Goal: Task Accomplishment & Management: Complete application form

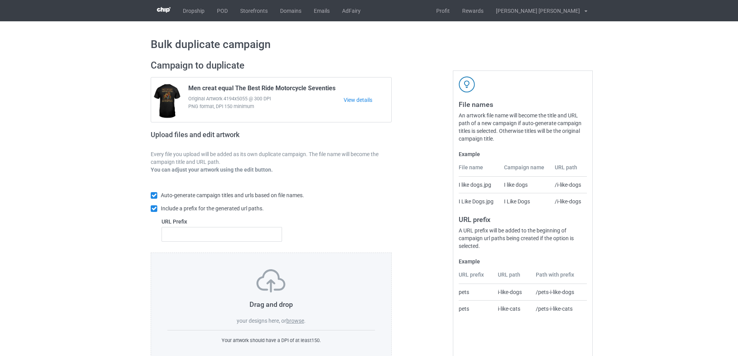
click at [296, 320] on label "browse" at bounding box center [295, 321] width 18 height 6
click at [0, 0] on input "browse" at bounding box center [0, 0] width 0 height 0
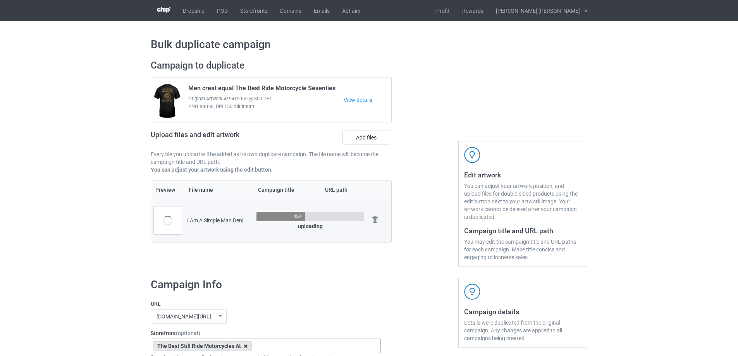
click at [245, 345] on icon at bounding box center [246, 346] width 4 height 5
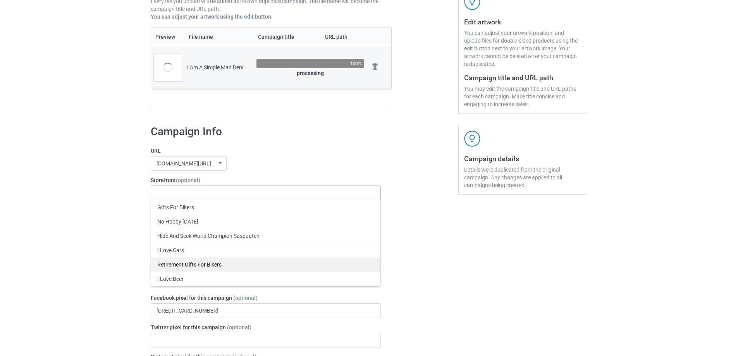
scroll to position [155, 0]
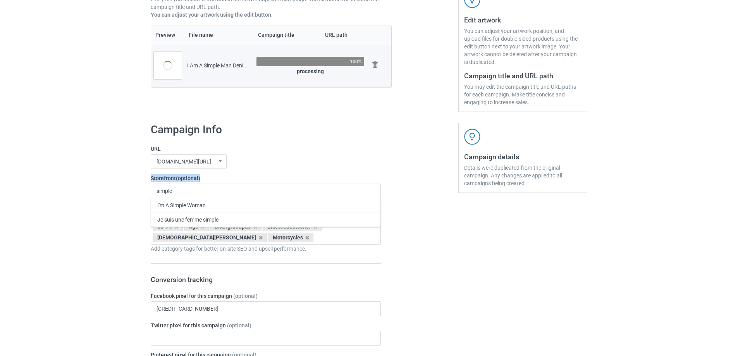
drag, startPoint x: 184, startPoint y: 192, endPoint x: 134, endPoint y: 183, distance: 50.5
click at [174, 190] on input "simple" at bounding box center [169, 191] width 25 height 7
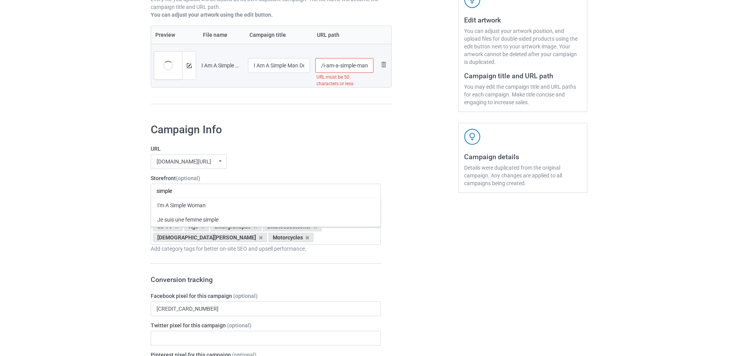
drag, startPoint x: 176, startPoint y: 190, endPoint x: 126, endPoint y: 190, distance: 50.4
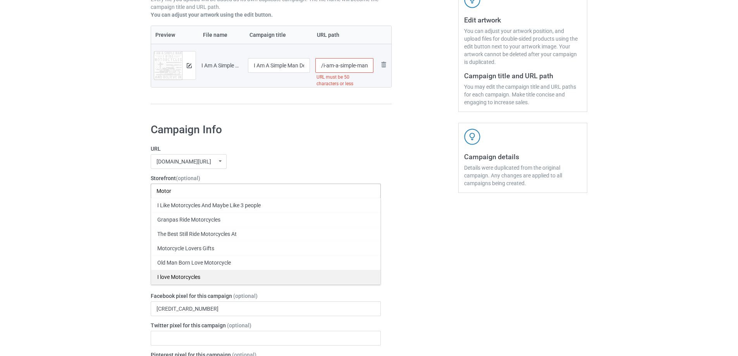
type input "Motor"
click at [234, 277] on div "I love Motorcycles" at bounding box center [265, 277] width 229 height 14
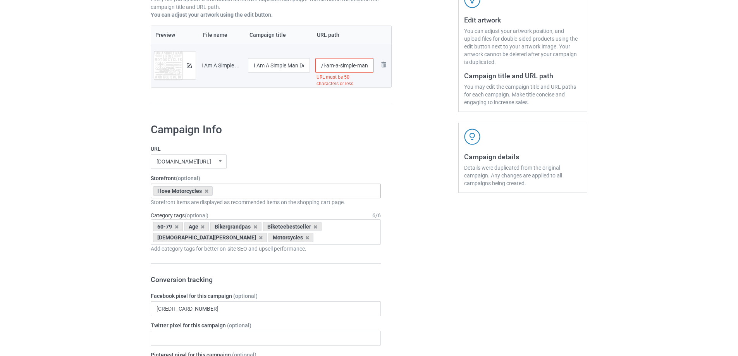
click at [175, 227] on icon at bounding box center [177, 226] width 4 height 5
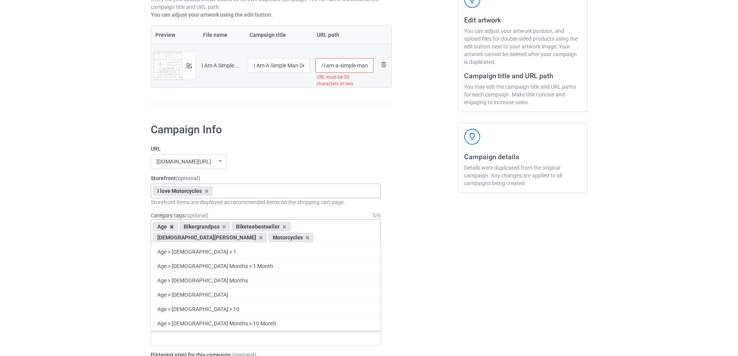
click at [172, 227] on icon at bounding box center [172, 226] width 4 height 5
click at [197, 227] on icon at bounding box center [198, 226] width 4 height 5
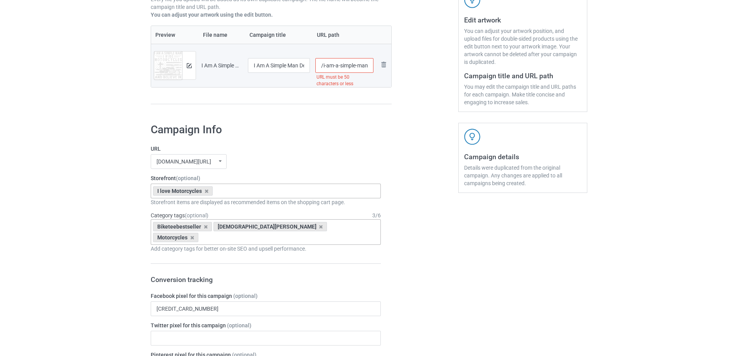
drag, startPoint x: 340, startPoint y: 67, endPoint x: 322, endPoint y: 67, distance: 17.4
click at [322, 67] on input "/i-am-a-simple-man-denim-jacket-i-like-motorcycles-and-believe-in-jesus-jacket-…" at bounding box center [344, 65] width 59 height 15
drag, startPoint x: 353, startPoint y: 65, endPoint x: 474, endPoint y: 69, distance: 121.7
click at [474, 69] on div "Campaign to duplicate Men creat equal The Best Ride Motorcycle Seventies Origin…" at bounding box center [369, 8] width 448 height 218
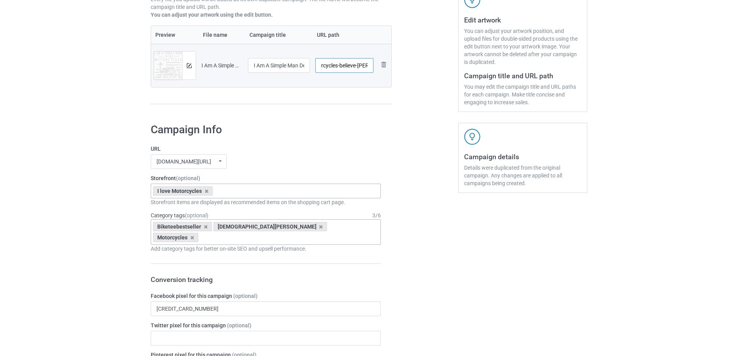
scroll to position [0, 58]
click at [355, 66] on input "/simple-man-ride-motorcycles-believe-jesus" at bounding box center [344, 65] width 59 height 15
drag, startPoint x: 341, startPoint y: 65, endPoint x: 324, endPoint y: 64, distance: 17.1
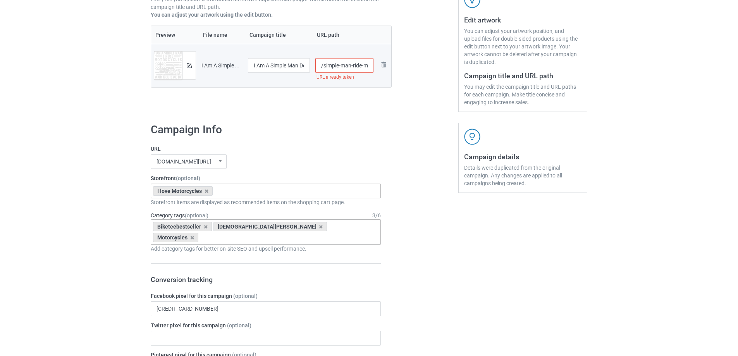
click at [324, 64] on input "/simple-man-ride-motorcycles-believe-in-jesus" at bounding box center [344, 65] width 59 height 15
type input "/man-ride-motorcycles-believe-in-jesus"
click at [419, 112] on div at bounding box center [425, 8] width 56 height 218
drag, startPoint x: 277, startPoint y: 67, endPoint x: 313, endPoint y: 75, distance: 37.2
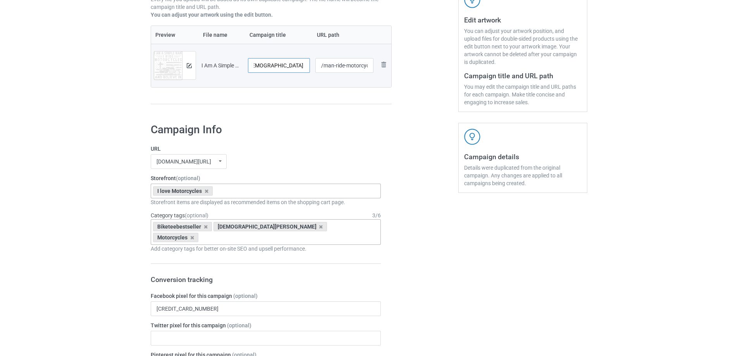
click at [390, 81] on tr "Preview and edit artwork I Am A Simple Man Denim Jacket I Like Motorcycles And …" at bounding box center [271, 65] width 240 height 43
type input "I Am A Simple Man I Ride Motorcycles Believe In [DEMOGRAPHIC_DATA]"
click at [193, 67] on div at bounding box center [189, 66] width 14 height 28
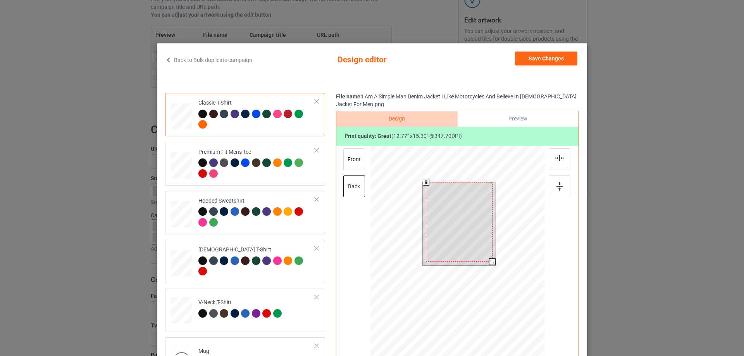
click at [489, 260] on div at bounding box center [492, 261] width 7 height 7
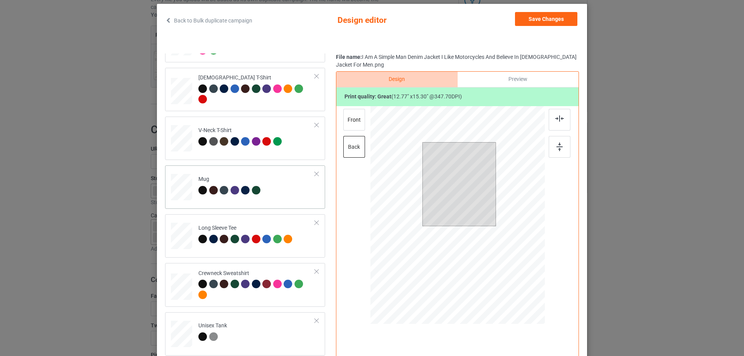
scroll to position [95, 0]
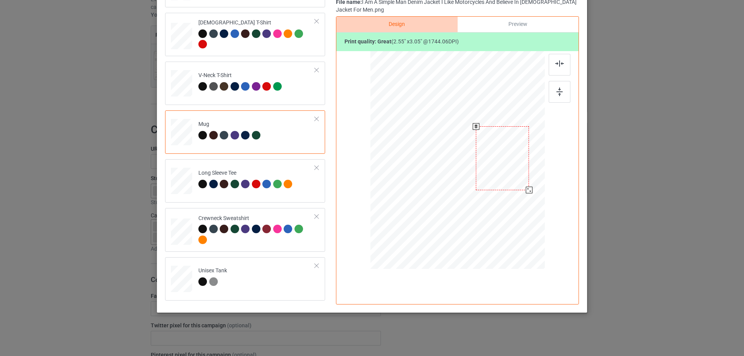
click at [526, 189] on div at bounding box center [529, 190] width 7 height 7
click at [562, 95] on div at bounding box center [560, 92] width 22 height 22
click at [525, 146] on div at bounding box center [503, 161] width 53 height 64
click at [560, 92] on img at bounding box center [559, 92] width 6 height 9
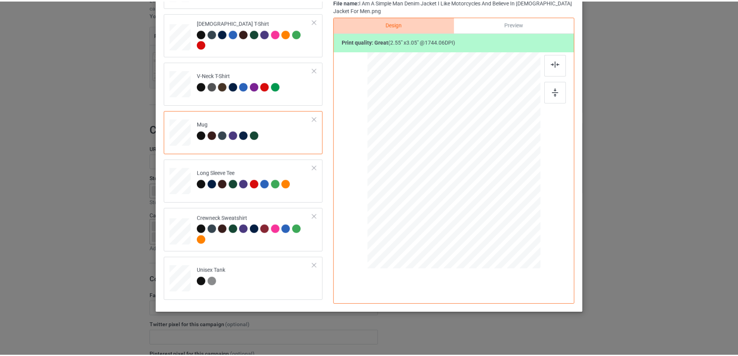
scroll to position [0, 0]
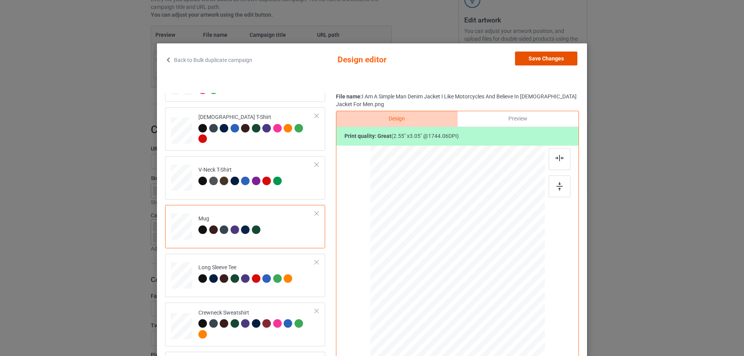
click at [539, 57] on button "Save Changes" at bounding box center [546, 59] width 62 height 14
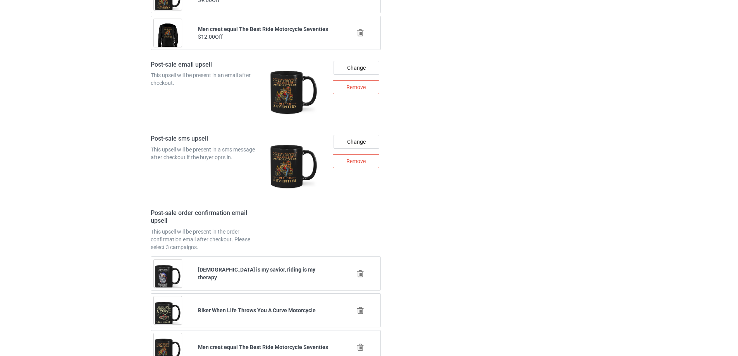
scroll to position [1090, 0]
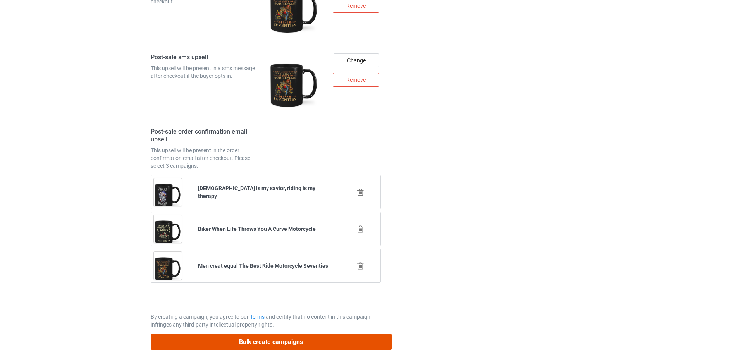
click at [253, 335] on button "Bulk create campaigns" at bounding box center [271, 342] width 241 height 16
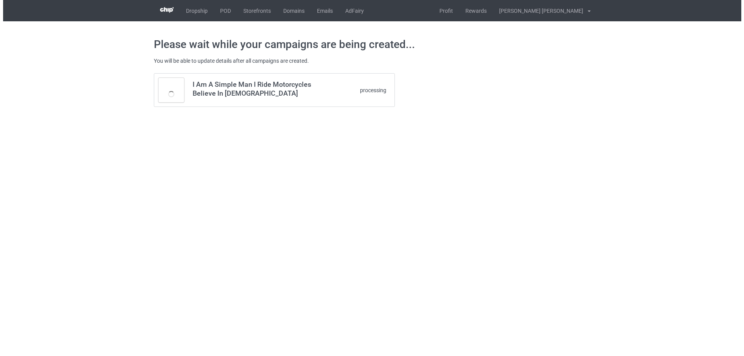
scroll to position [0, 0]
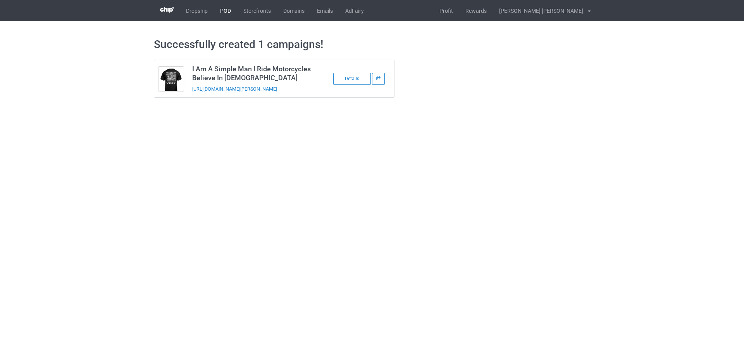
click at [225, 10] on link "POD" at bounding box center [225, 10] width 23 height 21
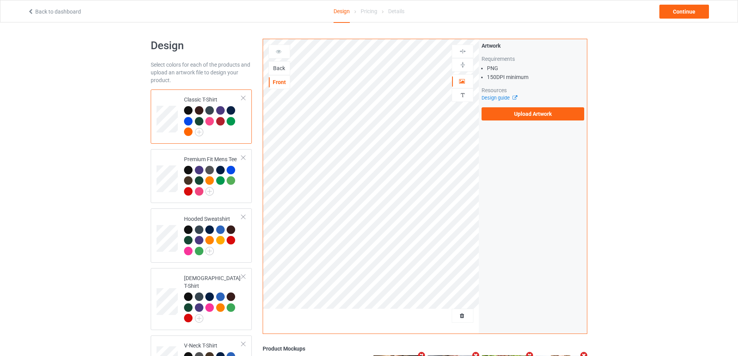
click at [274, 69] on div "Back" at bounding box center [279, 68] width 21 height 8
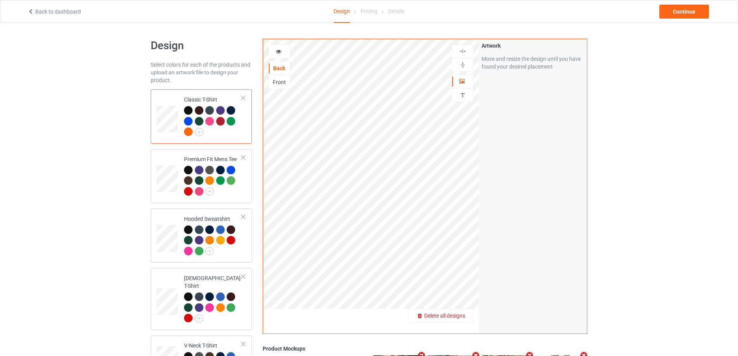
click at [467, 317] on div "Delete all designs" at bounding box center [441, 316] width 64 height 8
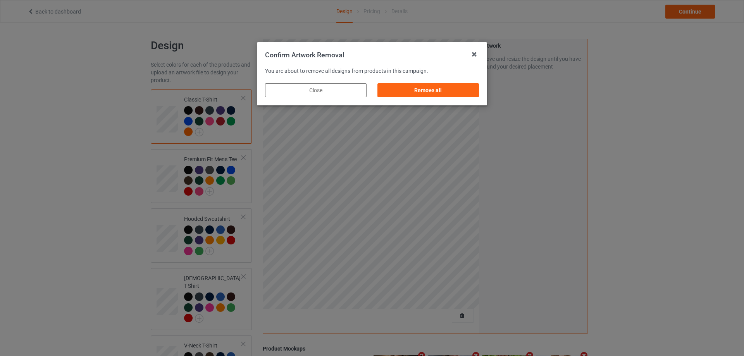
click at [456, 92] on div "Remove all" at bounding box center [428, 90] width 102 height 14
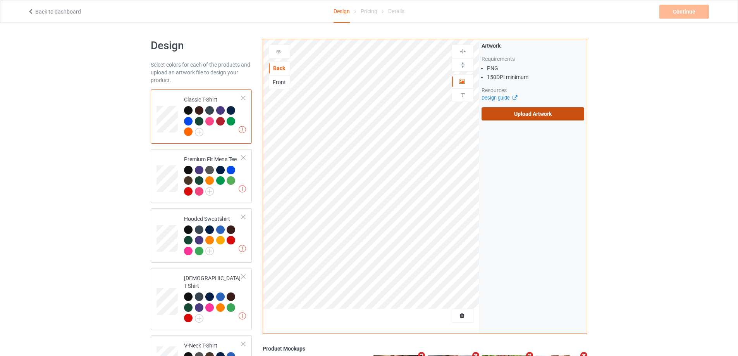
click at [538, 112] on label "Upload Artwork" at bounding box center [533, 113] width 103 height 13
click at [0, 0] on input "Upload Artwork" at bounding box center [0, 0] width 0 height 0
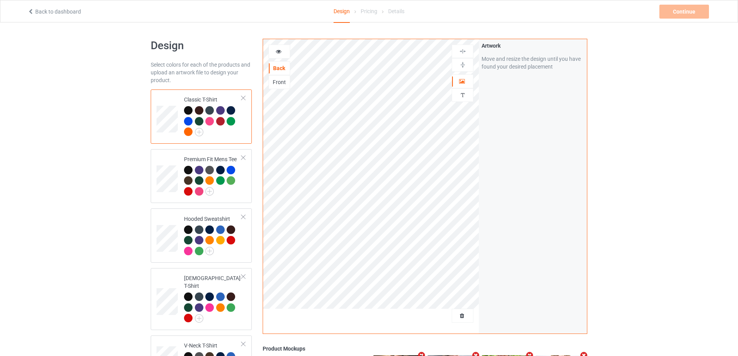
click at [203, 131] on div at bounding box center [213, 122] width 58 height 32
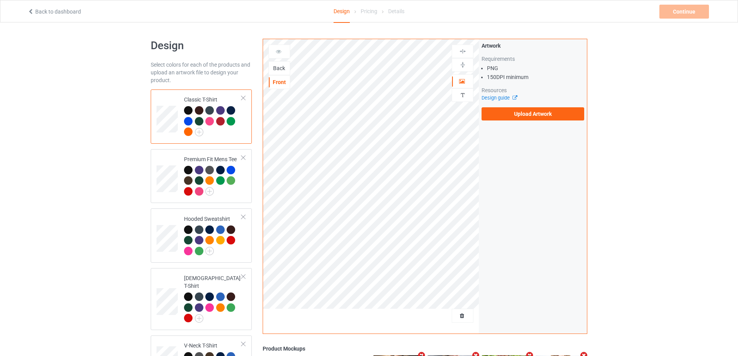
click at [276, 67] on div "Back" at bounding box center [279, 68] width 21 height 8
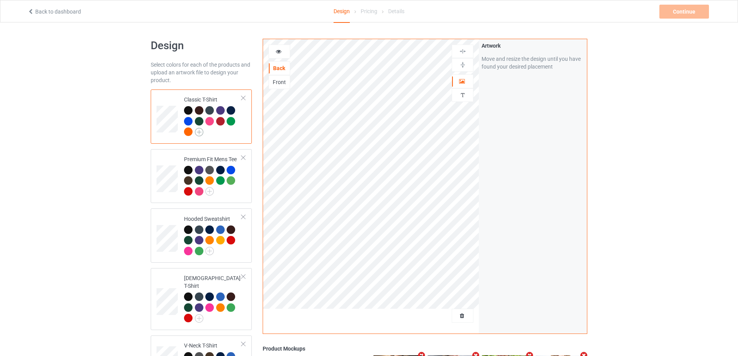
click at [200, 128] on img at bounding box center [199, 132] width 9 height 9
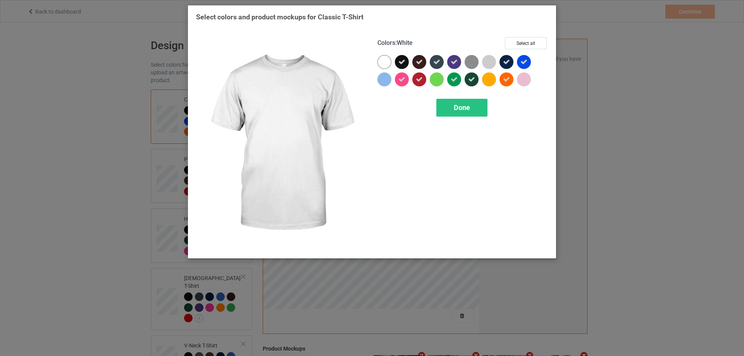
click at [388, 60] on div at bounding box center [384, 62] width 14 height 14
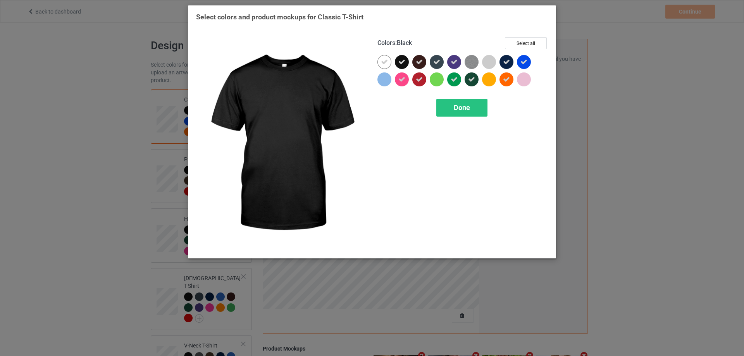
click at [401, 62] on icon at bounding box center [401, 62] width 7 height 7
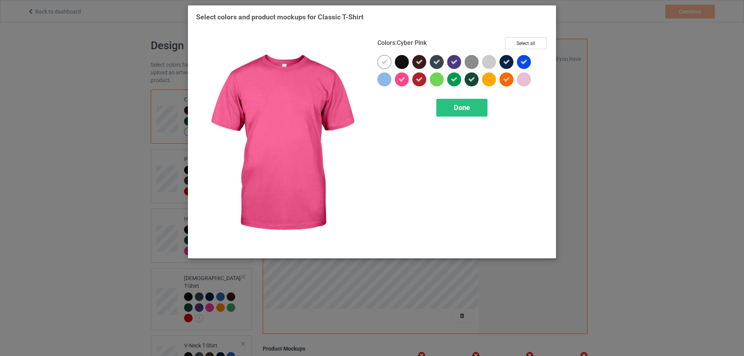
click at [408, 80] on div at bounding box center [402, 79] width 14 height 14
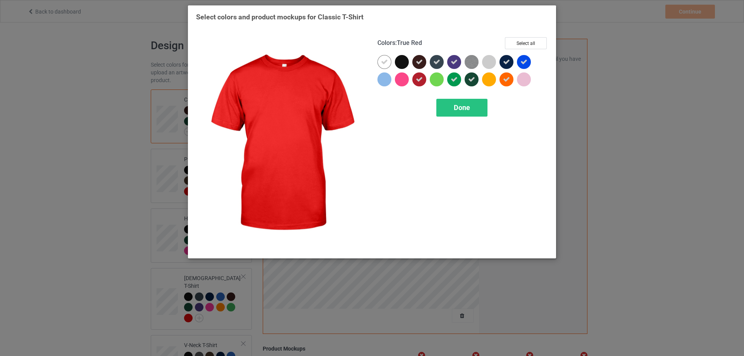
drag, startPoint x: 415, startPoint y: 80, endPoint x: 418, endPoint y: 64, distance: 16.1
click at [415, 80] on div at bounding box center [419, 79] width 14 height 14
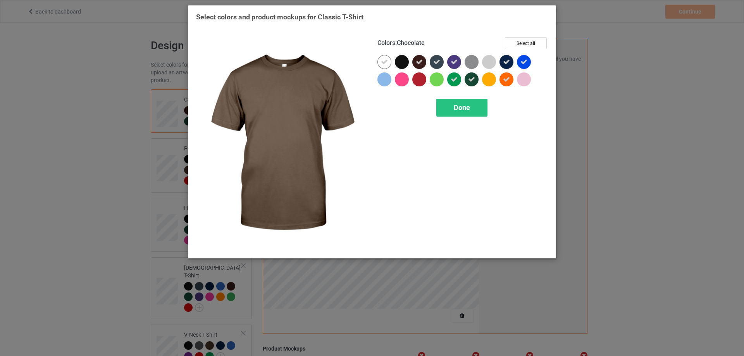
click at [418, 64] on icon at bounding box center [419, 62] width 7 height 7
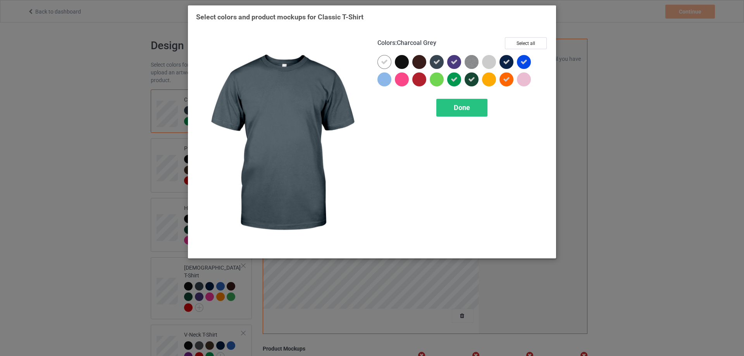
click at [441, 60] on div at bounding box center [437, 62] width 14 height 14
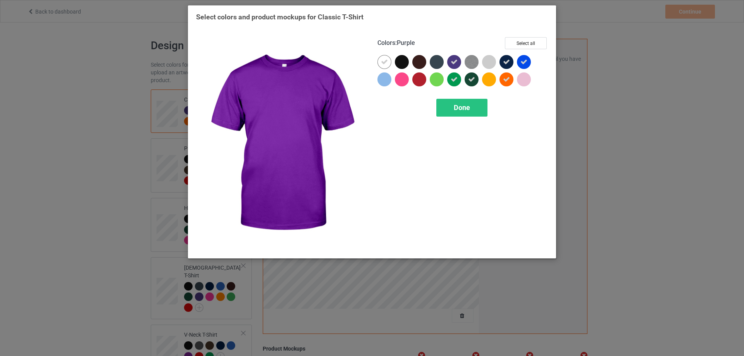
drag, startPoint x: 456, startPoint y: 60, endPoint x: 454, endPoint y: 74, distance: 14.1
click at [456, 64] on icon at bounding box center [454, 62] width 7 height 7
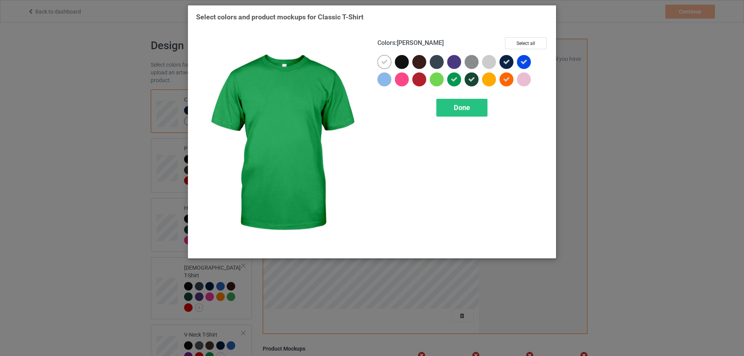
drag, startPoint x: 454, startPoint y: 80, endPoint x: 467, endPoint y: 83, distance: 12.6
click at [454, 83] on div at bounding box center [454, 79] width 14 height 14
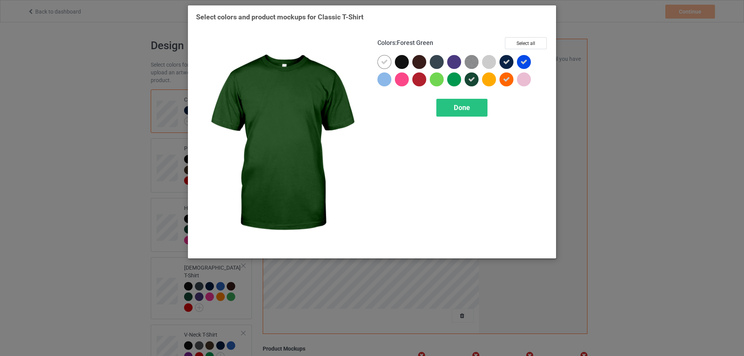
click at [474, 81] on icon at bounding box center [471, 79] width 7 height 7
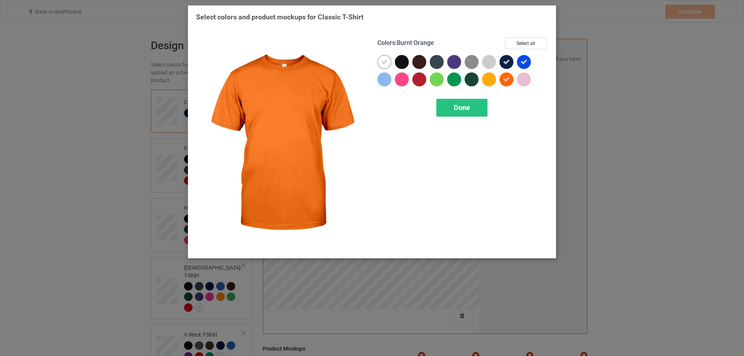
drag, startPoint x: 506, startPoint y: 79, endPoint x: 510, endPoint y: 78, distance: 3.9
click at [508, 79] on icon at bounding box center [506, 79] width 7 height 7
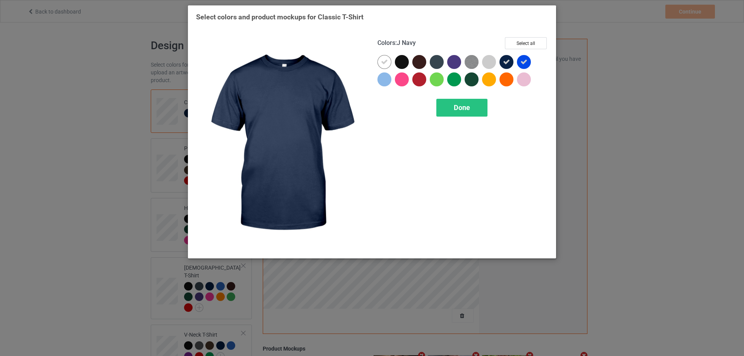
drag, startPoint x: 512, startPoint y: 68, endPoint x: 527, endPoint y: 62, distance: 16.4
click at [515, 66] on div at bounding box center [508, 63] width 17 height 17
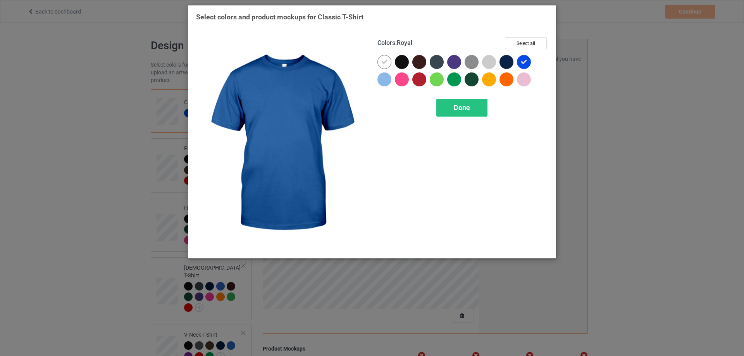
click at [528, 62] on div at bounding box center [524, 62] width 14 height 14
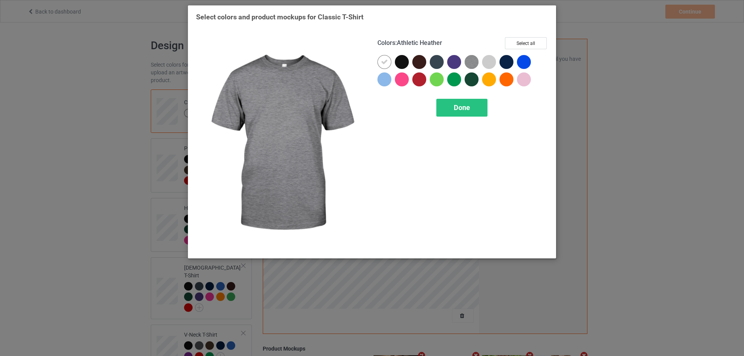
click at [474, 60] on img at bounding box center [472, 62] width 14 height 14
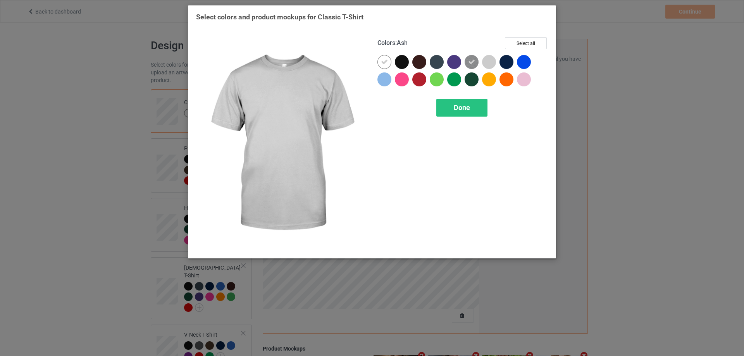
click at [488, 56] on div at bounding box center [489, 62] width 14 height 14
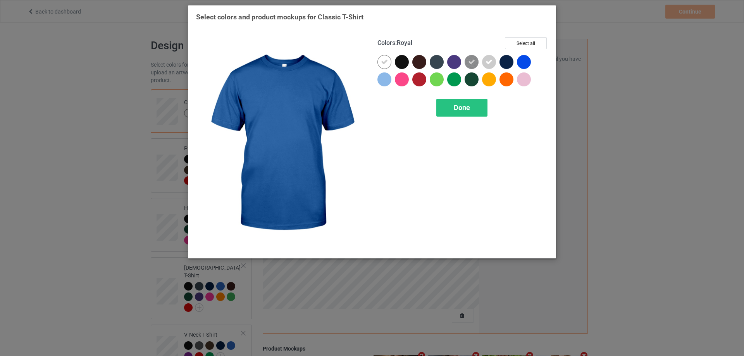
click at [522, 62] on div at bounding box center [524, 62] width 14 height 14
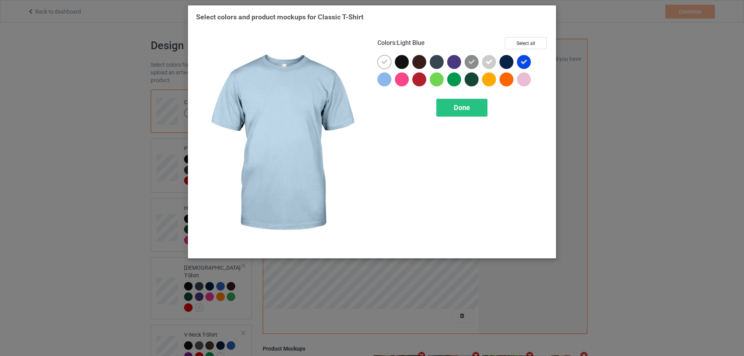
click at [391, 80] on div at bounding box center [384, 79] width 14 height 14
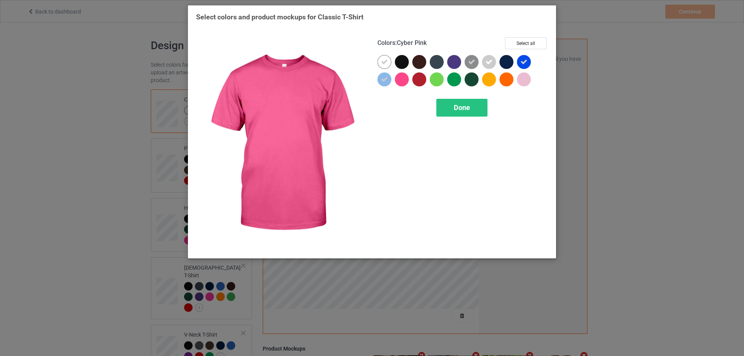
click at [406, 80] on div at bounding box center [402, 79] width 14 height 14
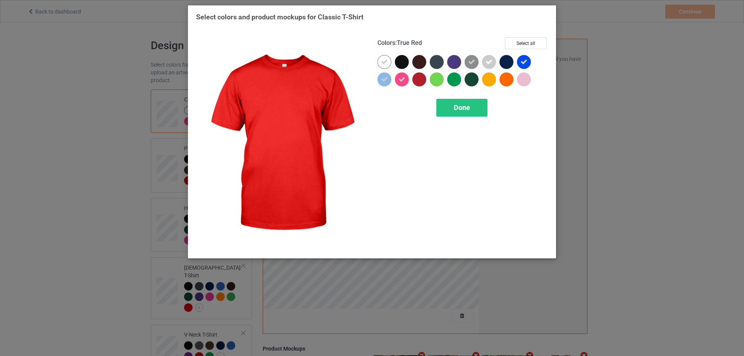
click at [423, 78] on div at bounding box center [419, 79] width 14 height 14
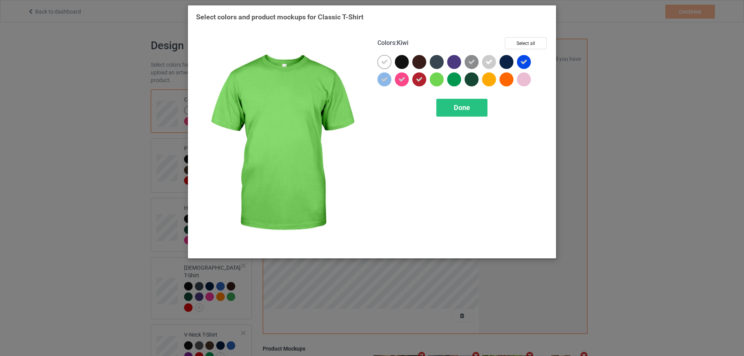
drag, startPoint x: 438, startPoint y: 78, endPoint x: 451, endPoint y: 79, distance: 12.8
click at [440, 79] on div at bounding box center [437, 79] width 14 height 14
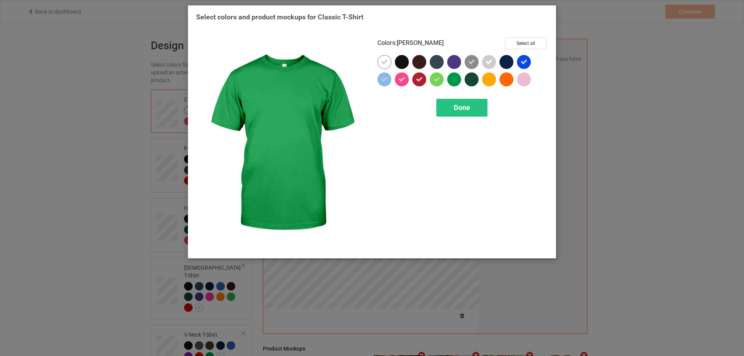
click at [455, 80] on div at bounding box center [454, 79] width 14 height 14
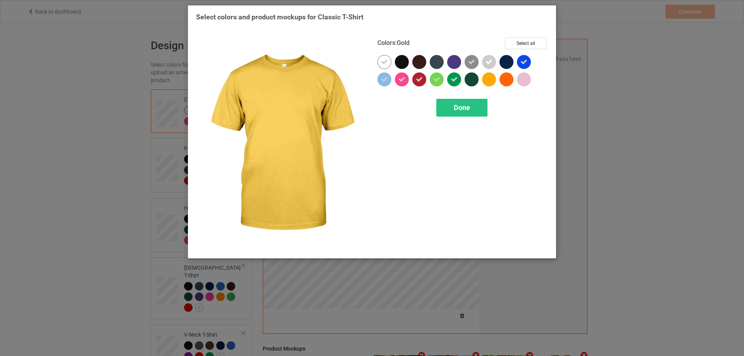
click at [485, 81] on div at bounding box center [489, 79] width 14 height 14
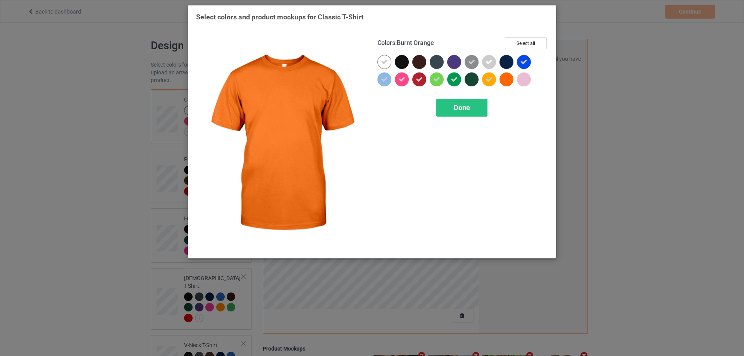
click at [506, 81] on div at bounding box center [507, 79] width 14 height 14
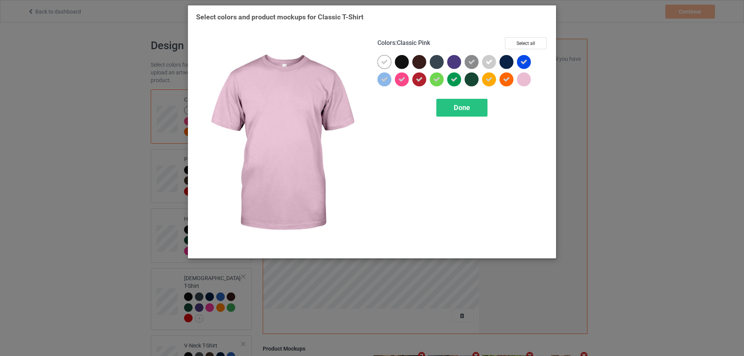
click at [524, 81] on div at bounding box center [524, 79] width 14 height 14
click at [475, 107] on div "Done" at bounding box center [461, 108] width 51 height 18
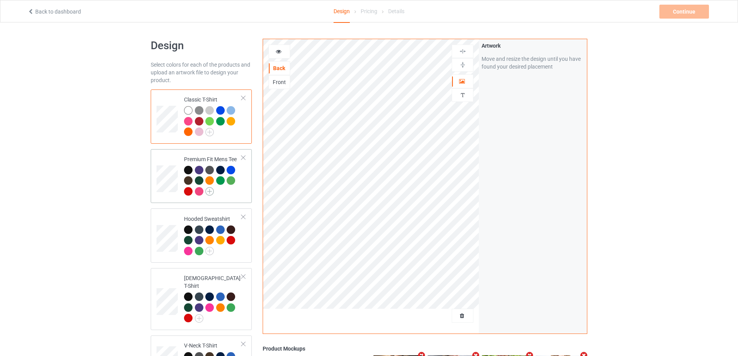
click at [211, 193] on img at bounding box center [209, 191] width 9 height 9
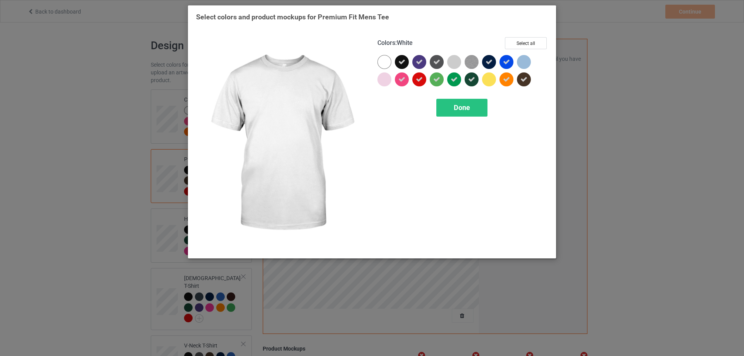
click at [388, 63] on div at bounding box center [384, 62] width 14 height 14
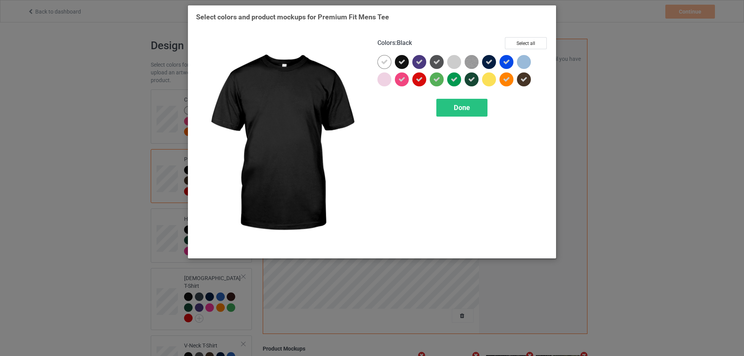
click at [400, 68] on div at bounding box center [402, 62] width 14 height 14
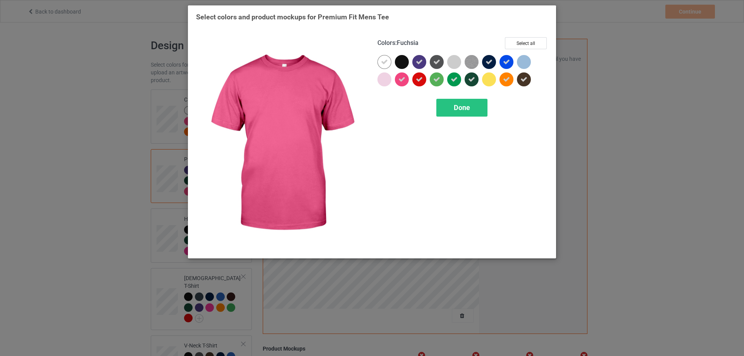
click at [400, 84] on div at bounding box center [402, 79] width 14 height 14
drag, startPoint x: 414, startPoint y: 80, endPoint x: 420, endPoint y: 65, distance: 16.7
click at [415, 80] on div at bounding box center [419, 79] width 14 height 14
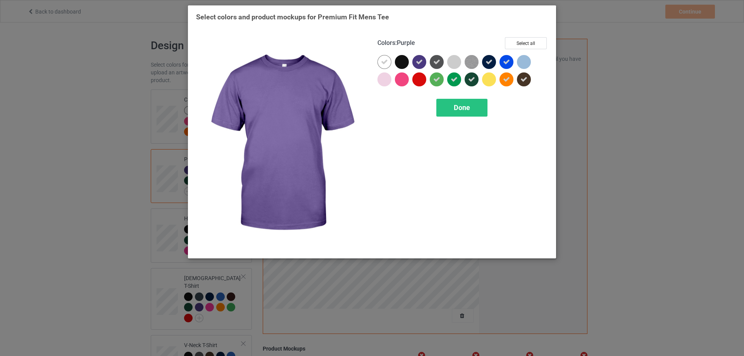
click at [420, 59] on icon at bounding box center [419, 62] width 7 height 7
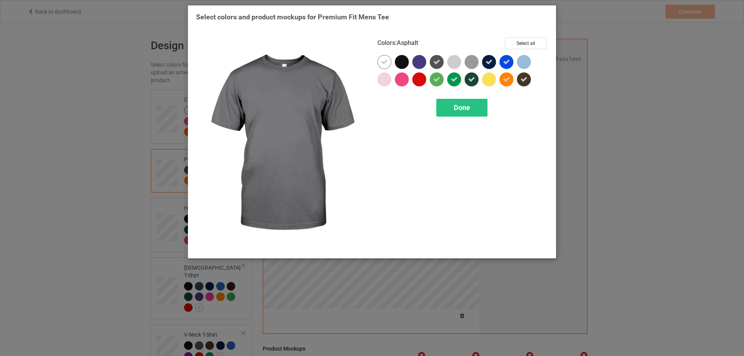
drag, startPoint x: 433, startPoint y: 62, endPoint x: 434, endPoint y: 73, distance: 10.9
click at [433, 67] on div at bounding box center [437, 62] width 14 height 14
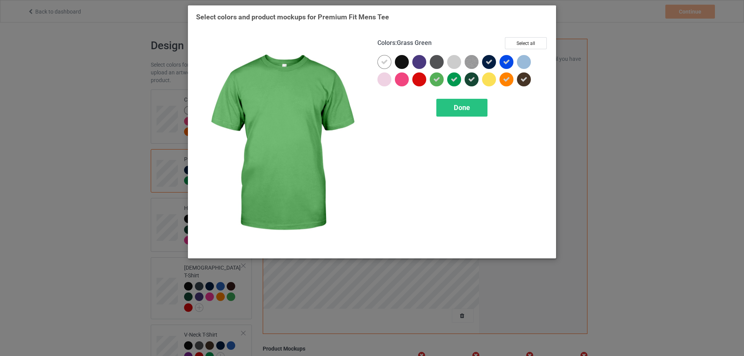
drag, startPoint x: 438, startPoint y: 86, endPoint x: 451, endPoint y: 81, distance: 14.2
click at [438, 86] on div at bounding box center [437, 79] width 14 height 14
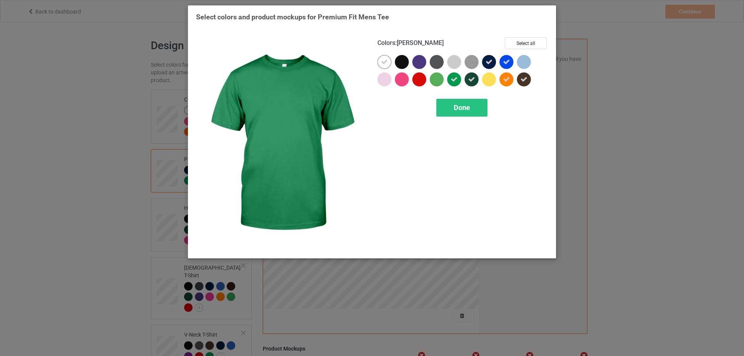
drag, startPoint x: 451, startPoint y: 81, endPoint x: 457, endPoint y: 81, distance: 5.5
click at [454, 81] on icon at bounding box center [454, 79] width 7 height 7
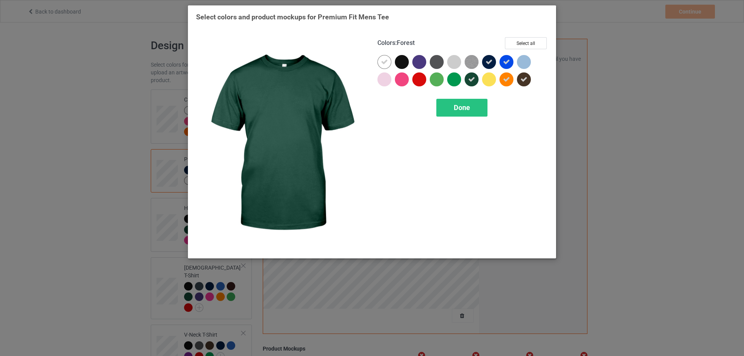
drag, startPoint x: 469, startPoint y: 79, endPoint x: 487, endPoint y: 67, distance: 22.0
click at [471, 78] on icon at bounding box center [471, 79] width 7 height 7
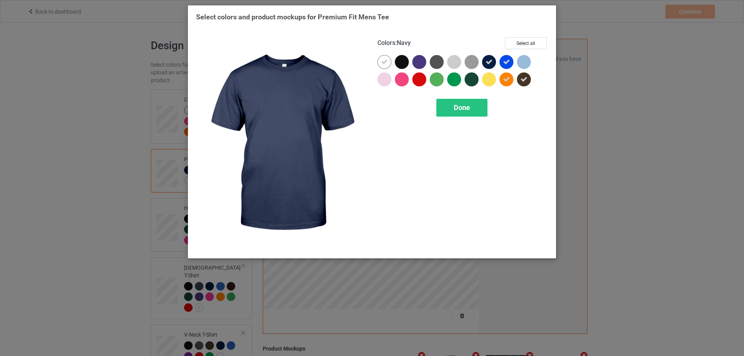
drag, startPoint x: 488, startPoint y: 65, endPoint x: 503, endPoint y: 61, distance: 15.4
click at [490, 64] on icon at bounding box center [489, 62] width 7 height 7
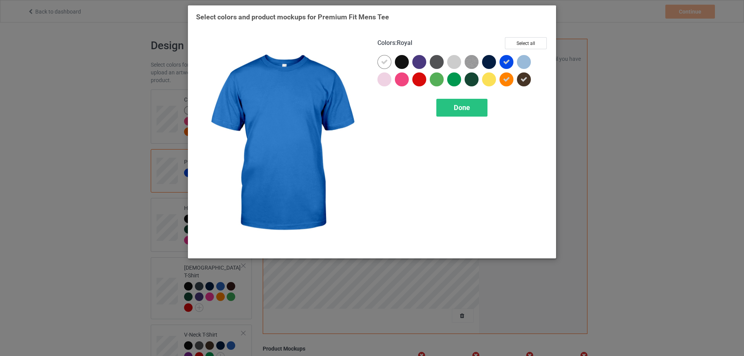
drag, startPoint x: 505, startPoint y: 61, endPoint x: 506, endPoint y: 69, distance: 8.2
click at [506, 62] on icon at bounding box center [506, 62] width 7 height 7
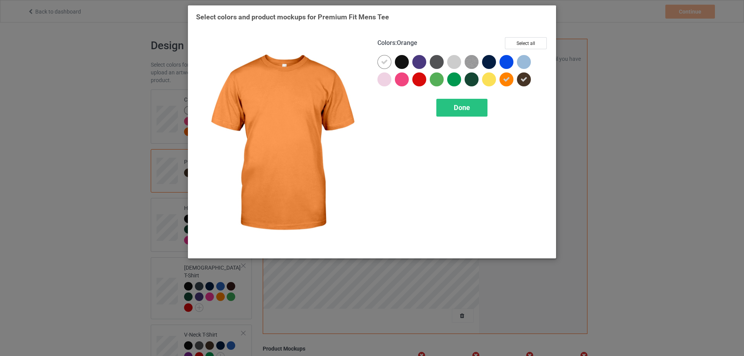
drag, startPoint x: 510, startPoint y: 79, endPoint x: 514, endPoint y: 80, distance: 4.0
click at [511, 80] on div at bounding box center [507, 79] width 14 height 14
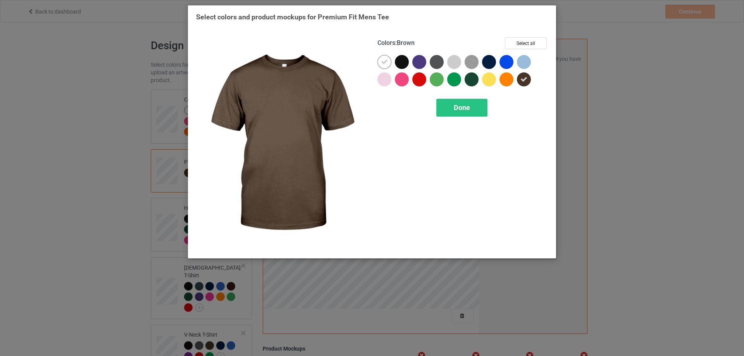
click at [525, 79] on icon at bounding box center [523, 79] width 7 height 7
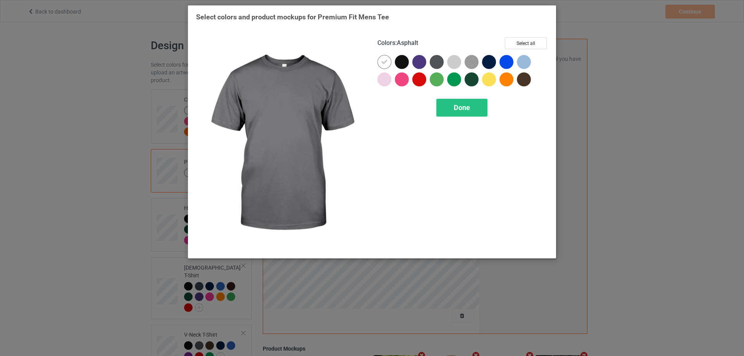
click at [435, 62] on div at bounding box center [437, 62] width 14 height 14
click at [436, 63] on icon at bounding box center [436, 62] width 7 height 7
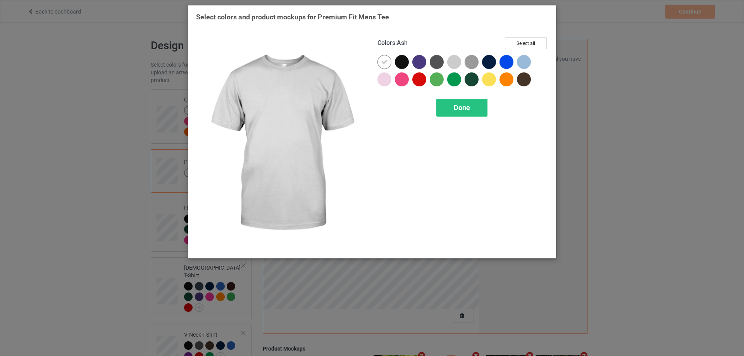
click at [460, 62] on div at bounding box center [454, 62] width 14 height 14
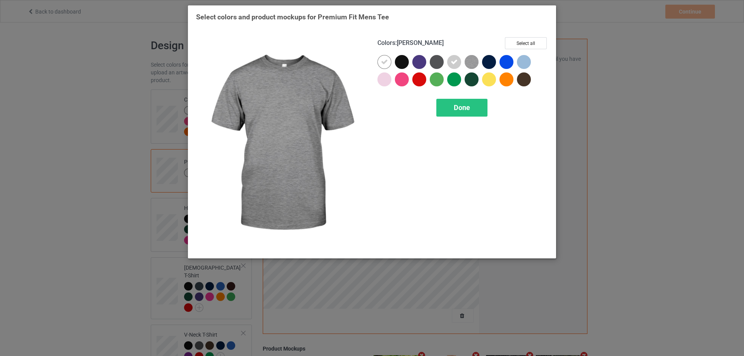
click at [469, 61] on img at bounding box center [472, 62] width 14 height 14
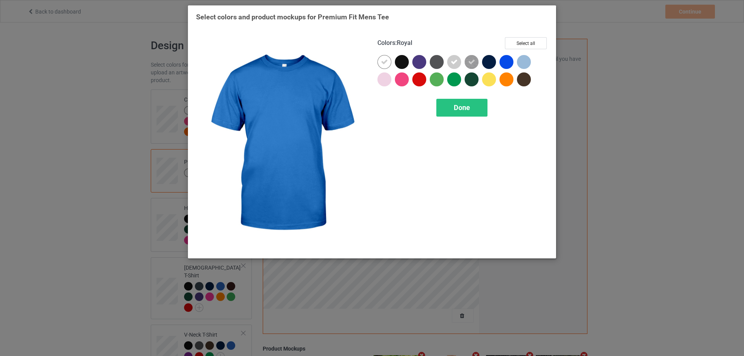
click at [503, 60] on div at bounding box center [507, 62] width 14 height 14
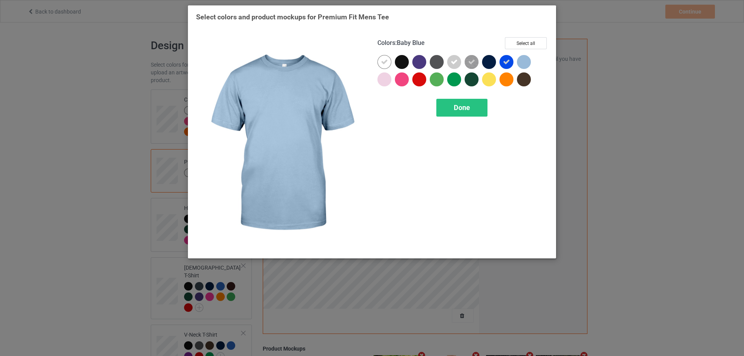
click at [522, 59] on div at bounding box center [524, 62] width 14 height 14
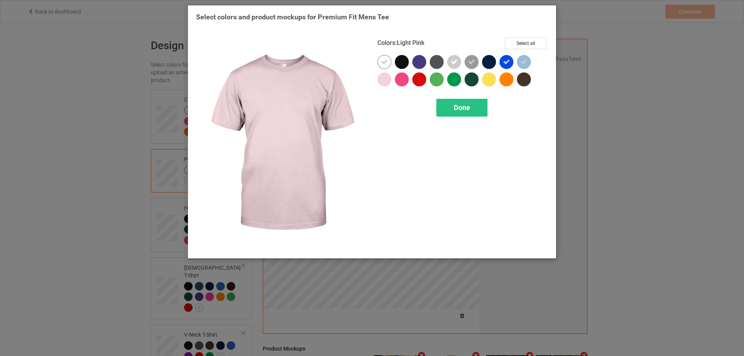
click at [386, 77] on div at bounding box center [384, 79] width 14 height 14
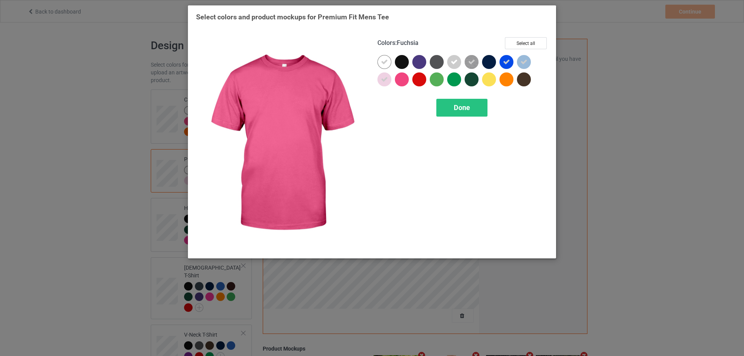
drag, startPoint x: 401, startPoint y: 78, endPoint x: 412, endPoint y: 80, distance: 11.5
click at [403, 80] on div at bounding box center [402, 79] width 14 height 14
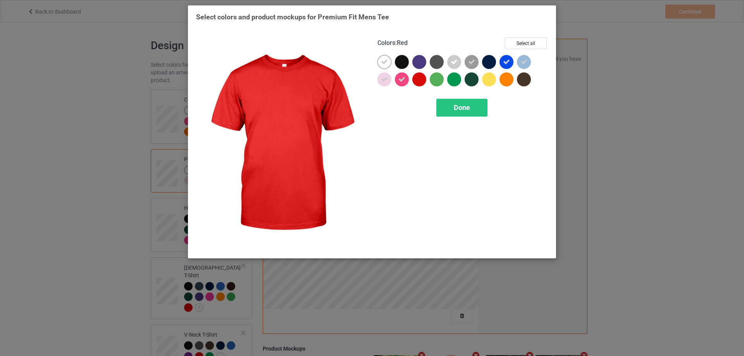
drag, startPoint x: 422, startPoint y: 80, endPoint x: 429, endPoint y: 80, distance: 7.8
click at [424, 80] on div at bounding box center [419, 79] width 14 height 14
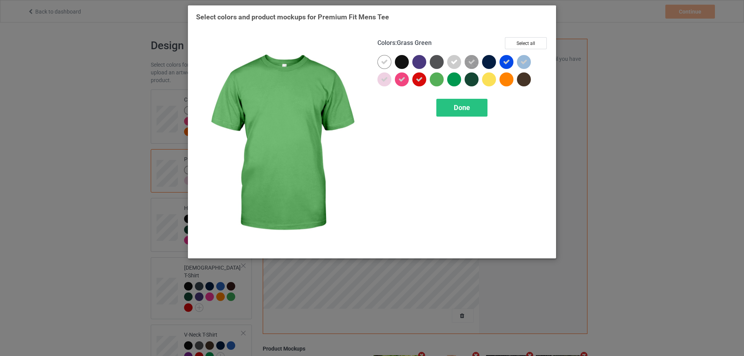
drag, startPoint x: 441, startPoint y: 80, endPoint x: 455, endPoint y: 80, distance: 14.7
click at [443, 80] on div at bounding box center [437, 79] width 14 height 14
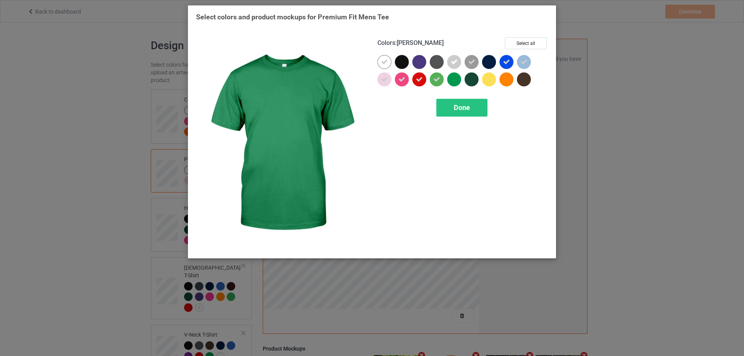
click at [455, 80] on div at bounding box center [454, 79] width 14 height 14
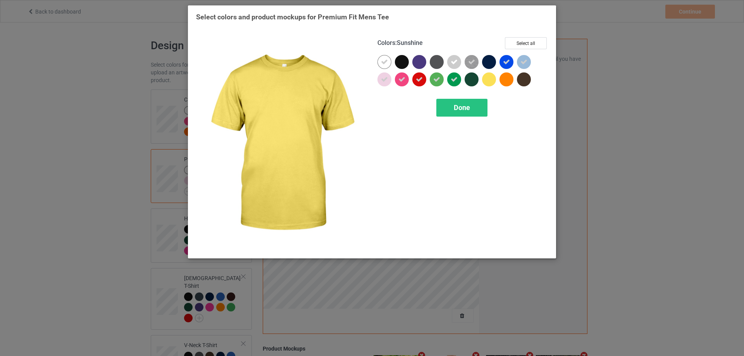
click at [484, 81] on div at bounding box center [489, 79] width 14 height 14
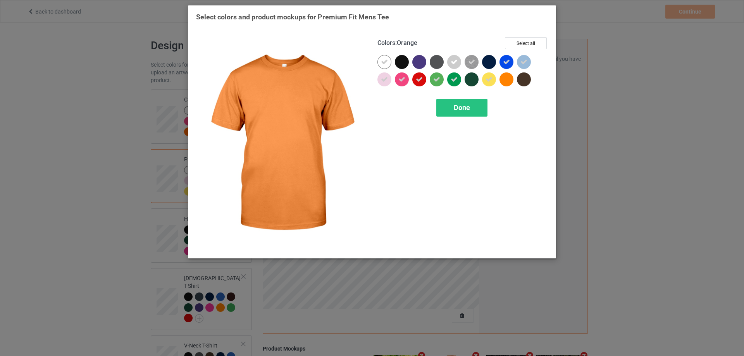
click at [503, 81] on div at bounding box center [507, 79] width 14 height 14
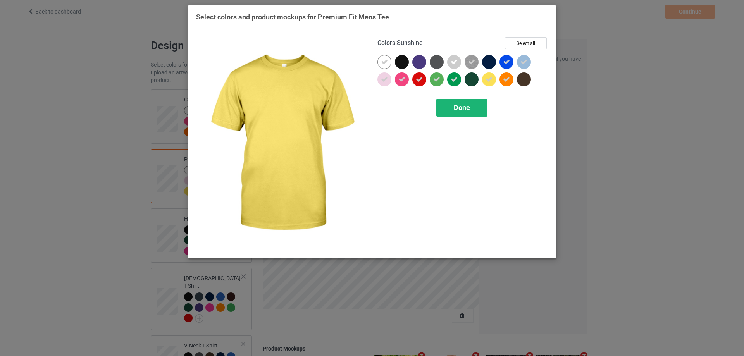
click at [474, 105] on div "Done" at bounding box center [461, 108] width 51 height 18
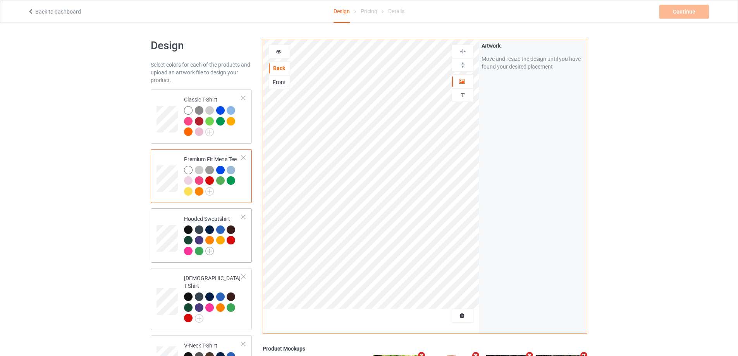
click at [214, 250] on img at bounding box center [209, 251] width 9 height 9
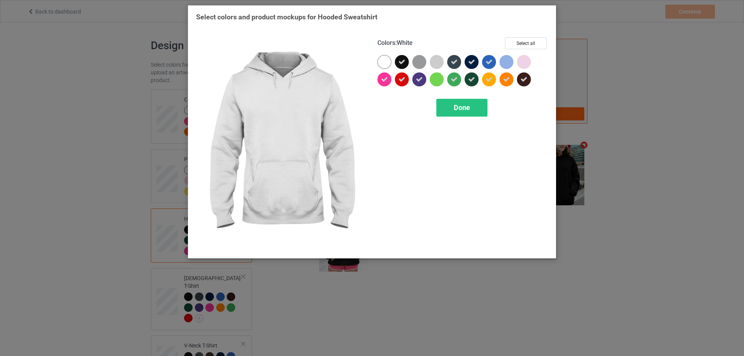
click at [386, 61] on div at bounding box center [384, 62] width 14 height 14
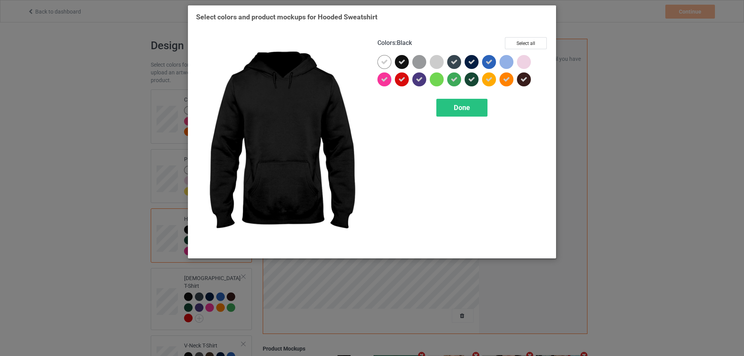
drag, startPoint x: 403, startPoint y: 62, endPoint x: 429, endPoint y: 64, distance: 25.6
click at [405, 62] on icon at bounding box center [401, 62] width 7 height 7
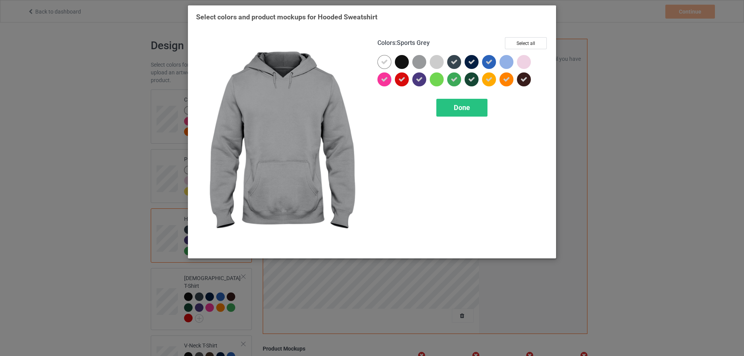
click at [429, 64] on div at bounding box center [420, 63] width 17 height 17
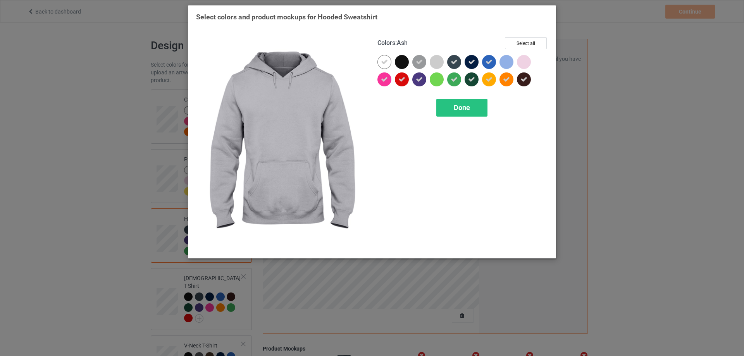
drag, startPoint x: 434, startPoint y: 65, endPoint x: 465, endPoint y: 63, distance: 31.9
click at [435, 65] on div at bounding box center [437, 62] width 14 height 14
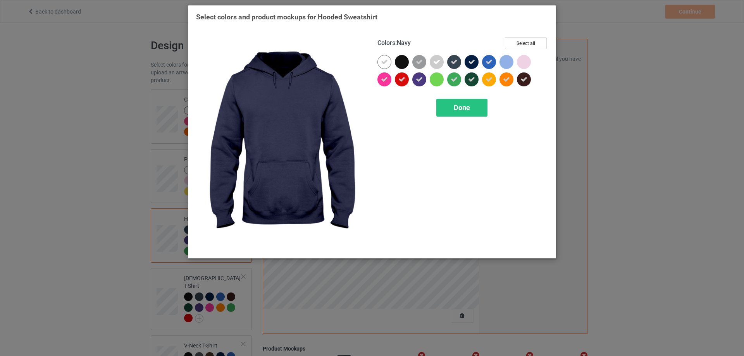
click at [465, 63] on div at bounding box center [472, 62] width 14 height 14
click at [475, 61] on div at bounding box center [472, 62] width 14 height 14
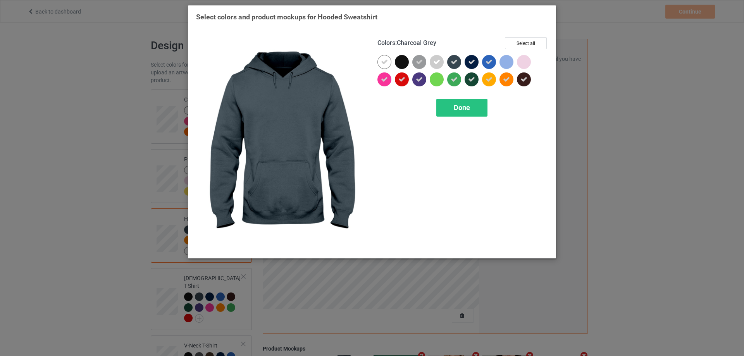
click at [457, 62] on icon at bounding box center [454, 62] width 7 height 7
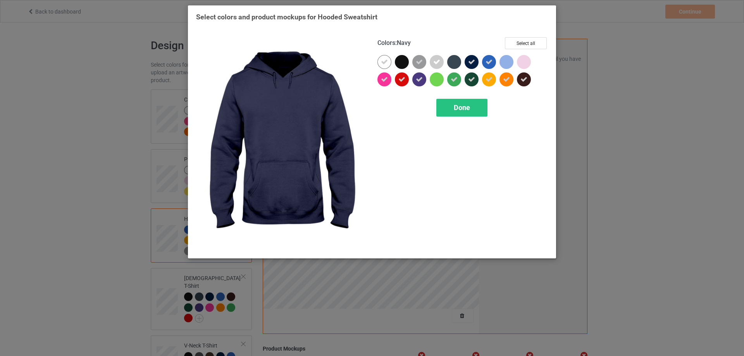
click at [465, 62] on div at bounding box center [472, 62] width 14 height 14
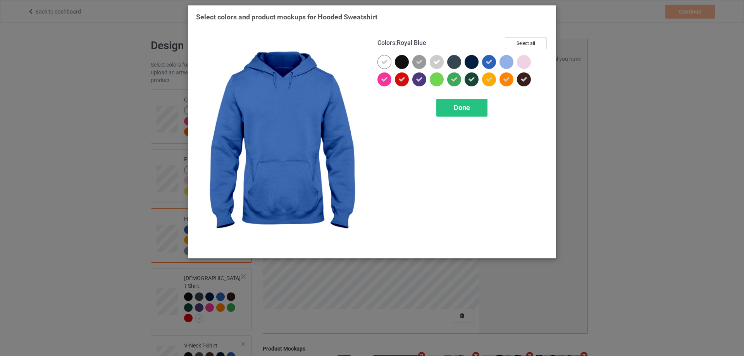
click at [493, 61] on div at bounding box center [489, 62] width 14 height 14
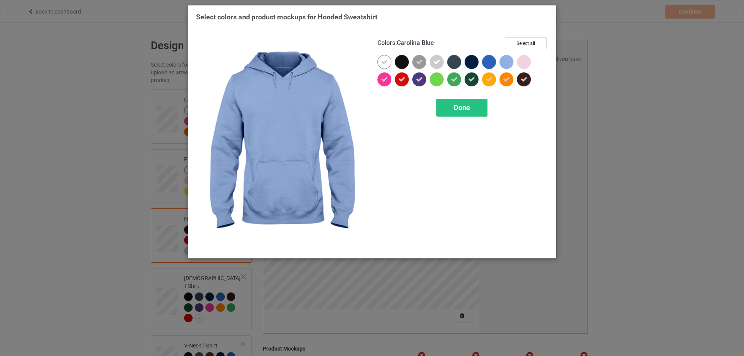
click at [511, 64] on div at bounding box center [507, 62] width 14 height 14
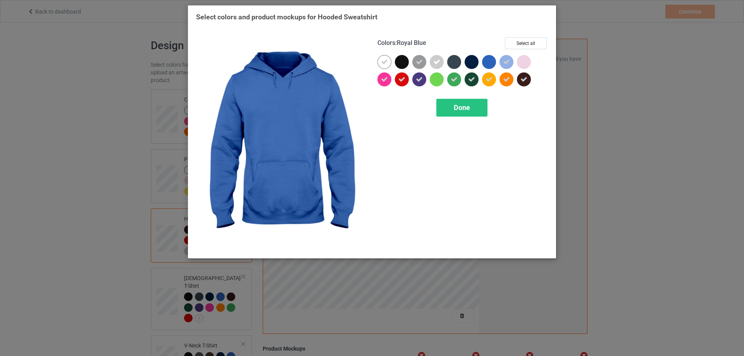
drag, startPoint x: 489, startPoint y: 62, endPoint x: 514, endPoint y: 62, distance: 24.8
click at [492, 62] on div at bounding box center [489, 62] width 14 height 14
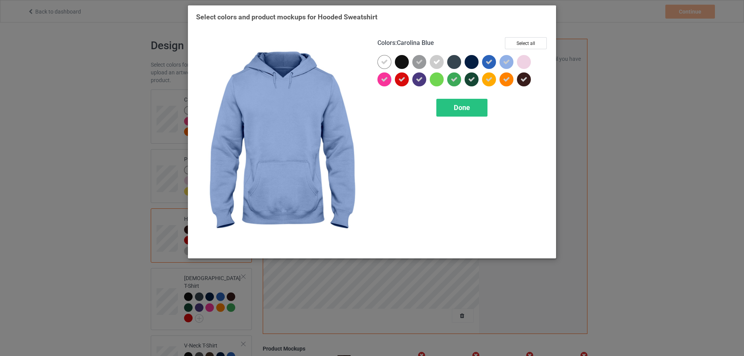
click at [515, 62] on div at bounding box center [508, 63] width 17 height 17
click at [508, 58] on div at bounding box center [507, 62] width 14 height 14
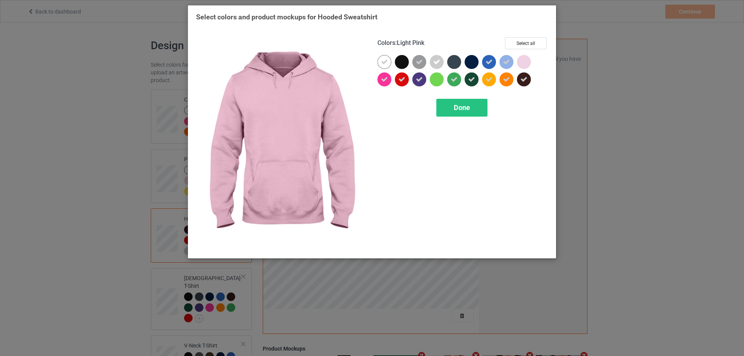
click at [521, 59] on div at bounding box center [524, 62] width 14 height 14
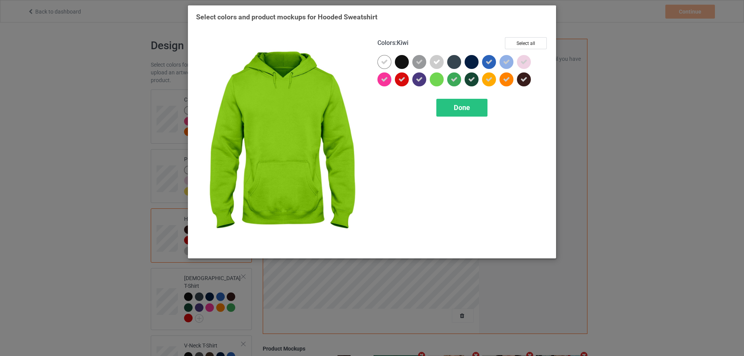
click at [438, 79] on div at bounding box center [437, 79] width 14 height 14
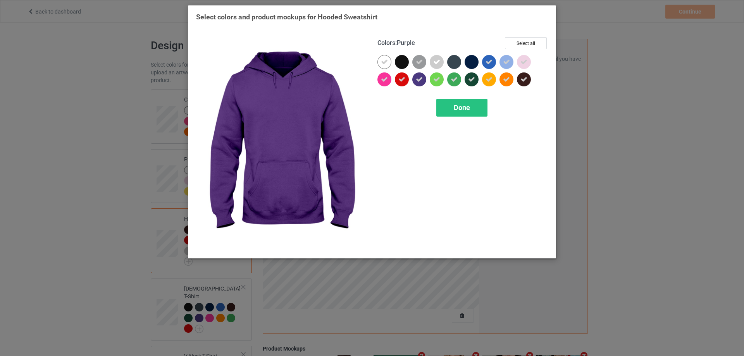
click at [419, 79] on icon at bounding box center [419, 79] width 7 height 7
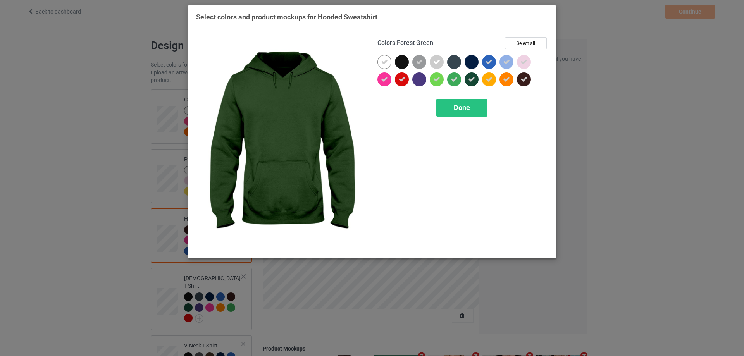
click at [476, 79] on div at bounding box center [472, 79] width 14 height 14
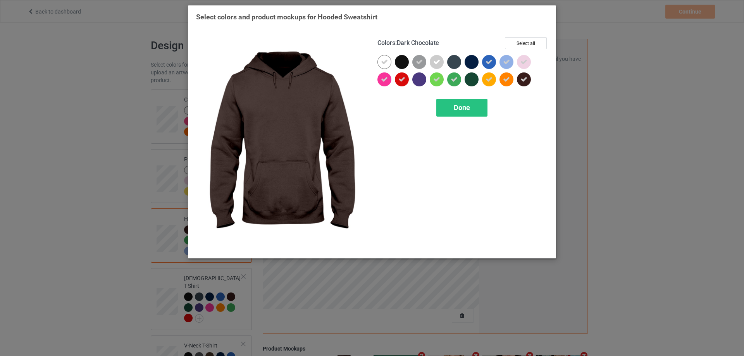
click at [525, 78] on icon at bounding box center [523, 79] width 7 height 7
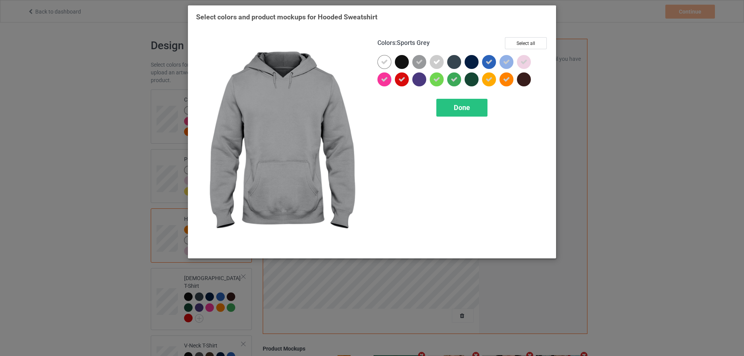
click at [424, 63] on div at bounding box center [419, 62] width 14 height 14
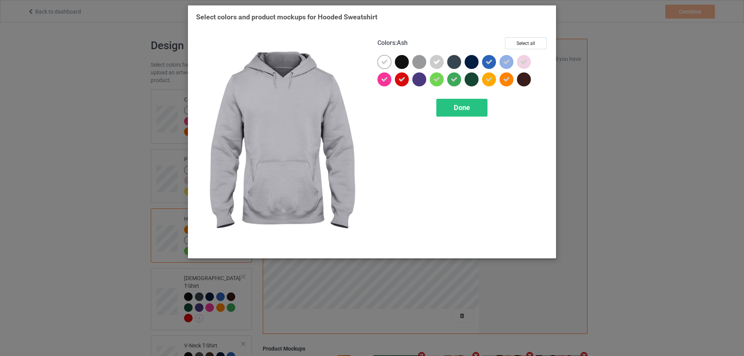
drag, startPoint x: 437, startPoint y: 60, endPoint x: 458, endPoint y: 59, distance: 21.0
click at [438, 60] on icon at bounding box center [436, 62] width 7 height 7
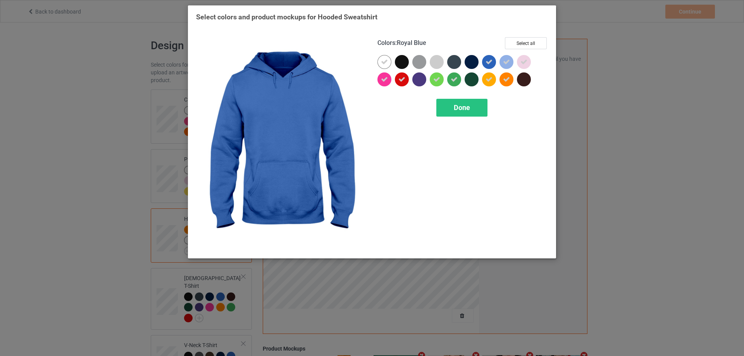
drag, startPoint x: 490, startPoint y: 60, endPoint x: 507, endPoint y: 61, distance: 17.5
click at [491, 60] on icon at bounding box center [489, 62] width 7 height 7
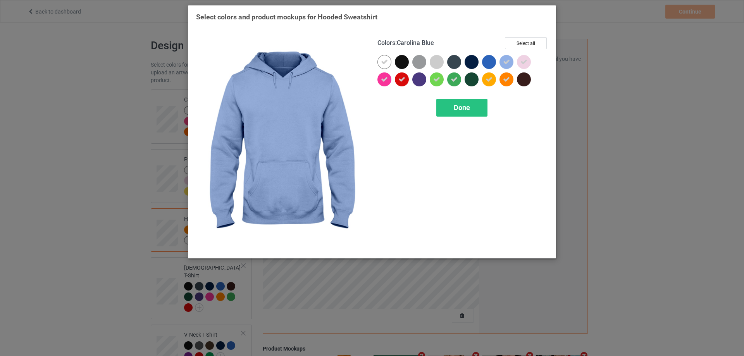
click at [512, 61] on div at bounding box center [507, 62] width 14 height 14
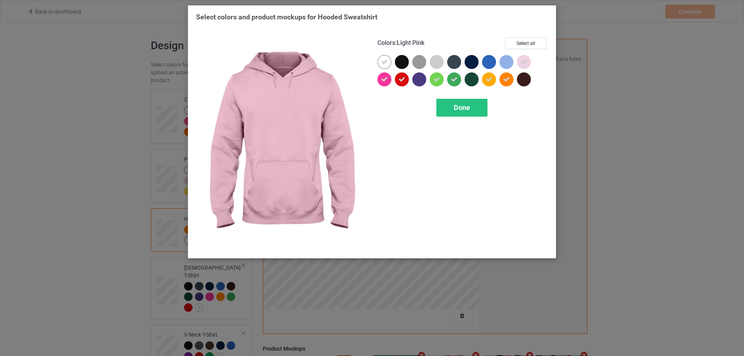
click at [522, 61] on icon at bounding box center [523, 62] width 7 height 7
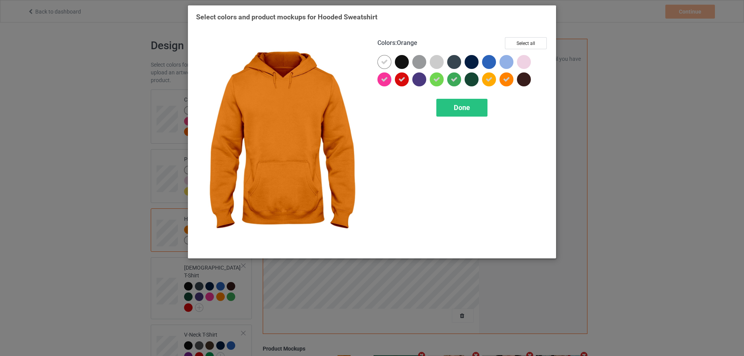
drag, startPoint x: 509, startPoint y: 80, endPoint x: 487, endPoint y: 80, distance: 22.1
click at [503, 80] on div at bounding box center [507, 79] width 14 height 14
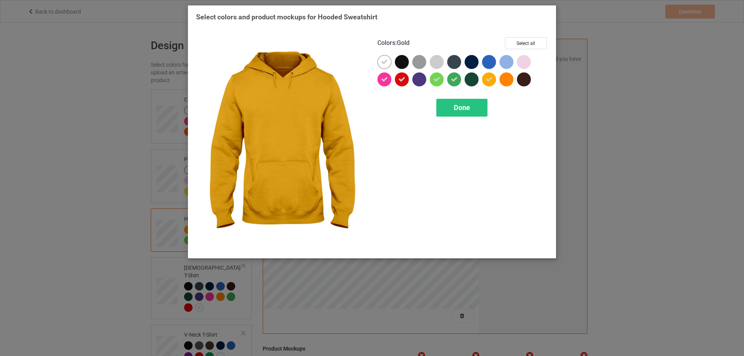
drag, startPoint x: 487, startPoint y: 80, endPoint x: 458, endPoint y: 80, distance: 28.3
click at [484, 80] on div at bounding box center [489, 79] width 14 height 14
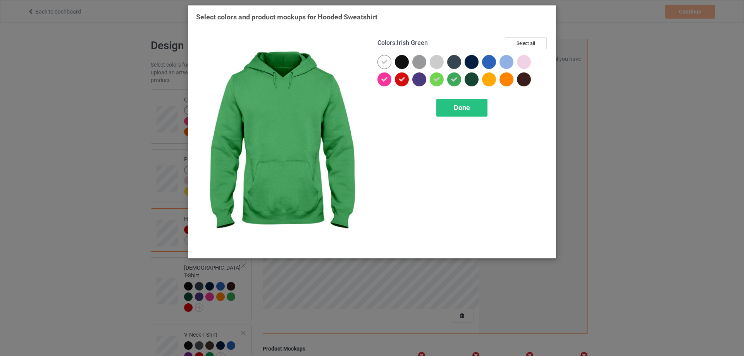
drag, startPoint x: 457, startPoint y: 80, endPoint x: 439, endPoint y: 82, distance: 17.6
click at [456, 81] on icon at bounding box center [454, 79] width 7 height 7
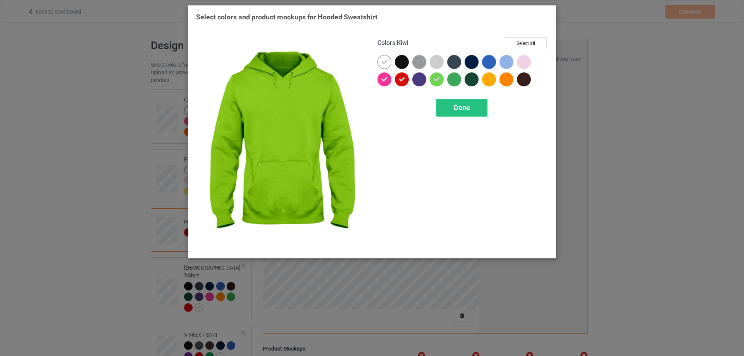
drag, startPoint x: 439, startPoint y: 82, endPoint x: 424, endPoint y: 82, distance: 15.5
click at [438, 82] on icon at bounding box center [436, 79] width 7 height 7
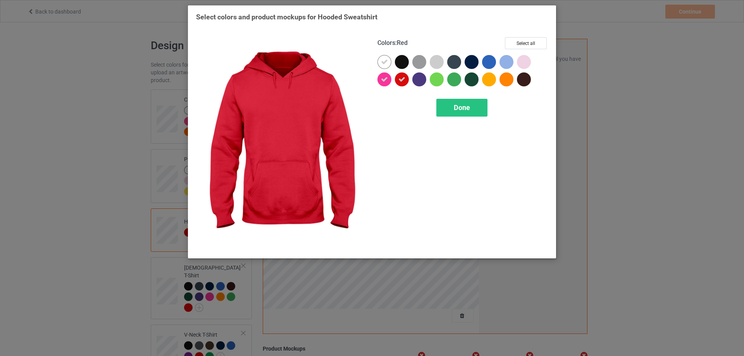
click at [401, 79] on icon at bounding box center [401, 79] width 7 height 7
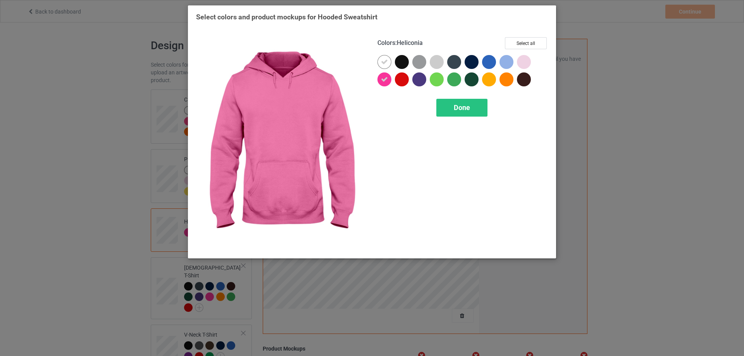
click at [391, 79] on div at bounding box center [385, 80] width 17 height 17
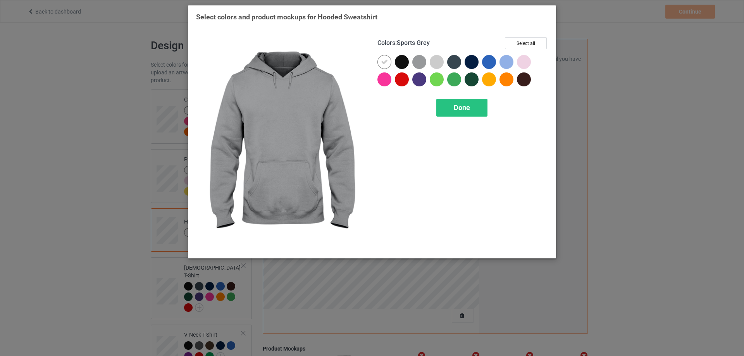
click at [419, 58] on div at bounding box center [419, 62] width 14 height 14
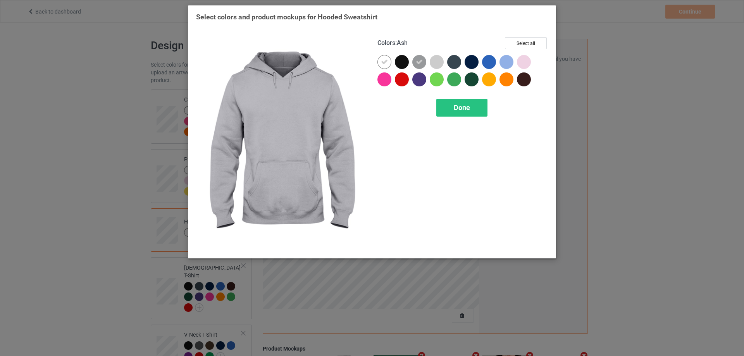
drag, startPoint x: 435, startPoint y: 58, endPoint x: 464, endPoint y: 58, distance: 29.1
click at [437, 58] on div at bounding box center [437, 62] width 14 height 14
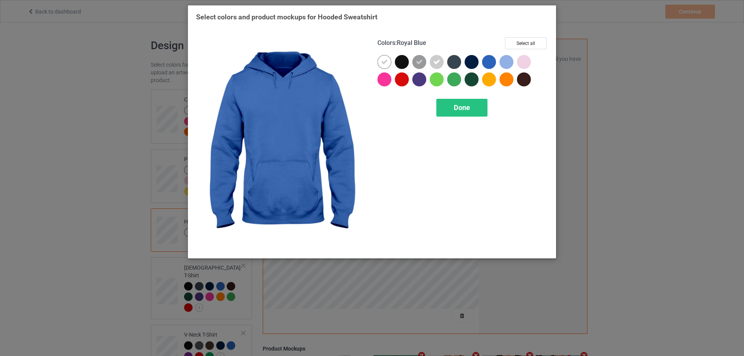
click at [493, 58] on div at bounding box center [489, 62] width 14 height 14
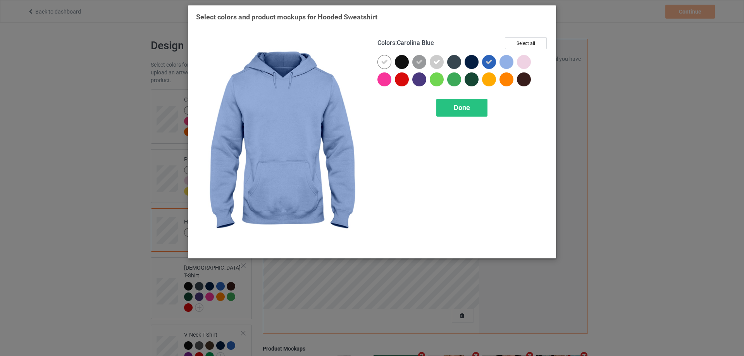
click at [509, 59] on div at bounding box center [507, 62] width 14 height 14
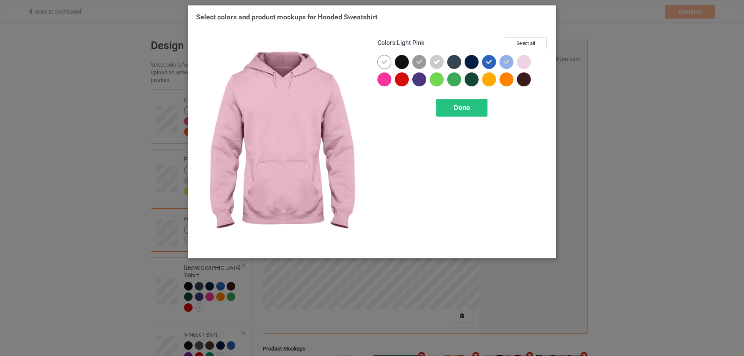
click at [527, 60] on div at bounding box center [524, 62] width 14 height 14
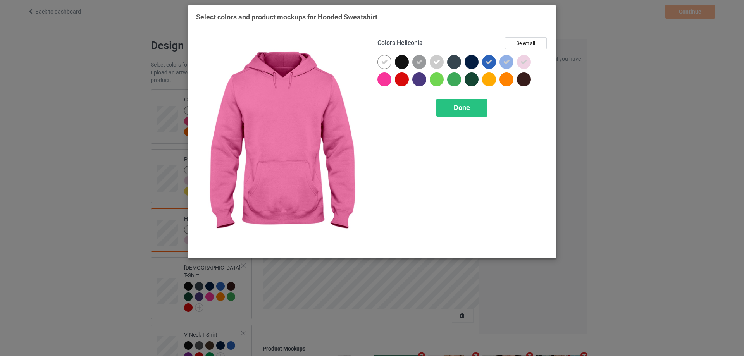
click at [388, 79] on div at bounding box center [384, 79] width 14 height 14
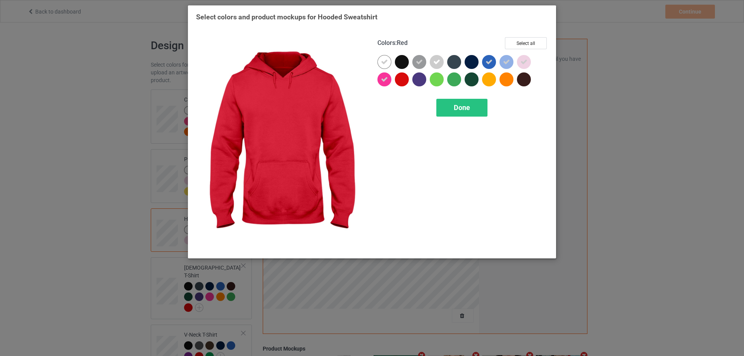
drag, startPoint x: 400, startPoint y: 79, endPoint x: 419, endPoint y: 77, distance: 19.4
click at [400, 79] on div at bounding box center [402, 79] width 14 height 14
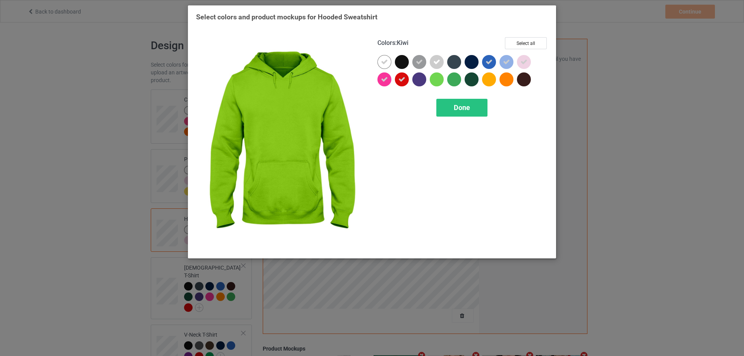
drag, startPoint x: 432, startPoint y: 76, endPoint x: 451, endPoint y: 76, distance: 19.4
click at [433, 76] on div at bounding box center [437, 79] width 14 height 14
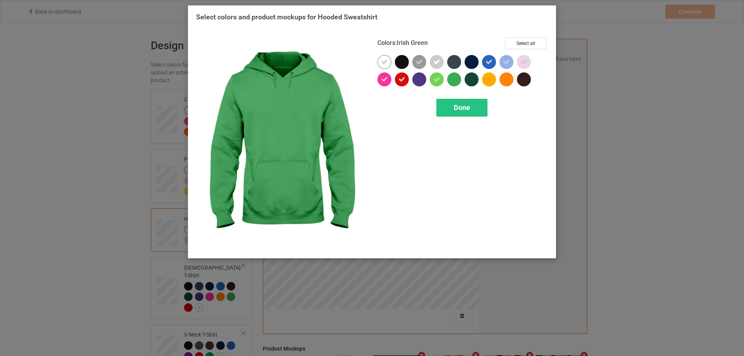
drag, startPoint x: 451, startPoint y: 76, endPoint x: 466, endPoint y: 78, distance: 14.8
click at [452, 76] on div at bounding box center [454, 79] width 14 height 14
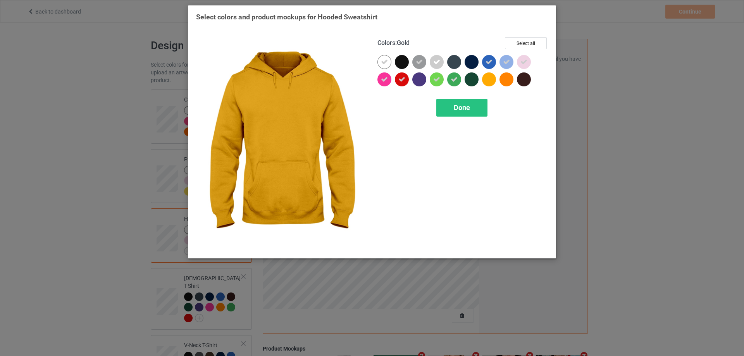
click at [484, 80] on div at bounding box center [489, 79] width 14 height 14
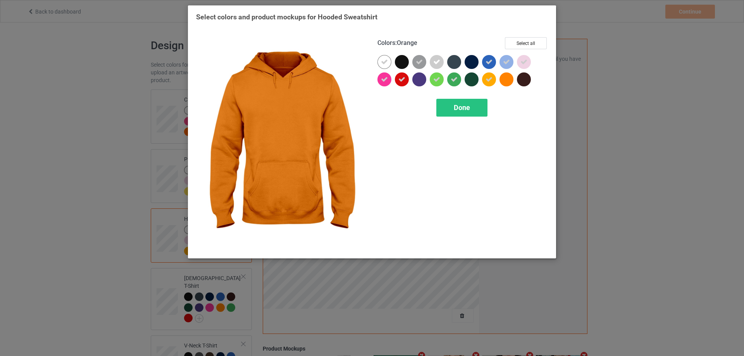
click at [505, 83] on div at bounding box center [507, 79] width 14 height 14
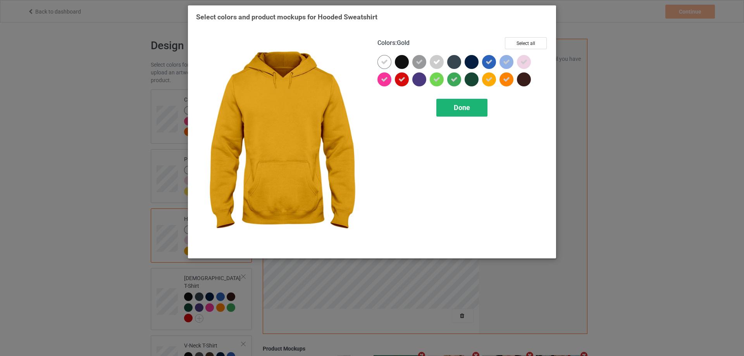
click at [448, 110] on div "Done" at bounding box center [461, 108] width 51 height 18
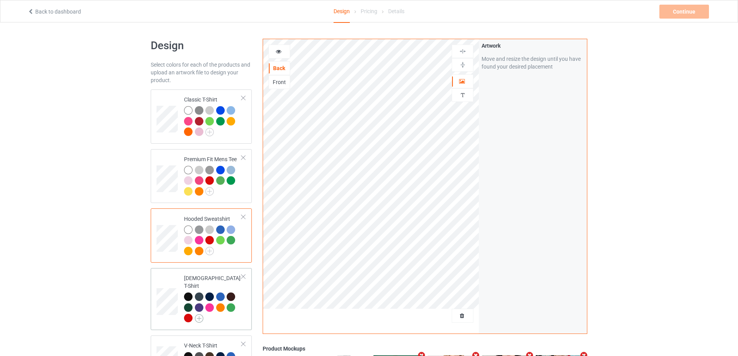
click at [200, 314] on img at bounding box center [199, 318] width 9 height 9
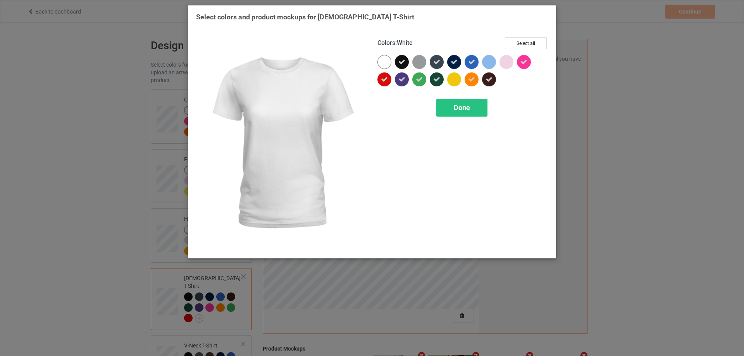
click at [388, 62] on div at bounding box center [384, 62] width 14 height 14
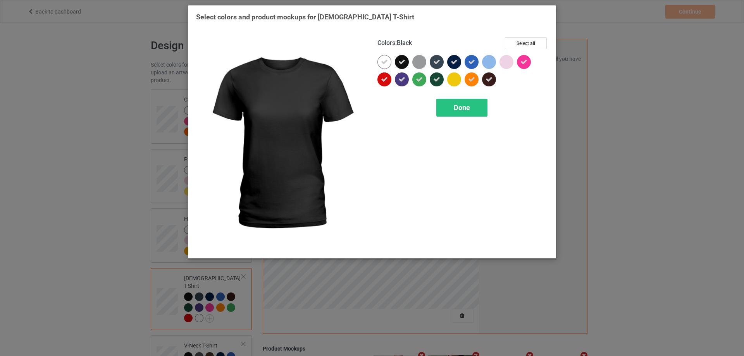
click at [408, 63] on div at bounding box center [402, 62] width 14 height 14
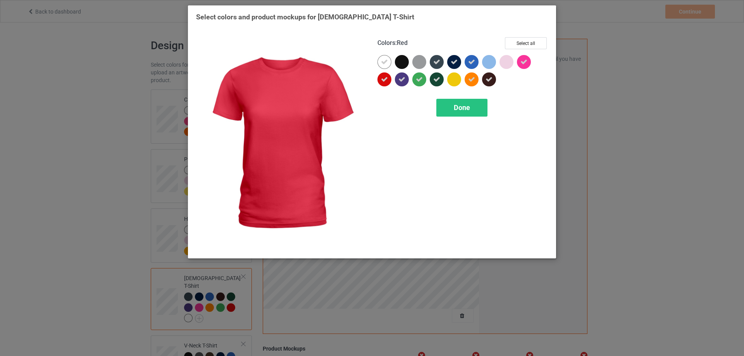
drag, startPoint x: 385, startPoint y: 77, endPoint x: 404, endPoint y: 78, distance: 19.0
click at [388, 77] on icon at bounding box center [384, 79] width 7 height 7
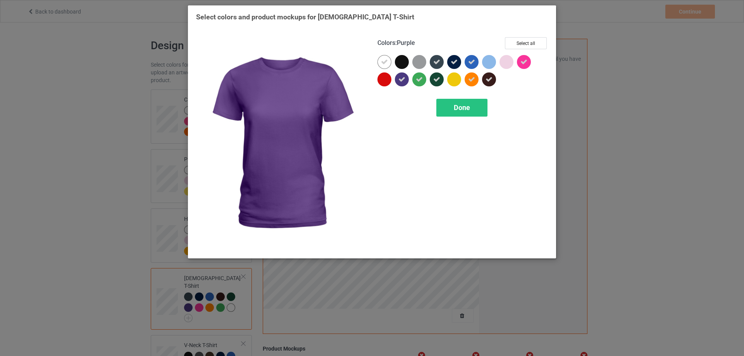
click at [407, 78] on div at bounding box center [402, 79] width 14 height 14
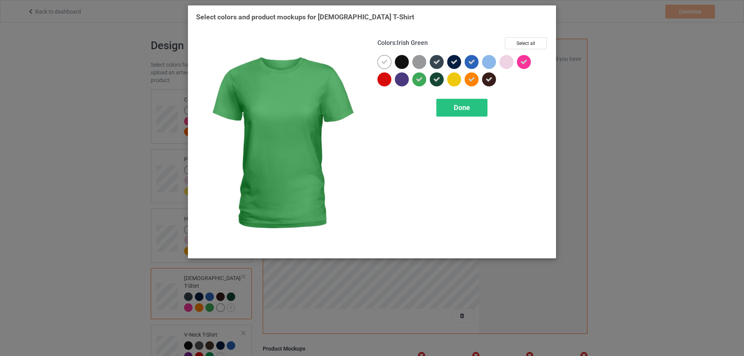
drag, startPoint x: 422, startPoint y: 78, endPoint x: 422, endPoint y: 61, distance: 17.1
click at [422, 77] on icon at bounding box center [419, 79] width 7 height 7
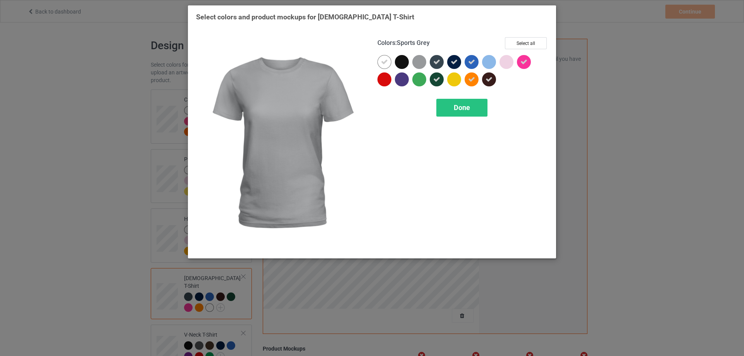
click at [422, 61] on div at bounding box center [419, 62] width 14 height 14
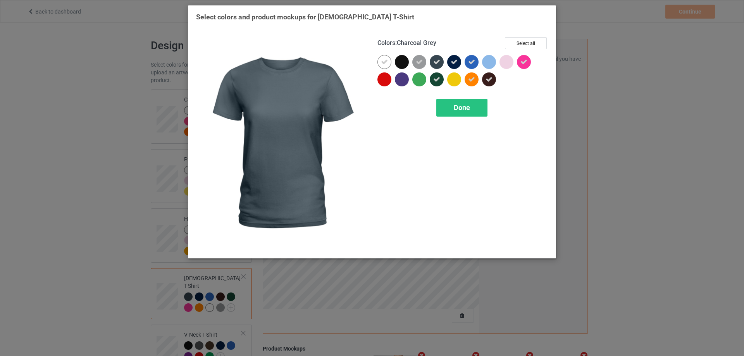
click at [434, 60] on icon at bounding box center [436, 62] width 7 height 7
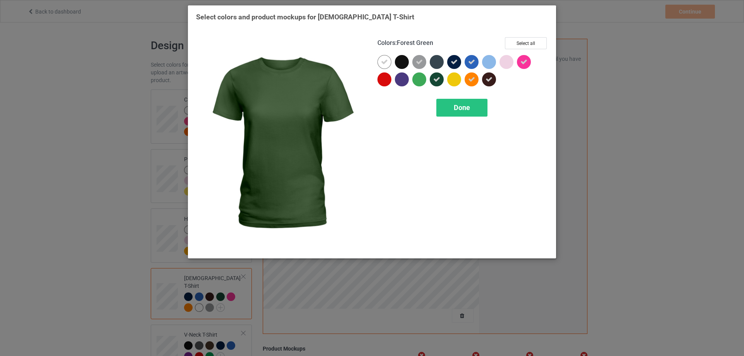
drag, startPoint x: 438, startPoint y: 81, endPoint x: 450, endPoint y: 62, distance: 22.3
click at [440, 77] on div at bounding box center [437, 79] width 14 height 14
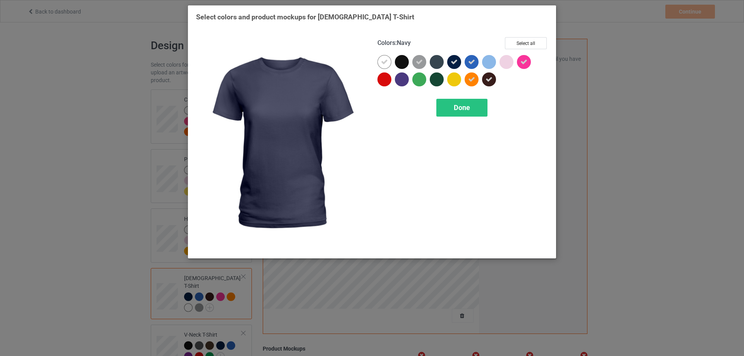
click at [453, 60] on icon at bounding box center [454, 62] width 7 height 7
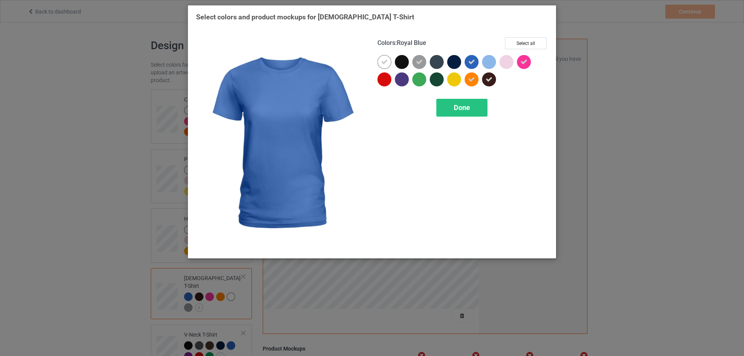
drag, startPoint x: 471, startPoint y: 63, endPoint x: 476, endPoint y: 61, distance: 5.3
click at [472, 63] on icon at bounding box center [471, 62] width 7 height 7
click at [475, 61] on div at bounding box center [472, 62] width 14 height 14
drag, startPoint x: 487, startPoint y: 57, endPoint x: 496, endPoint y: 57, distance: 8.9
click at [489, 57] on div at bounding box center [489, 62] width 14 height 14
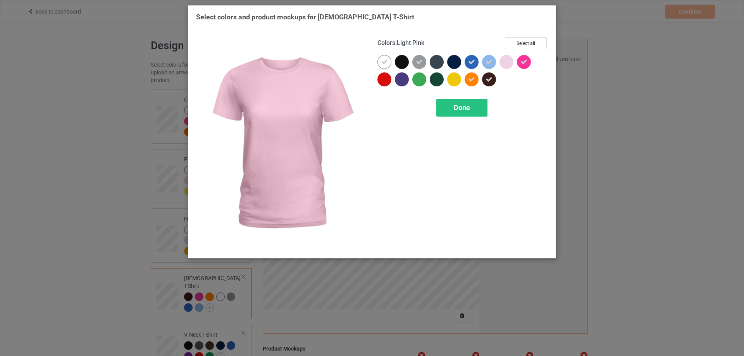
click at [508, 58] on div at bounding box center [507, 62] width 14 height 14
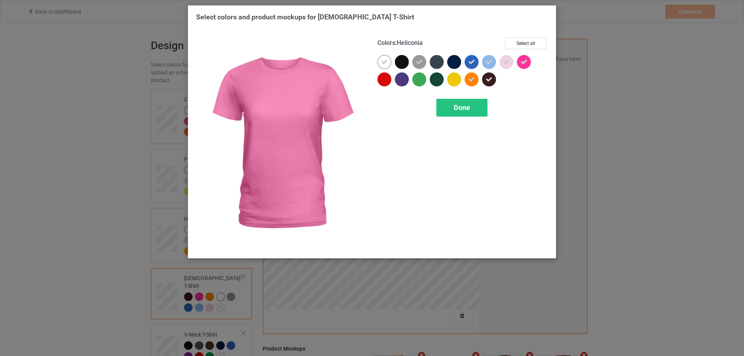
click at [519, 58] on div at bounding box center [524, 62] width 14 height 14
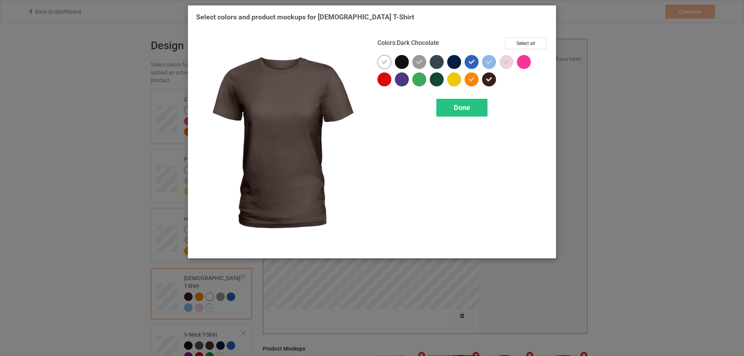
click at [489, 76] on icon at bounding box center [489, 79] width 7 height 7
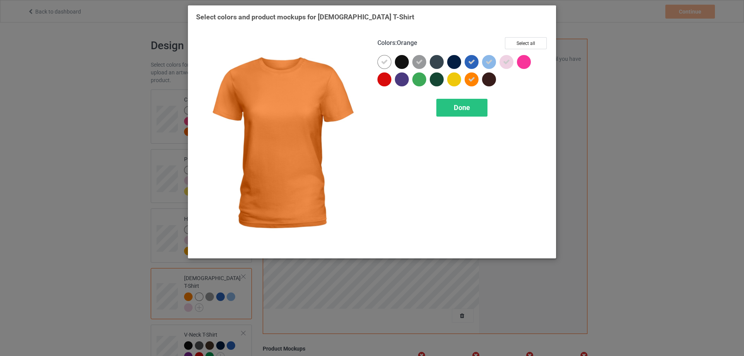
click at [474, 81] on icon at bounding box center [471, 79] width 7 height 7
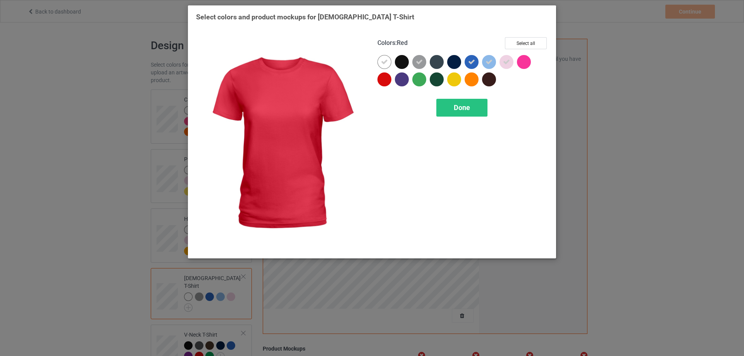
click at [379, 81] on div at bounding box center [384, 79] width 14 height 14
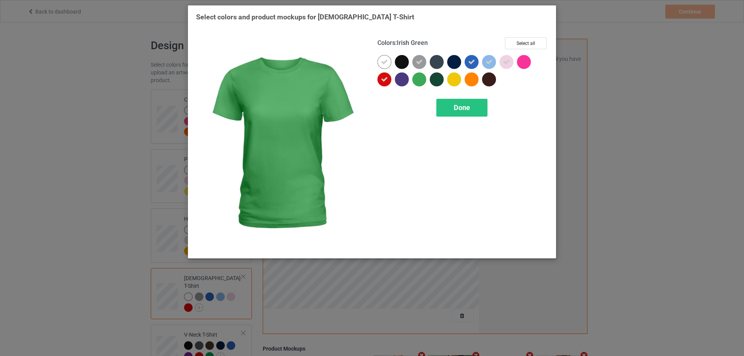
click at [418, 79] on div at bounding box center [419, 79] width 14 height 14
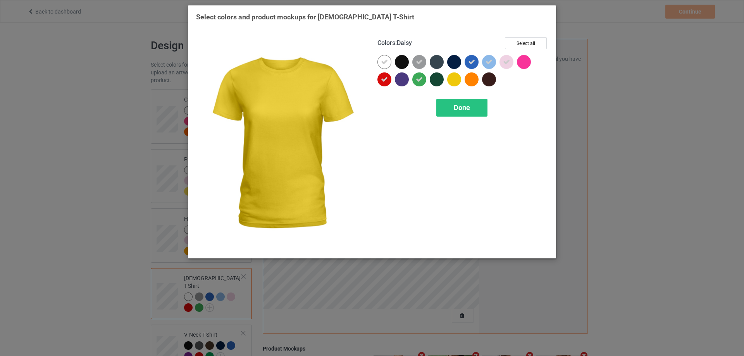
drag, startPoint x: 454, startPoint y: 79, endPoint x: 471, endPoint y: 79, distance: 17.4
click at [455, 79] on div at bounding box center [454, 79] width 14 height 14
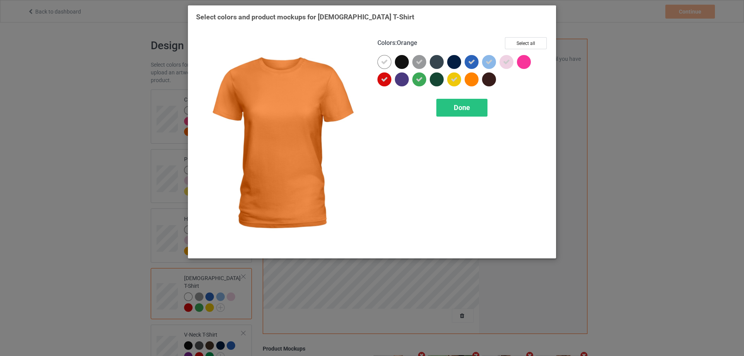
click at [472, 79] on div at bounding box center [472, 79] width 14 height 14
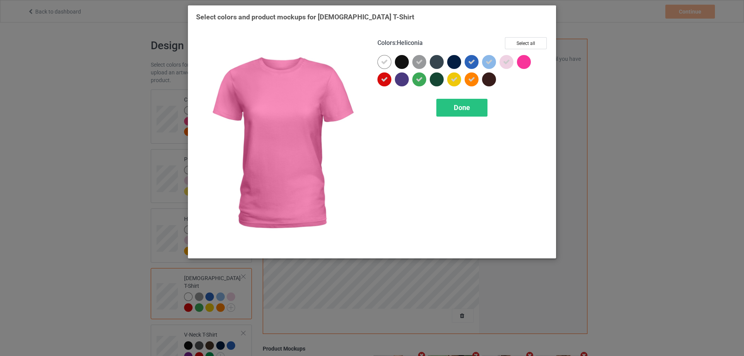
click at [525, 63] on div at bounding box center [524, 62] width 14 height 14
click at [462, 116] on div "Done" at bounding box center [461, 108] width 51 height 18
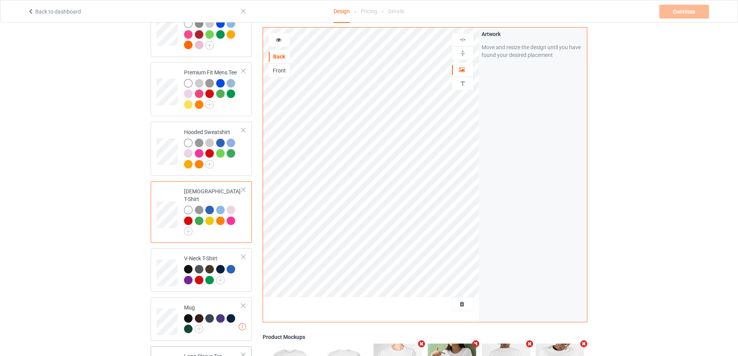
scroll to position [155, 0]
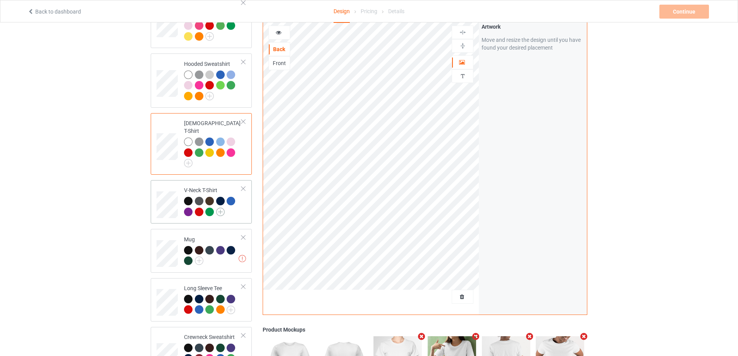
click at [223, 208] on img at bounding box center [220, 212] width 9 height 9
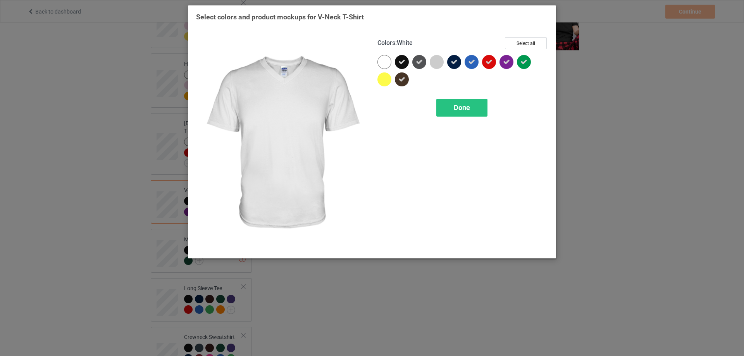
drag, startPoint x: 386, startPoint y: 60, endPoint x: 404, endPoint y: 59, distance: 17.9
click at [388, 60] on div at bounding box center [384, 62] width 14 height 14
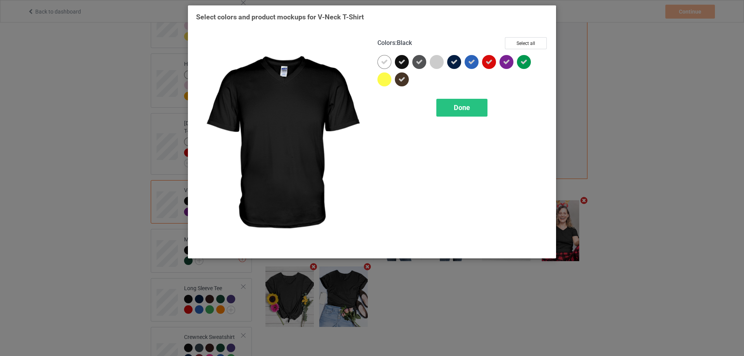
drag, startPoint x: 405, startPoint y: 59, endPoint x: 405, endPoint y: 75, distance: 16.3
click at [405, 63] on div at bounding box center [402, 62] width 14 height 14
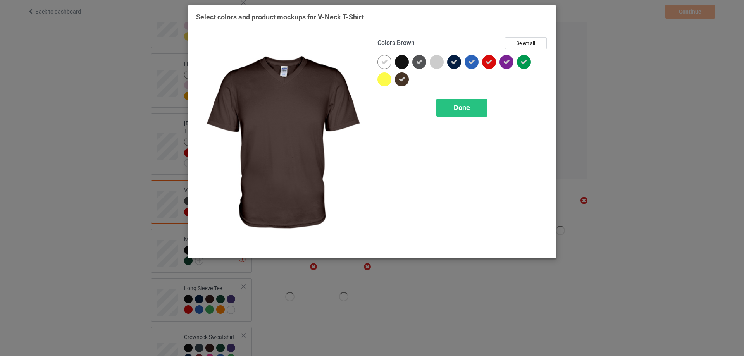
drag, startPoint x: 405, startPoint y: 76, endPoint x: 419, endPoint y: 62, distance: 20.8
click at [406, 77] on div at bounding box center [402, 79] width 14 height 14
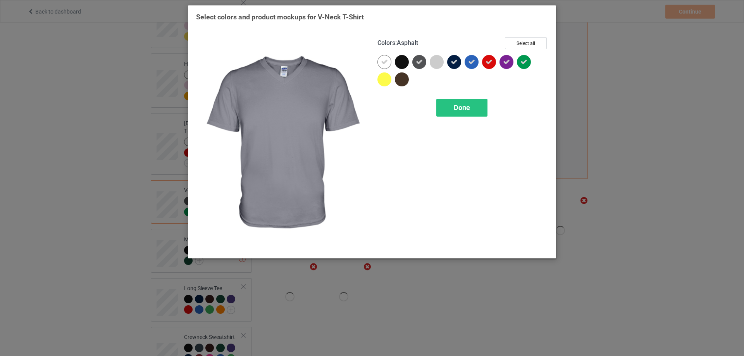
drag, startPoint x: 420, startPoint y: 61, endPoint x: 438, endPoint y: 59, distance: 17.9
click at [422, 60] on icon at bounding box center [419, 62] width 7 height 7
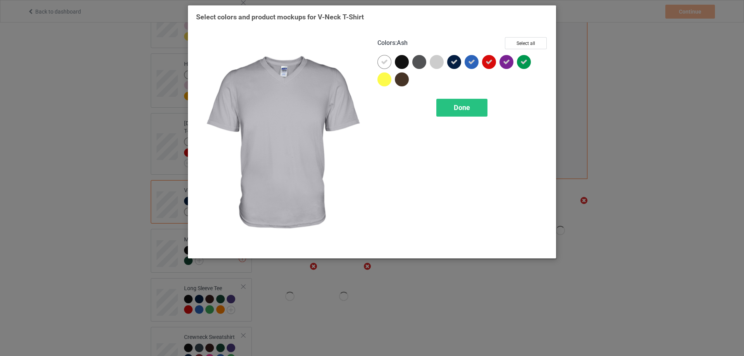
click at [438, 59] on div at bounding box center [437, 62] width 14 height 14
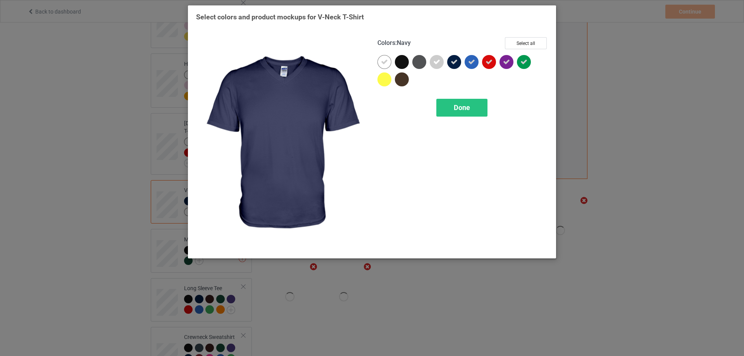
click at [455, 61] on icon at bounding box center [454, 62] width 7 height 7
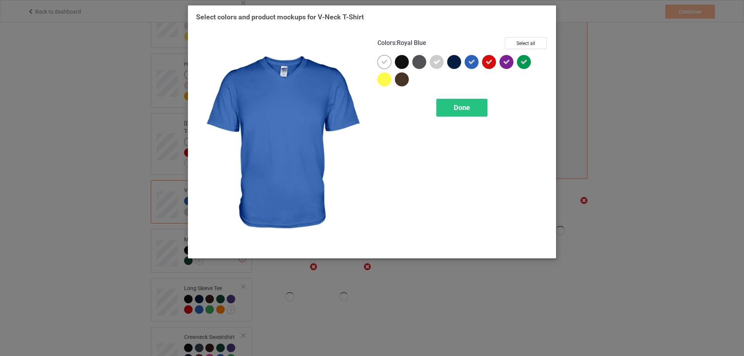
click at [473, 64] on icon at bounding box center [471, 62] width 7 height 7
click at [472, 64] on div at bounding box center [472, 62] width 14 height 14
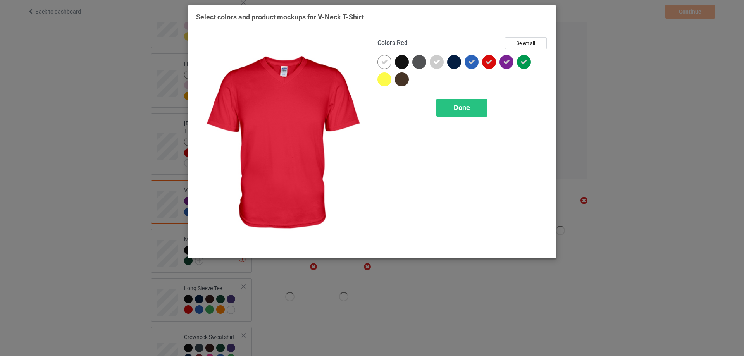
click at [494, 63] on div at bounding box center [489, 62] width 14 height 14
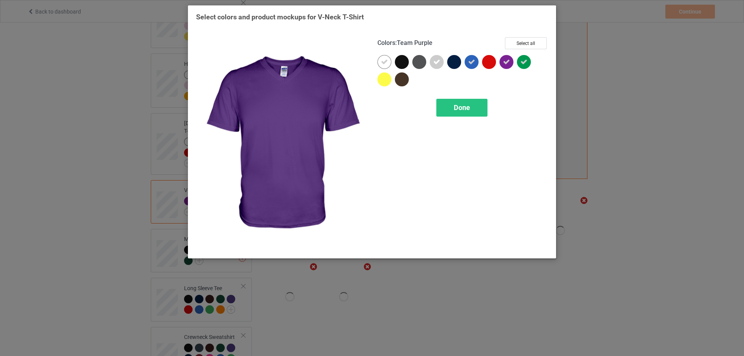
click at [508, 62] on icon at bounding box center [506, 62] width 7 height 7
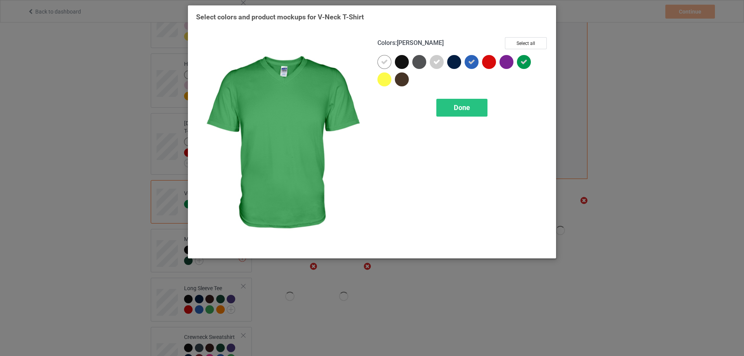
click at [524, 62] on icon at bounding box center [523, 62] width 7 height 7
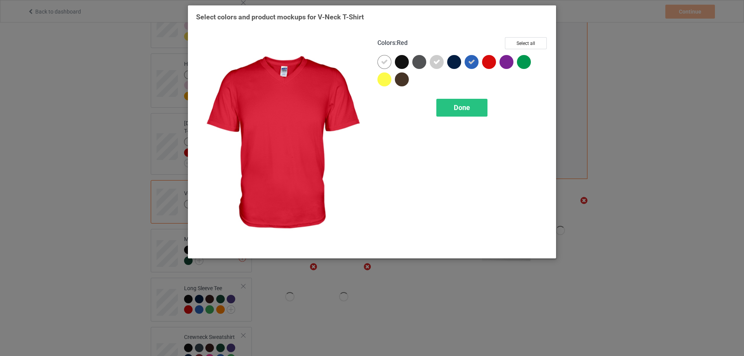
click at [493, 62] on div at bounding box center [489, 62] width 14 height 14
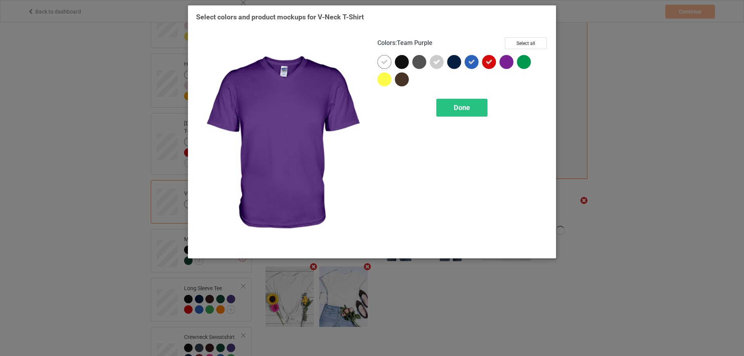
click at [504, 62] on div at bounding box center [507, 62] width 14 height 14
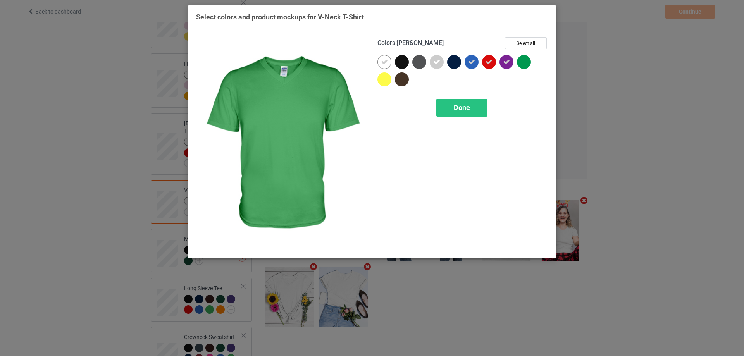
click at [526, 63] on div at bounding box center [524, 62] width 14 height 14
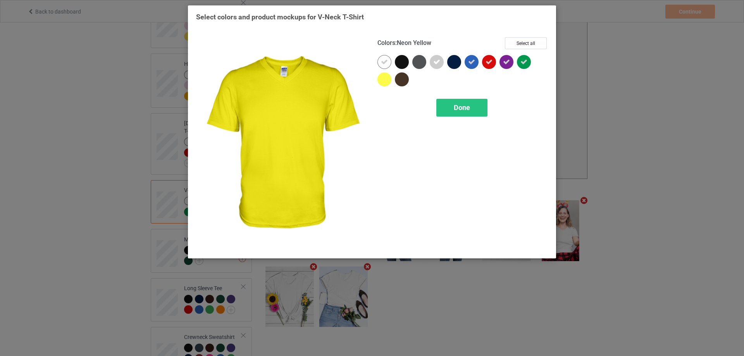
click at [374, 79] on div "Colors : Neon Yellow Select all Done" at bounding box center [462, 144] width 181 height 224
click at [381, 79] on div at bounding box center [384, 79] width 14 height 14
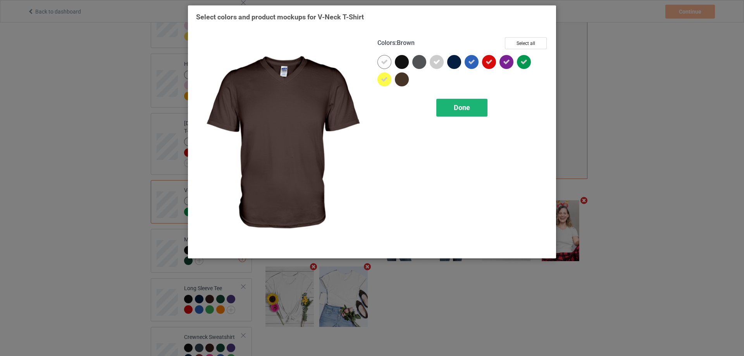
click at [457, 107] on span "Done" at bounding box center [462, 107] width 16 height 8
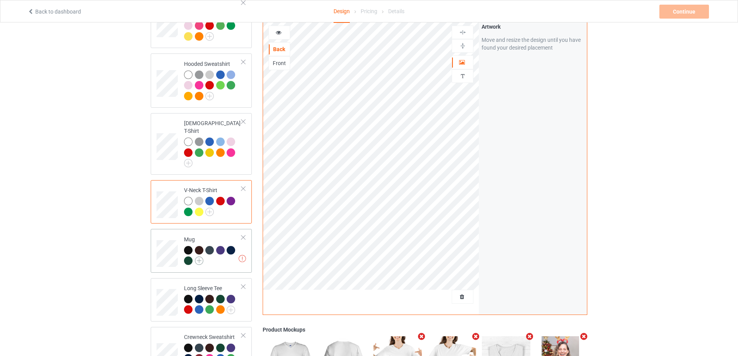
click at [200, 257] on img at bounding box center [199, 261] width 9 height 9
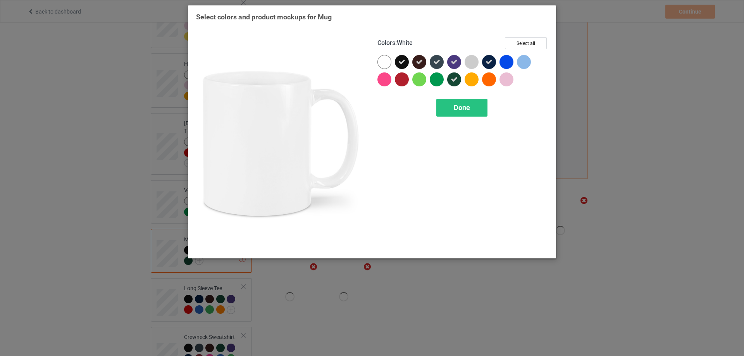
click at [380, 64] on div at bounding box center [384, 62] width 14 height 14
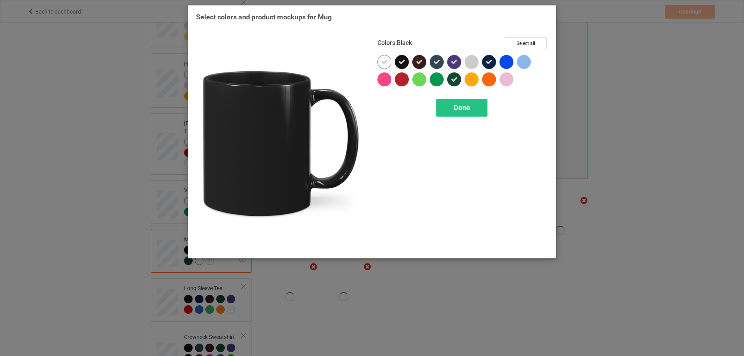
click at [399, 62] on icon at bounding box center [401, 62] width 7 height 7
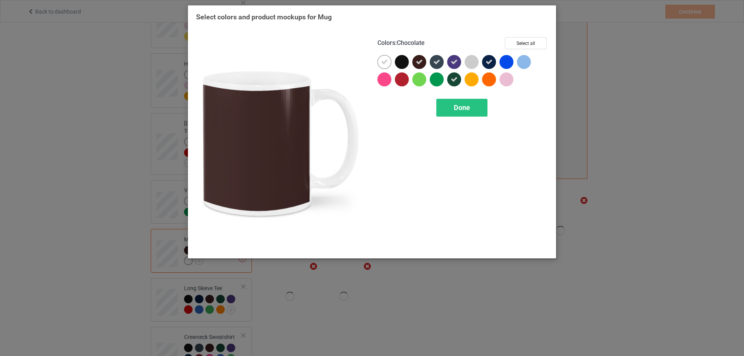
click at [418, 63] on icon at bounding box center [419, 62] width 7 height 7
drag, startPoint x: 432, startPoint y: 60, endPoint x: 450, endPoint y: 60, distance: 18.6
click at [436, 60] on div at bounding box center [437, 62] width 14 height 14
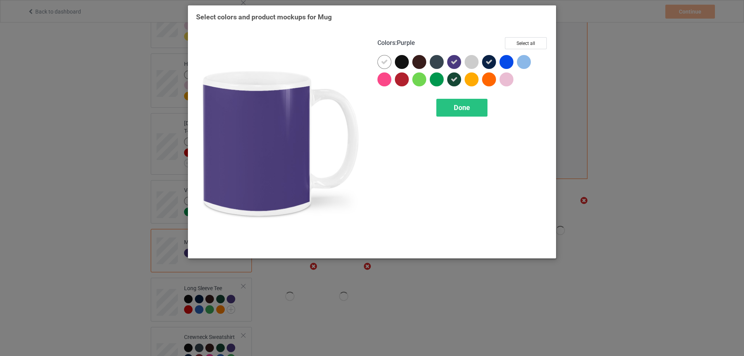
click at [455, 60] on icon at bounding box center [454, 62] width 7 height 7
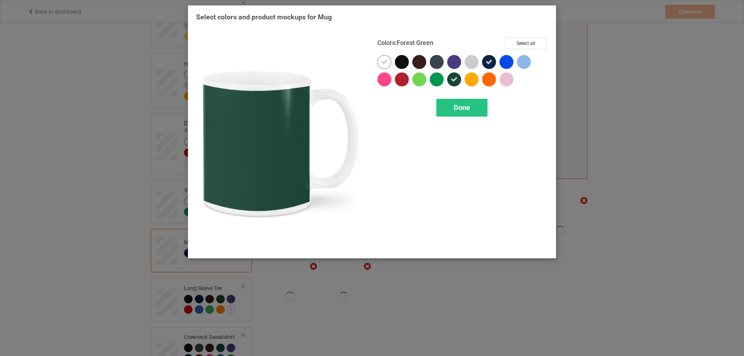
drag, startPoint x: 454, startPoint y: 72, endPoint x: 462, endPoint y: 74, distance: 8.3
click at [454, 74] on div at bounding box center [454, 79] width 14 height 14
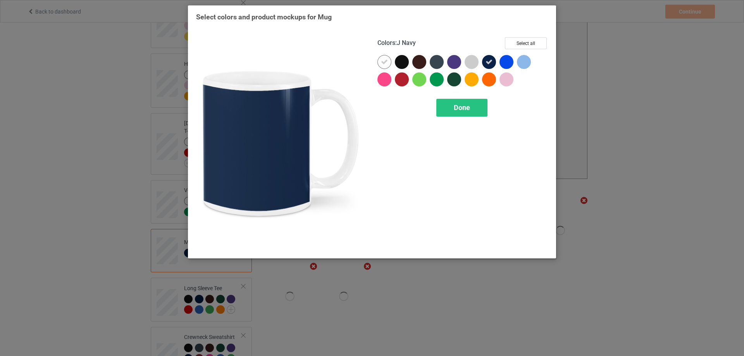
click at [487, 62] on icon at bounding box center [489, 62] width 7 height 7
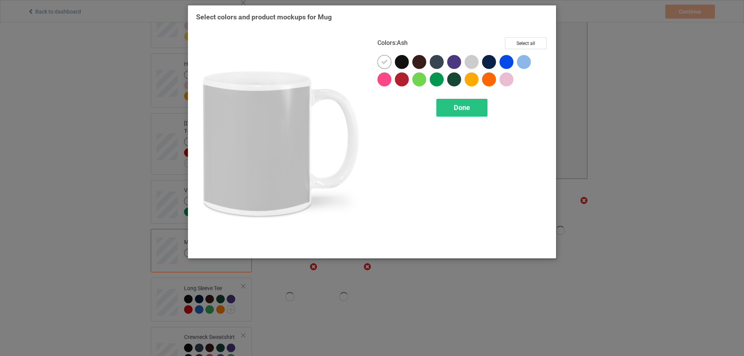
drag, startPoint x: 470, startPoint y: 62, endPoint x: 500, endPoint y: 61, distance: 29.8
click at [482, 62] on div at bounding box center [473, 63] width 17 height 17
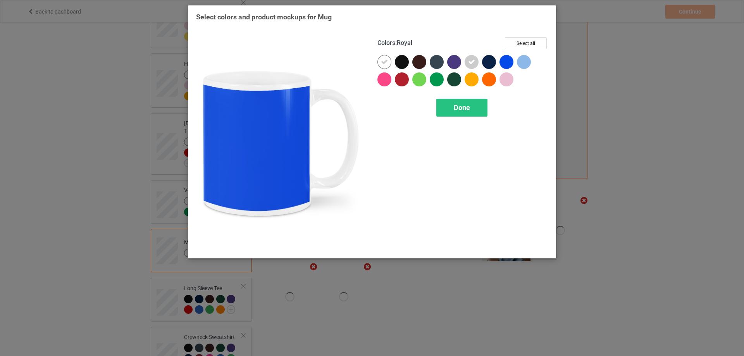
drag, startPoint x: 503, startPoint y: 61, endPoint x: 520, endPoint y: 60, distance: 17.5
click at [503, 60] on div at bounding box center [507, 62] width 14 height 14
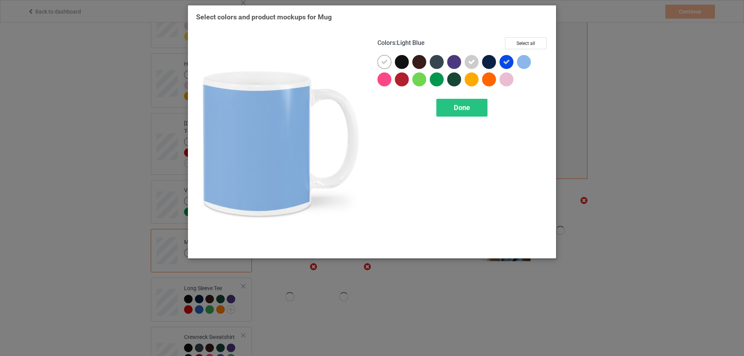
click at [520, 60] on div at bounding box center [524, 62] width 14 height 14
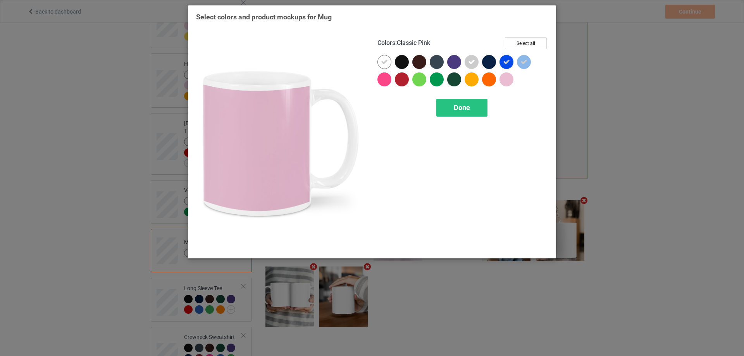
drag, startPoint x: 509, startPoint y: 79, endPoint x: 494, endPoint y: 81, distance: 14.8
click at [508, 80] on div at bounding box center [507, 79] width 14 height 14
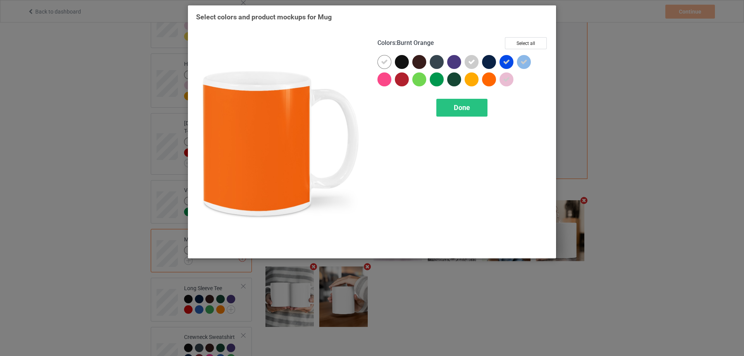
drag, startPoint x: 489, startPoint y: 81, endPoint x: 477, endPoint y: 82, distance: 12.5
click at [487, 82] on div at bounding box center [489, 79] width 14 height 14
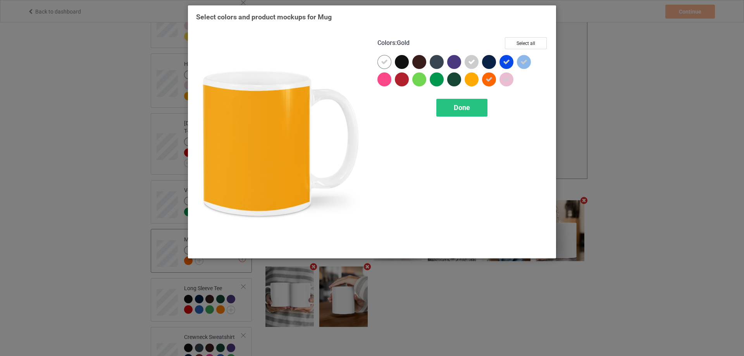
drag, startPoint x: 472, startPoint y: 82, endPoint x: 436, endPoint y: 82, distance: 36.4
click at [467, 82] on div at bounding box center [472, 79] width 14 height 14
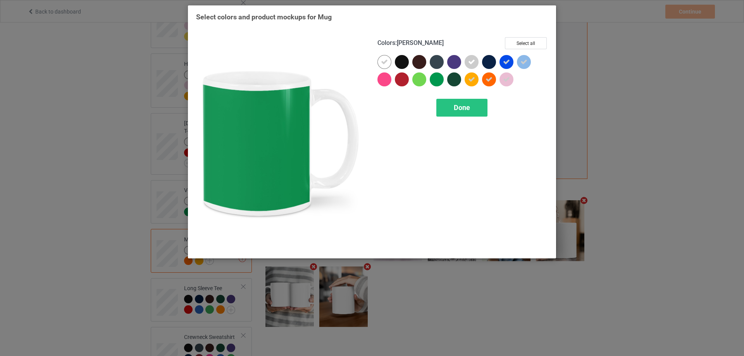
click at [435, 82] on div at bounding box center [437, 79] width 14 height 14
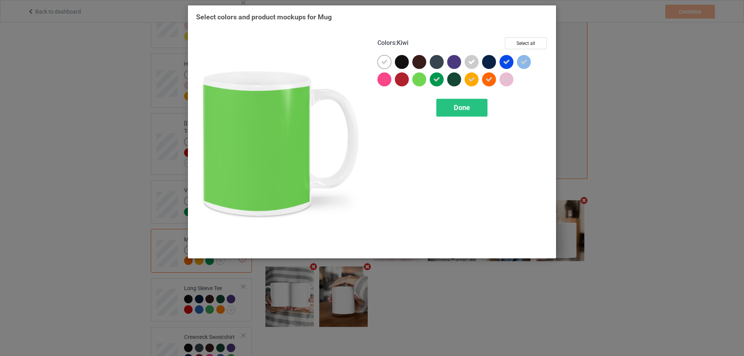
drag, startPoint x: 420, startPoint y: 81, endPoint x: 402, endPoint y: 81, distance: 18.2
click at [419, 81] on div at bounding box center [419, 79] width 14 height 14
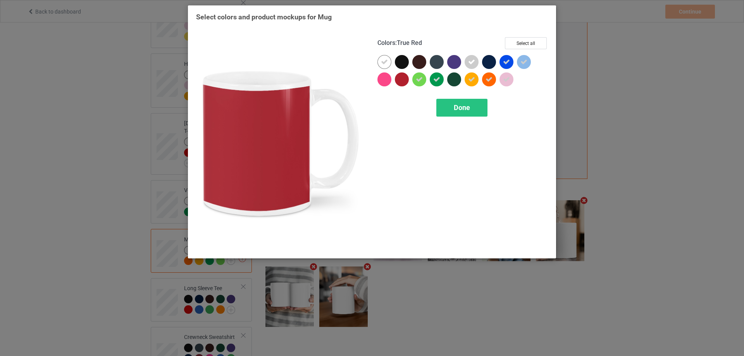
drag, startPoint x: 402, startPoint y: 81, endPoint x: 380, endPoint y: 80, distance: 22.1
click at [400, 81] on div at bounding box center [402, 79] width 14 height 14
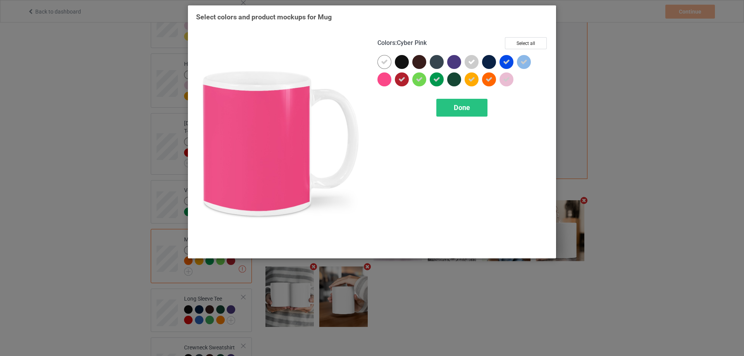
click at [380, 80] on div at bounding box center [384, 79] width 14 height 14
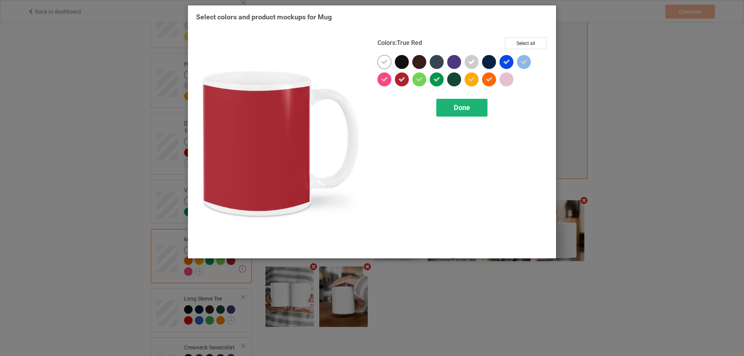
click at [452, 109] on div "Done" at bounding box center [461, 108] width 51 height 18
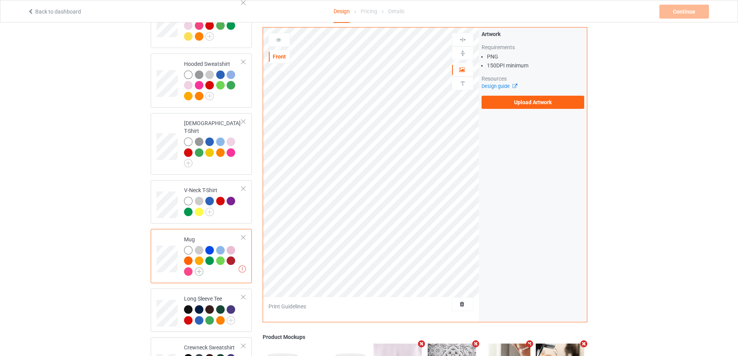
click at [201, 267] on img at bounding box center [199, 271] width 9 height 9
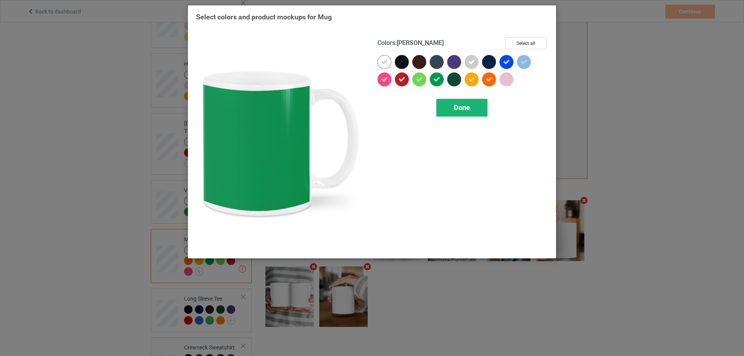
click at [468, 105] on span "Done" at bounding box center [462, 107] width 16 height 8
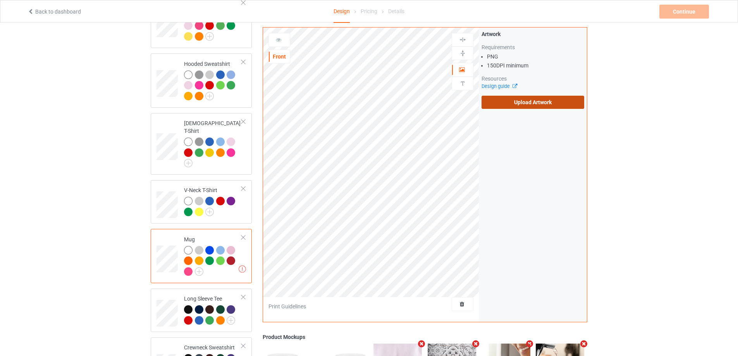
click at [494, 101] on label "Upload Artwork" at bounding box center [533, 102] width 103 height 13
click at [0, 0] on input "Upload Artwork" at bounding box center [0, 0] width 0 height 0
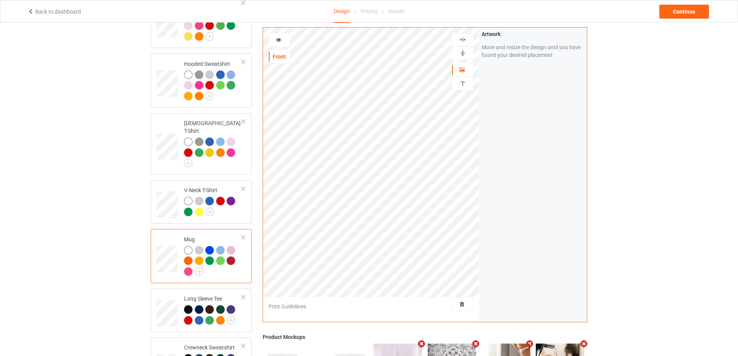
click at [466, 53] on img at bounding box center [462, 53] width 7 height 7
click at [467, 51] on div at bounding box center [462, 53] width 21 height 7
click at [232, 317] on img at bounding box center [231, 320] width 9 height 9
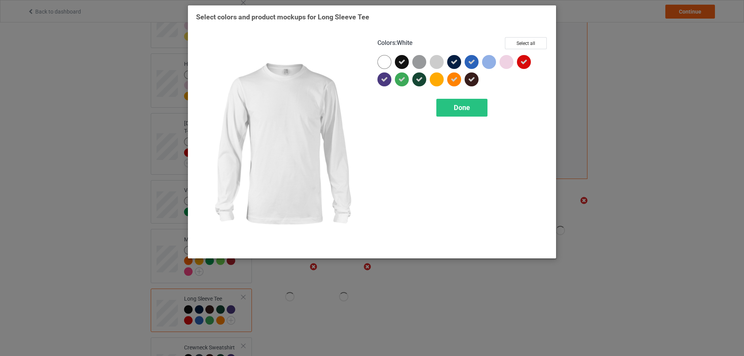
click at [387, 58] on div at bounding box center [384, 62] width 14 height 14
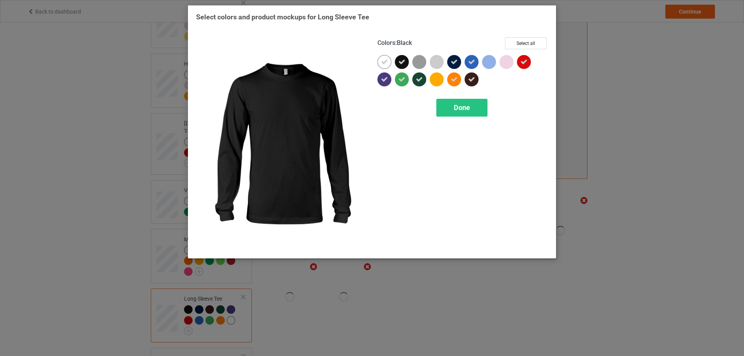
drag, startPoint x: 400, startPoint y: 58, endPoint x: 418, endPoint y: 59, distance: 17.5
click at [405, 58] on div at bounding box center [402, 62] width 14 height 14
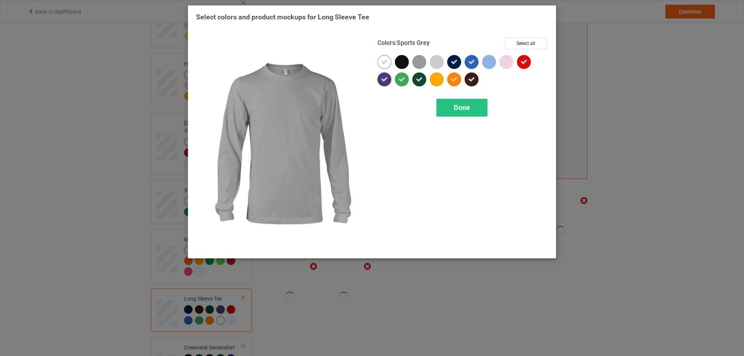
drag, startPoint x: 421, startPoint y: 60, endPoint x: 437, endPoint y: 60, distance: 15.5
click at [425, 60] on div at bounding box center [419, 62] width 14 height 14
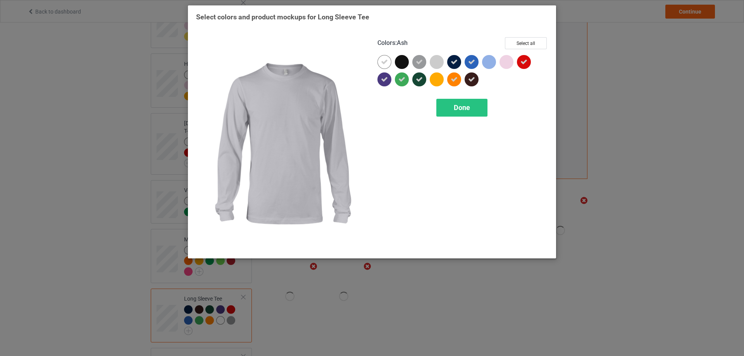
drag, startPoint x: 439, startPoint y: 60, endPoint x: 454, endPoint y: 60, distance: 15.1
click at [440, 60] on div at bounding box center [437, 62] width 14 height 14
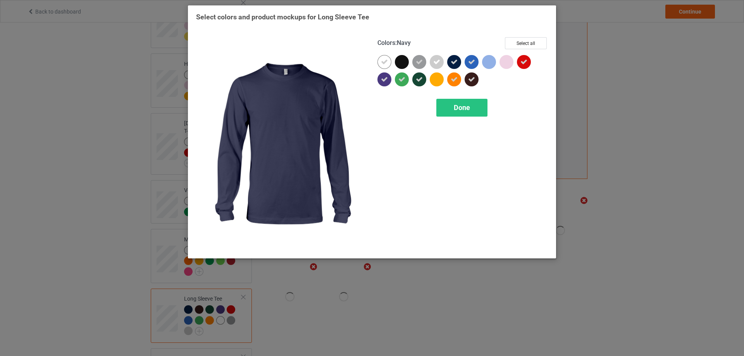
click at [455, 59] on icon at bounding box center [454, 62] width 7 height 7
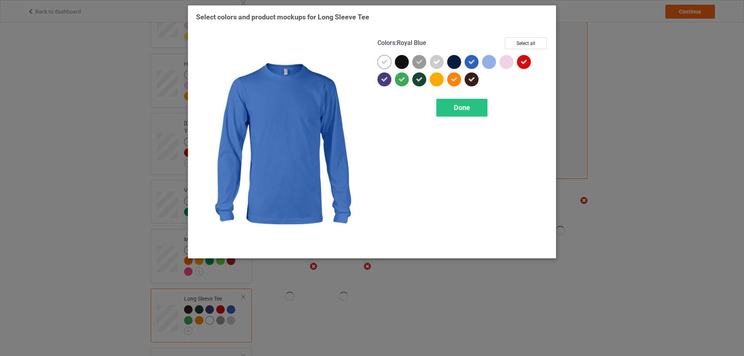
click at [466, 59] on div at bounding box center [472, 62] width 14 height 14
click at [471, 63] on div at bounding box center [472, 62] width 14 height 14
click at [487, 63] on div at bounding box center [489, 62] width 14 height 14
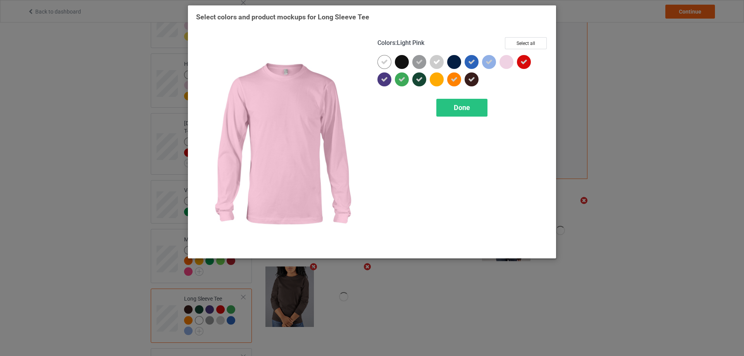
click at [509, 63] on div at bounding box center [507, 62] width 14 height 14
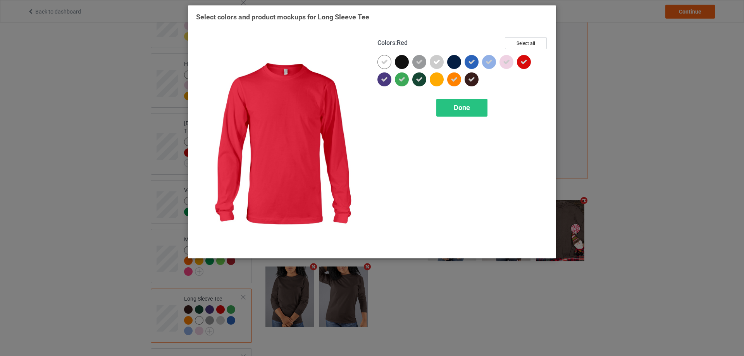
click at [525, 63] on icon at bounding box center [523, 62] width 7 height 7
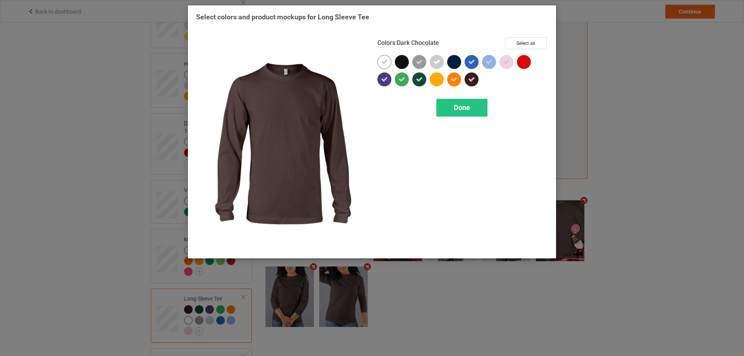
click at [472, 81] on icon at bounding box center [471, 79] width 7 height 7
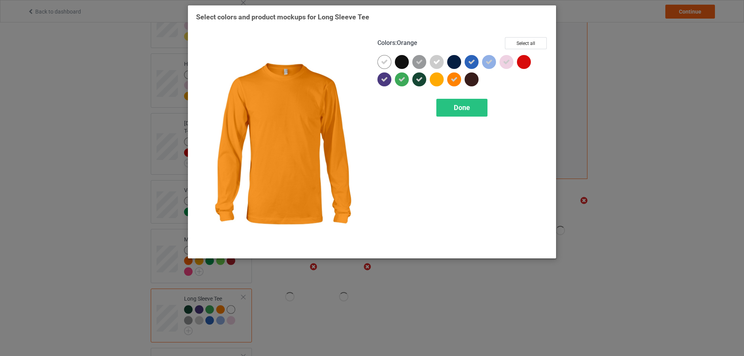
click at [457, 82] on icon at bounding box center [454, 79] width 7 height 7
click at [455, 79] on div at bounding box center [454, 79] width 14 height 14
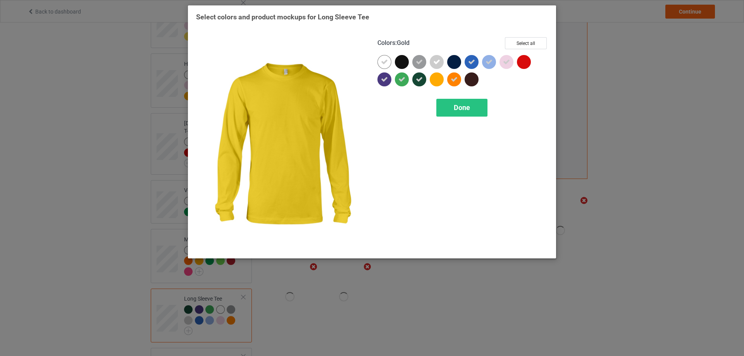
click at [437, 79] on div at bounding box center [437, 79] width 14 height 14
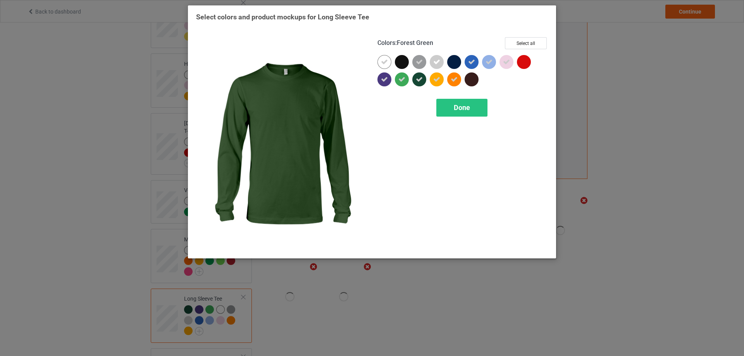
click at [414, 79] on div at bounding box center [419, 79] width 14 height 14
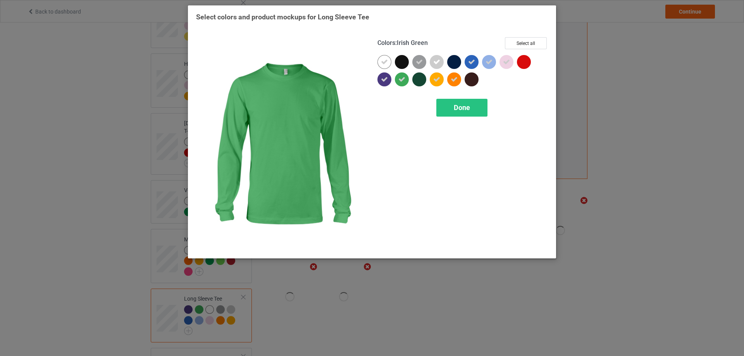
click at [395, 79] on div at bounding box center [402, 79] width 14 height 14
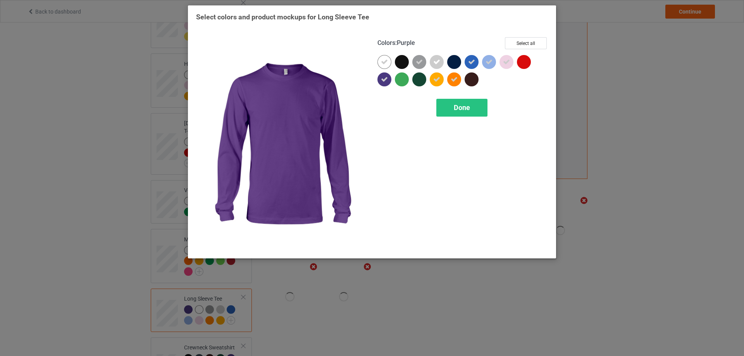
click at [383, 79] on icon at bounding box center [384, 79] width 7 height 7
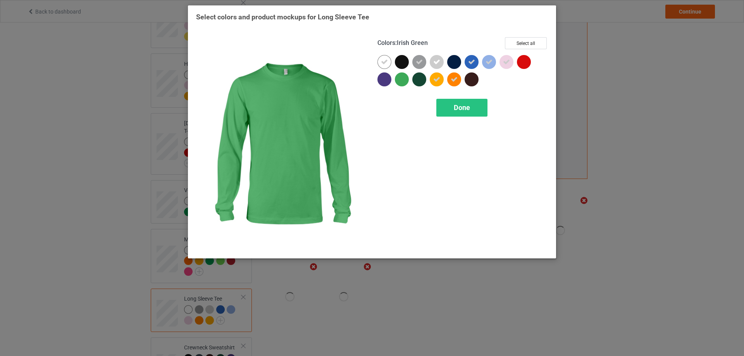
click at [403, 79] on div at bounding box center [402, 79] width 14 height 14
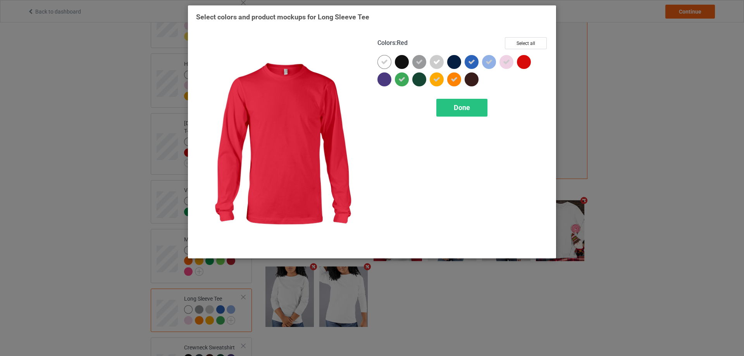
click at [527, 60] on div at bounding box center [524, 62] width 14 height 14
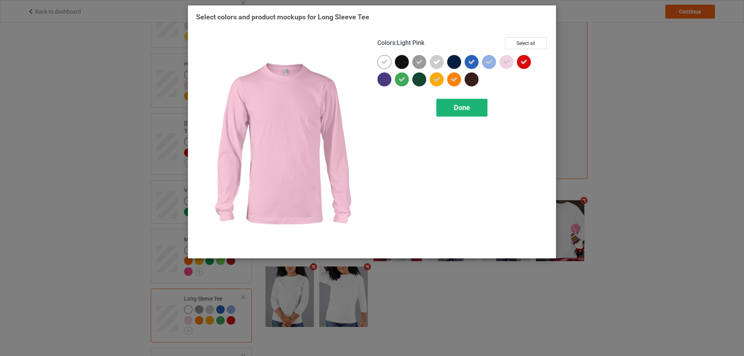
click at [456, 106] on span "Done" at bounding box center [462, 107] width 16 height 8
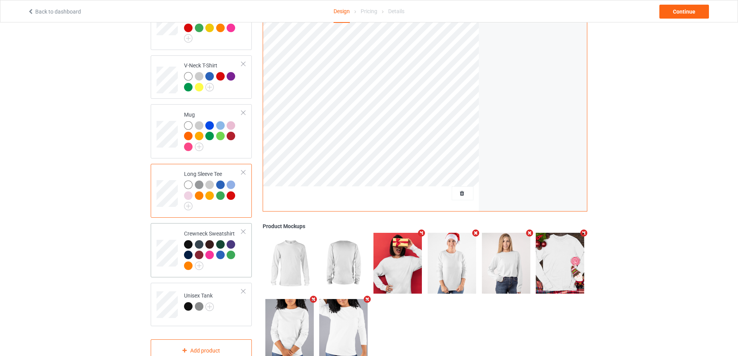
scroll to position [298, 0]
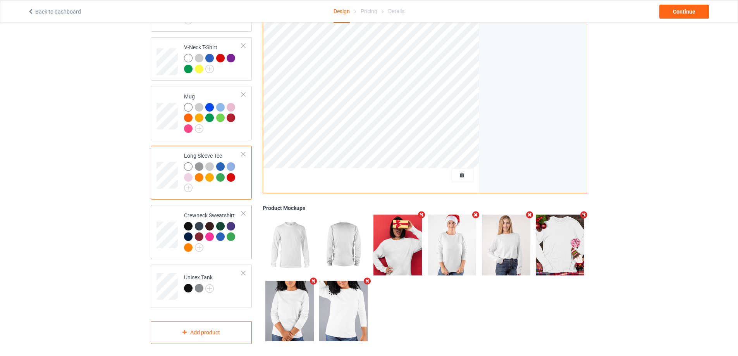
click at [233, 250] on td "Crewneck Sweatshirt" at bounding box center [213, 232] width 66 height 48
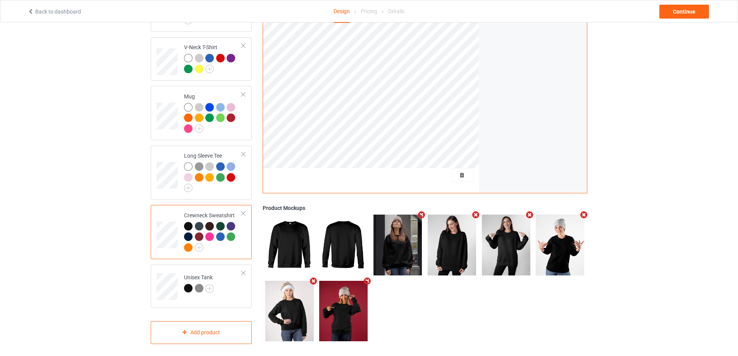
scroll to position [182, 0]
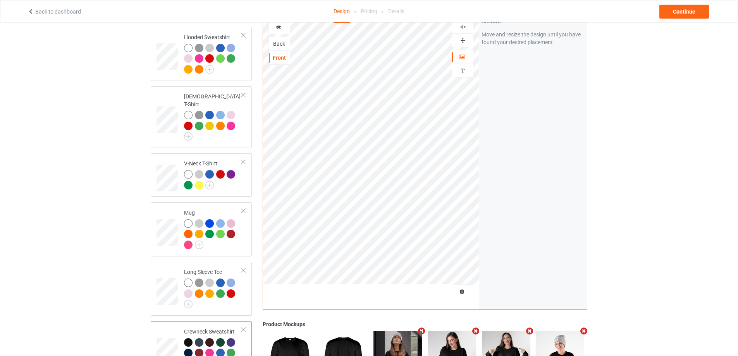
click at [282, 40] on div "Back" at bounding box center [279, 44] width 21 height 8
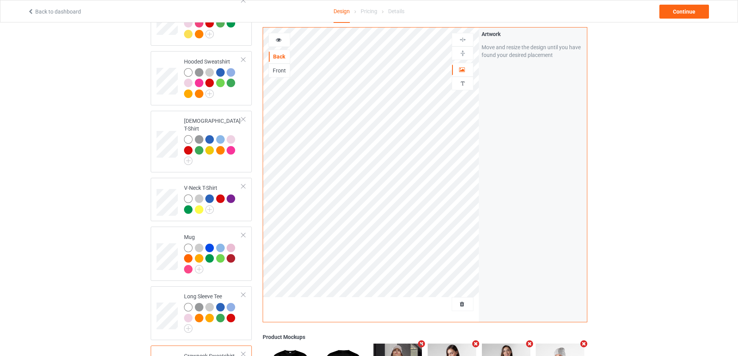
scroll to position [104, 0]
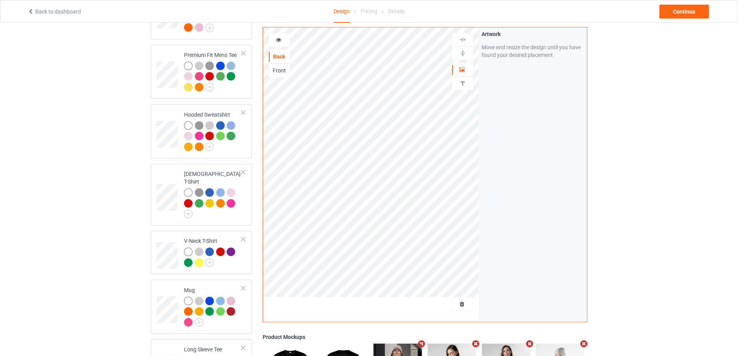
click at [281, 75] on div "Front" at bounding box center [280, 71] width 22 height 14
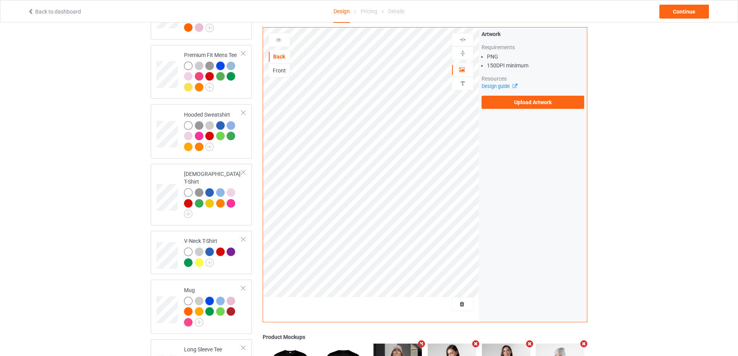
click at [286, 75] on div "Front" at bounding box center [280, 71] width 22 height 14
click at [284, 67] on div "Front" at bounding box center [279, 71] width 21 height 8
click at [277, 53] on div "Back" at bounding box center [280, 57] width 22 height 14
click at [283, 58] on div "Back" at bounding box center [279, 57] width 21 height 8
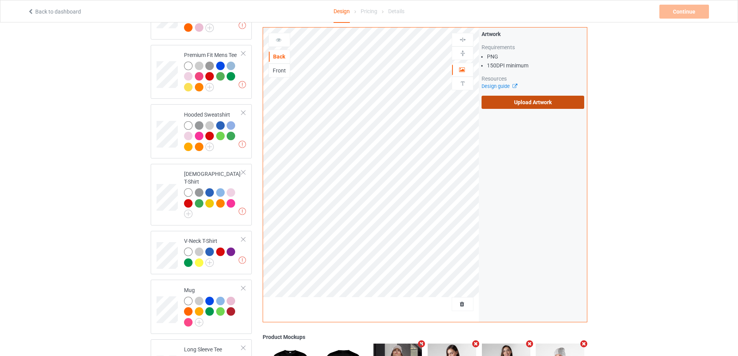
click at [518, 103] on label "Upload Artwork" at bounding box center [533, 102] width 103 height 13
click at [0, 0] on input "Upload Artwork" at bounding box center [0, 0] width 0 height 0
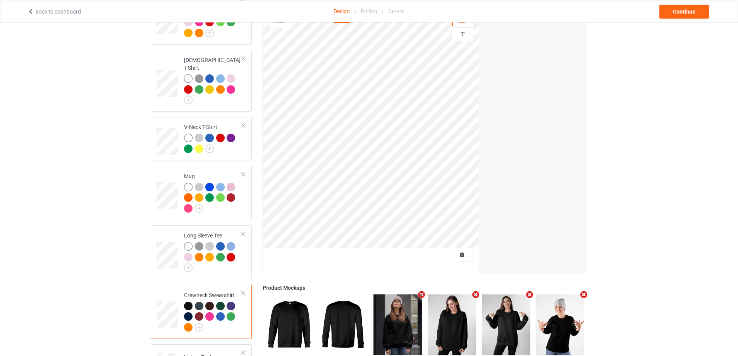
scroll to position [259, 0]
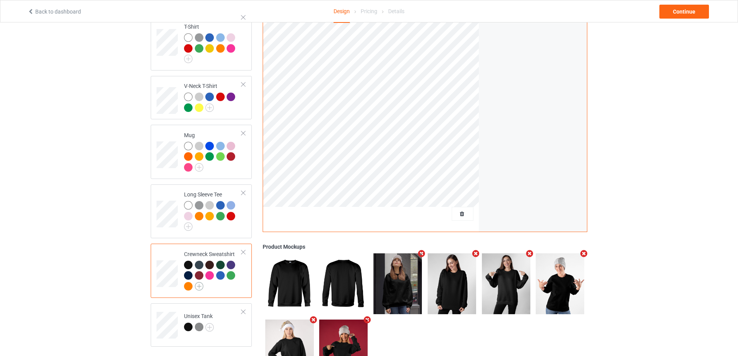
click at [197, 283] on img at bounding box center [199, 286] width 9 height 9
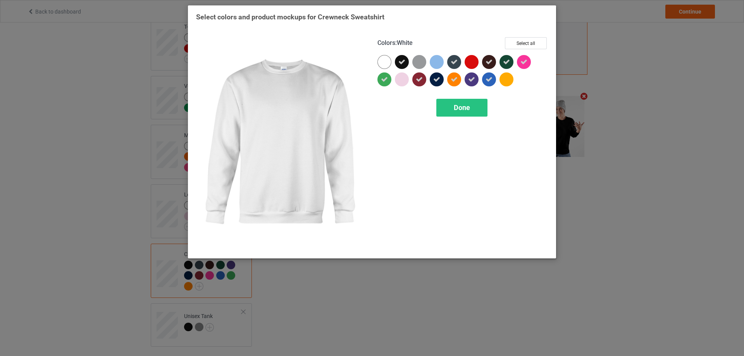
click at [389, 63] on div at bounding box center [384, 62] width 14 height 14
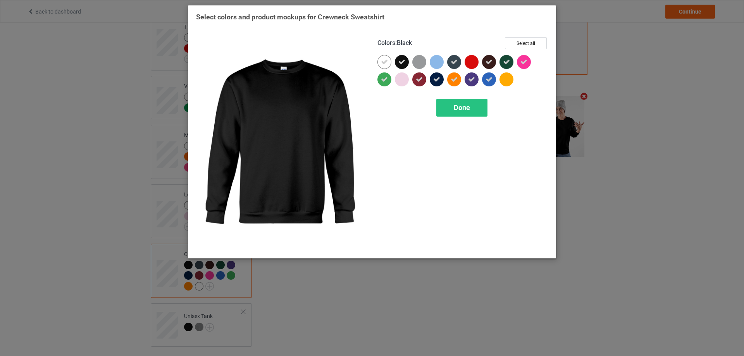
click at [407, 60] on div at bounding box center [402, 62] width 14 height 14
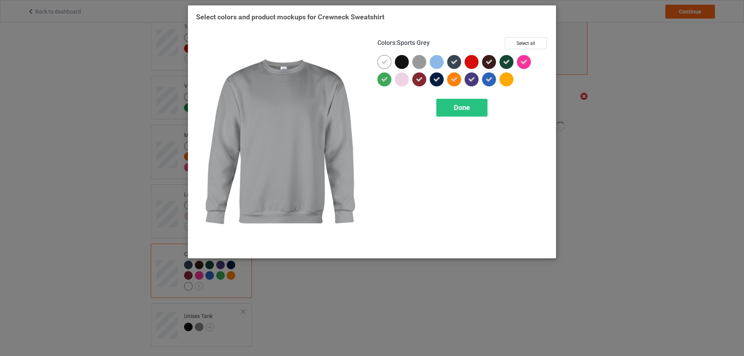
click at [417, 61] on div at bounding box center [419, 62] width 14 height 14
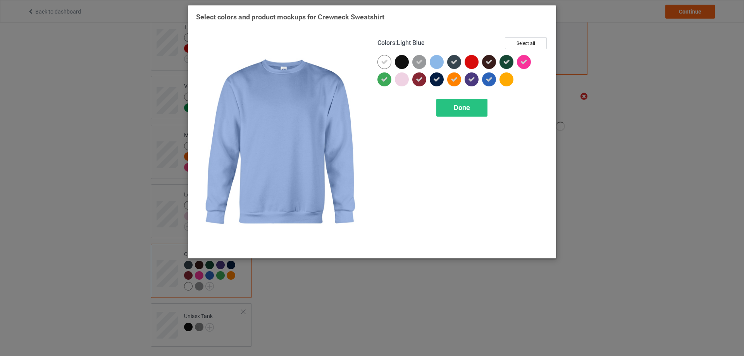
click at [441, 61] on div at bounding box center [437, 62] width 14 height 14
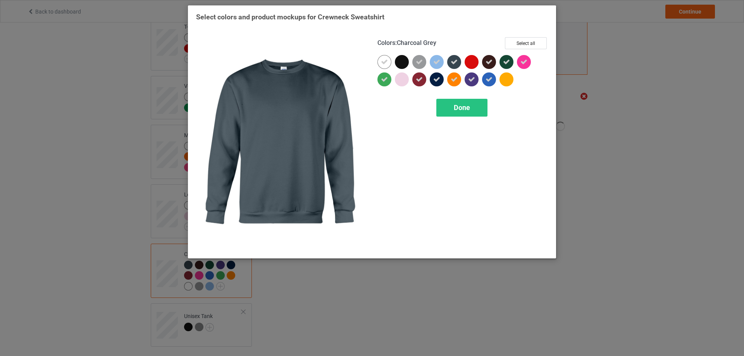
click at [453, 62] on icon at bounding box center [454, 62] width 7 height 7
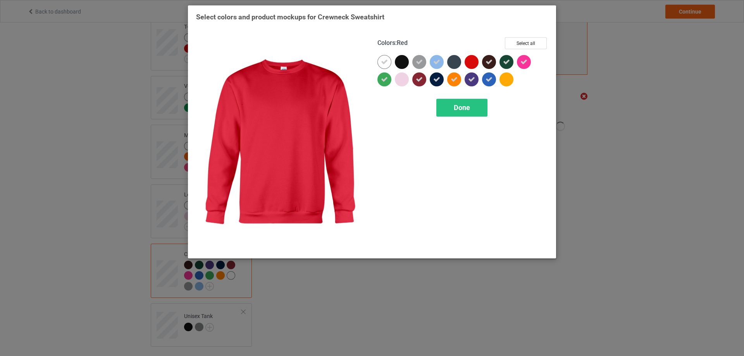
click at [466, 65] on div at bounding box center [472, 62] width 14 height 14
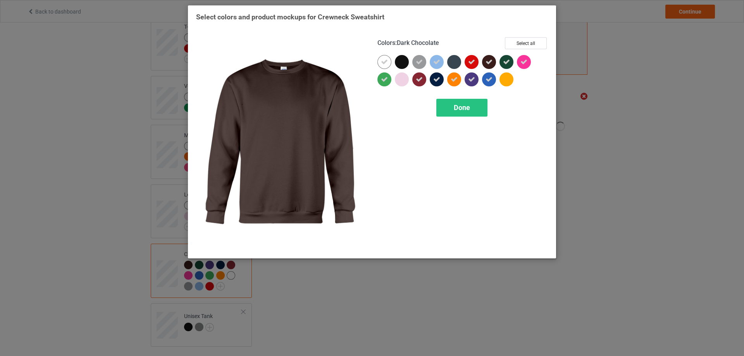
click at [487, 64] on icon at bounding box center [489, 62] width 7 height 7
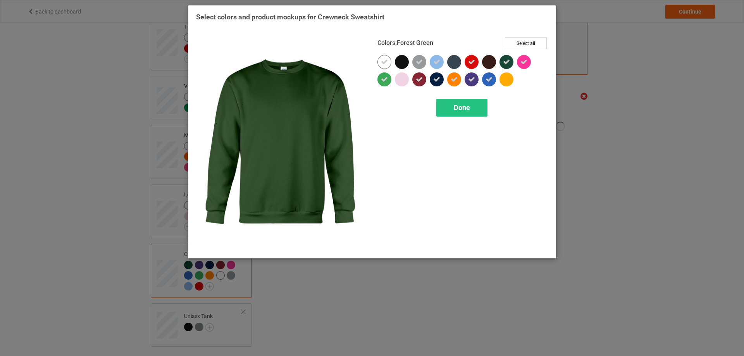
drag, startPoint x: 503, startPoint y: 61, endPoint x: 522, endPoint y: 61, distance: 18.2
click at [504, 61] on icon at bounding box center [506, 62] width 7 height 7
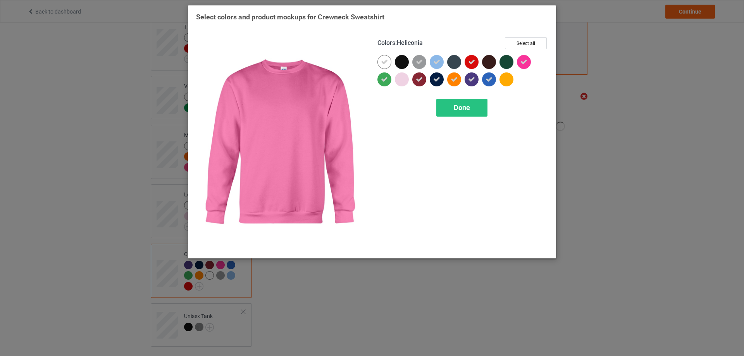
click at [523, 61] on icon at bounding box center [523, 62] width 7 height 7
click at [524, 62] on div at bounding box center [524, 62] width 14 height 14
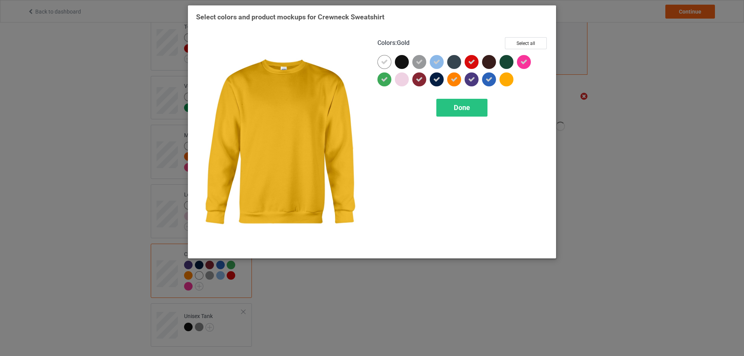
drag, startPoint x: 515, startPoint y: 76, endPoint x: 501, endPoint y: 82, distance: 14.7
click at [511, 79] on div at bounding box center [508, 80] width 17 height 17
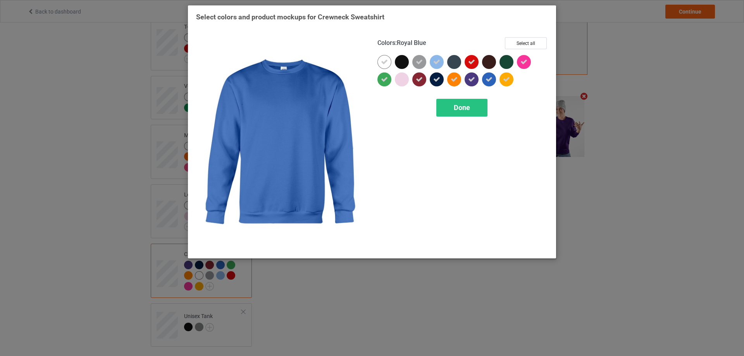
click at [490, 80] on icon at bounding box center [489, 79] width 7 height 7
click at [490, 80] on div at bounding box center [489, 79] width 14 height 14
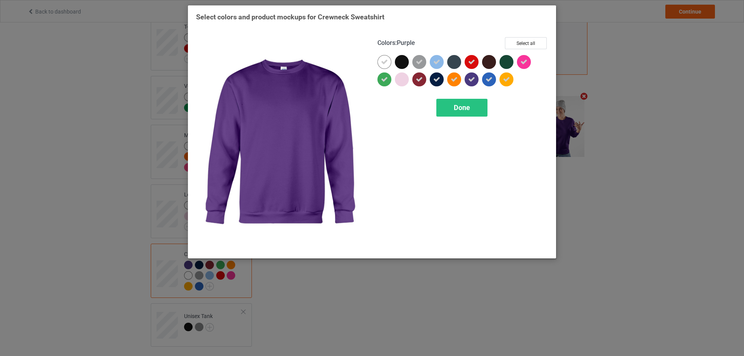
click at [475, 80] on icon at bounding box center [471, 79] width 7 height 7
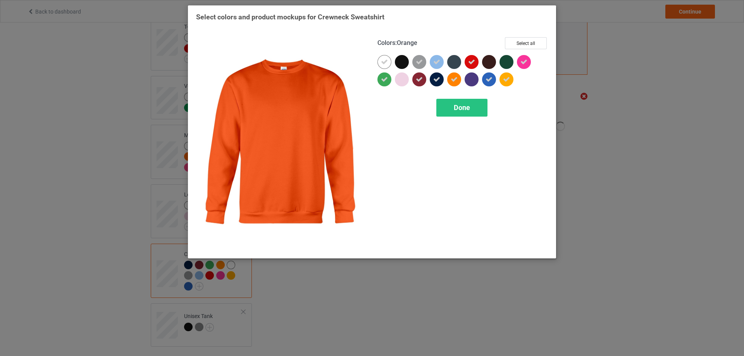
click at [460, 81] on div at bounding box center [454, 79] width 14 height 14
click at [457, 78] on div at bounding box center [454, 79] width 14 height 14
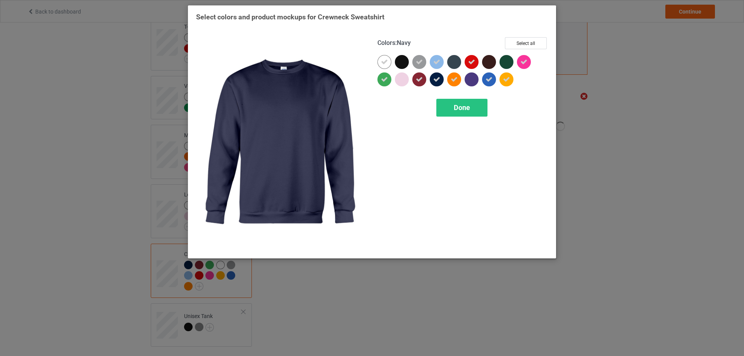
drag, startPoint x: 438, startPoint y: 81, endPoint x: 423, endPoint y: 82, distance: 15.2
click at [435, 81] on icon at bounding box center [436, 79] width 7 height 7
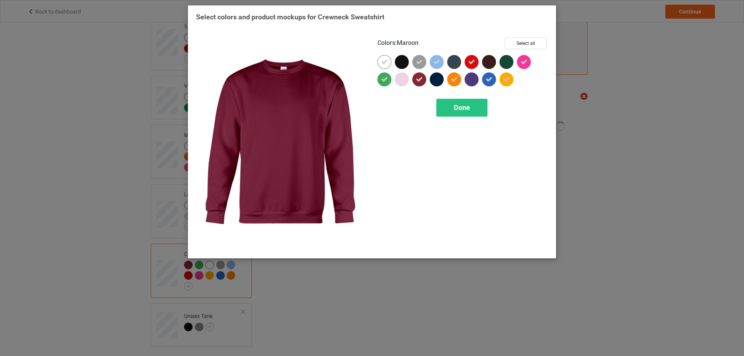
click at [420, 80] on icon at bounding box center [419, 79] width 7 height 7
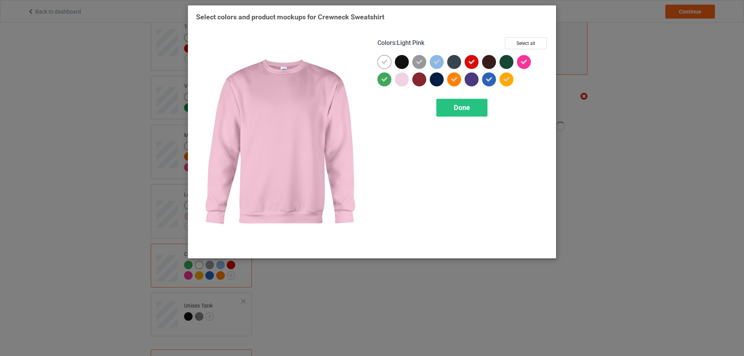
click at [400, 82] on div at bounding box center [402, 79] width 14 height 14
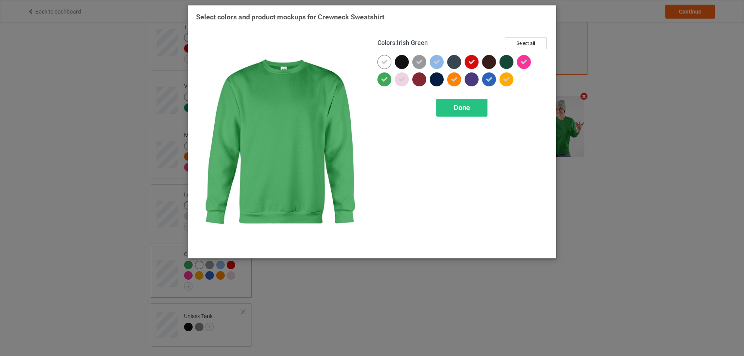
click at [386, 81] on icon at bounding box center [384, 79] width 7 height 7
click at [384, 81] on div at bounding box center [384, 79] width 14 height 14
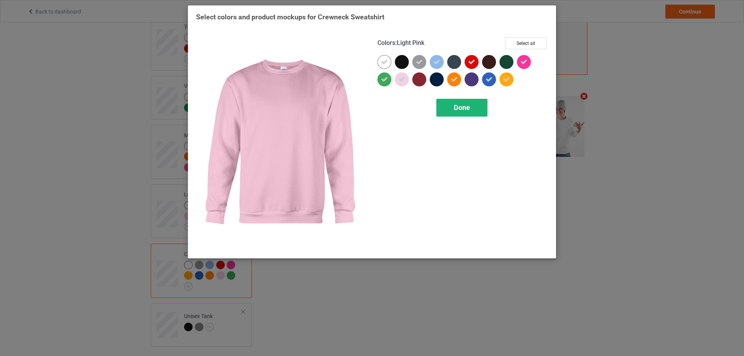
click at [462, 112] on span "Done" at bounding box center [462, 107] width 16 height 8
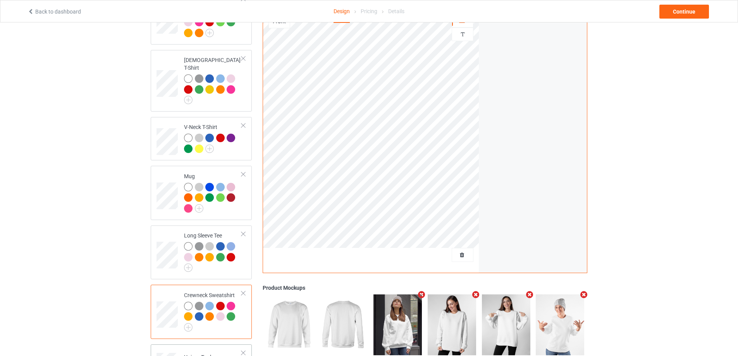
scroll to position [298, 0]
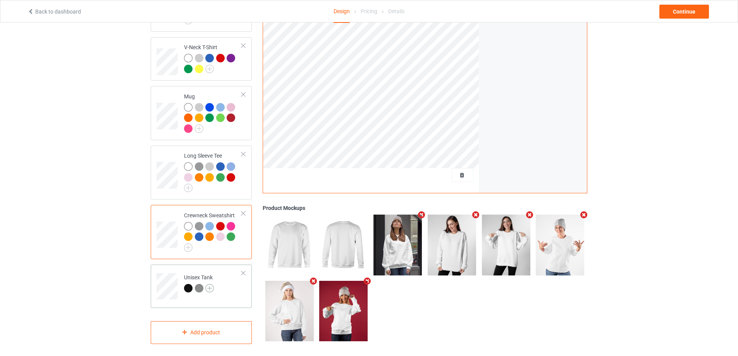
click at [210, 284] on img at bounding box center [209, 288] width 9 height 9
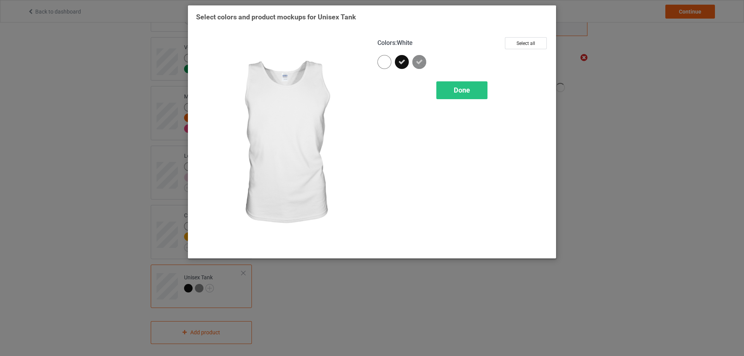
click at [384, 58] on div at bounding box center [384, 62] width 14 height 14
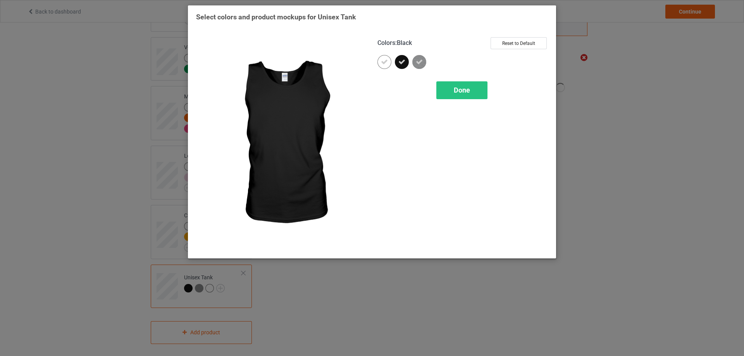
click at [401, 60] on icon at bounding box center [401, 62] width 7 height 7
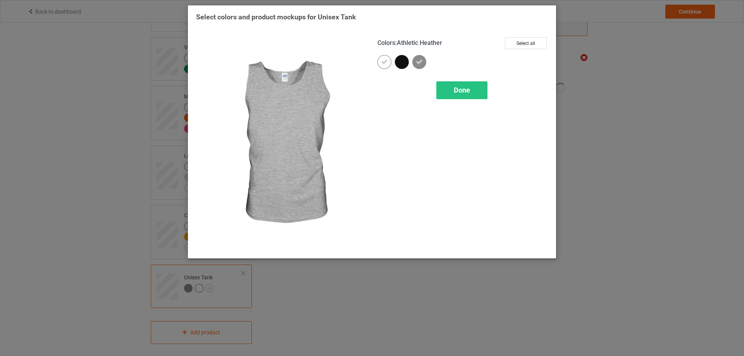
click at [424, 63] on img at bounding box center [419, 62] width 14 height 14
click at [422, 63] on img at bounding box center [419, 62] width 14 height 14
click at [458, 93] on span "Done" at bounding box center [462, 90] width 16 height 8
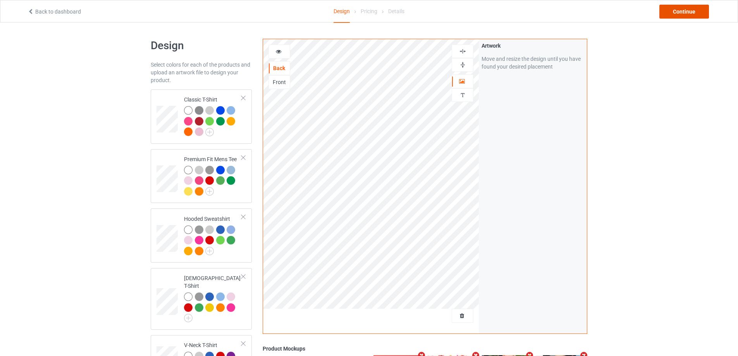
click at [679, 16] on div "Continue" at bounding box center [685, 12] width 50 height 14
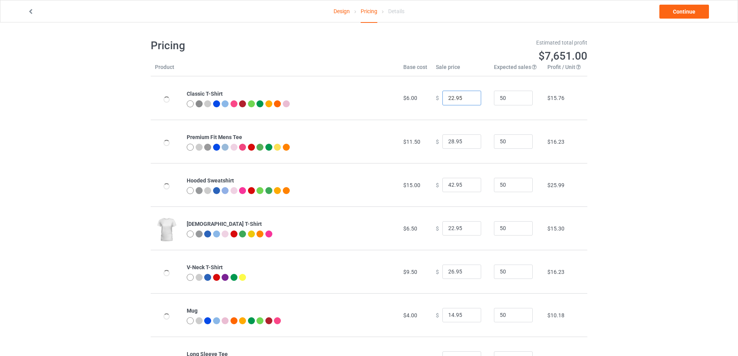
click at [449, 98] on input "22.95" at bounding box center [462, 98] width 39 height 15
drag, startPoint x: 455, startPoint y: 100, endPoint x: 463, endPoint y: 84, distance: 17.9
click at [463, 84] on td "$ 25.95" at bounding box center [461, 97] width 58 height 43
type input "25.99"
drag, startPoint x: 449, startPoint y: 144, endPoint x: 415, endPoint y: 143, distance: 33.7
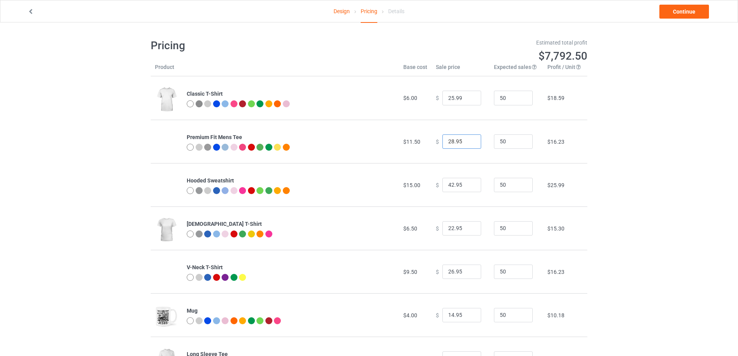
click at [415, 143] on tr "Premium Fit Mens Tee $11.50 $ 28.95 50 $16.23" at bounding box center [369, 141] width 437 height 43
click at [455, 142] on input "34.95" at bounding box center [462, 141] width 39 height 15
type input "34.99"
click at [448, 184] on input "42.95" at bounding box center [462, 185] width 39 height 15
drag, startPoint x: 454, startPoint y: 186, endPoint x: 462, endPoint y: 186, distance: 7.4
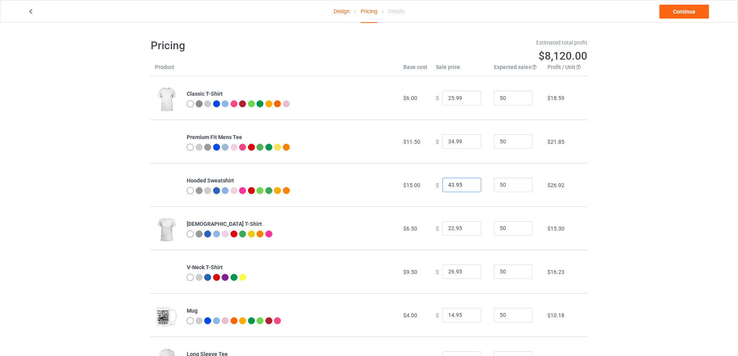
click at [462, 186] on input "43.95" at bounding box center [462, 185] width 39 height 15
type input "43.99"
click at [447, 229] on input "22.95" at bounding box center [462, 228] width 39 height 15
drag, startPoint x: 454, startPoint y: 229, endPoint x: 459, endPoint y: 229, distance: 5.0
click at [459, 229] on input "26.95" at bounding box center [462, 228] width 39 height 15
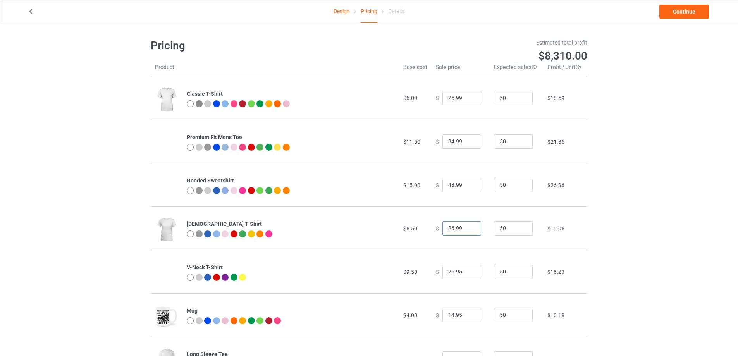
type input "26.99"
click at [449, 274] on input "26.95" at bounding box center [462, 272] width 39 height 15
drag, startPoint x: 449, startPoint y: 272, endPoint x: 423, endPoint y: 271, distance: 26.0
click at [423, 271] on tr "V-Neck T-Shirt $9.50 $ 26.95 50 $16.23" at bounding box center [369, 271] width 437 height 43
click at [454, 272] on input "32.95" at bounding box center [462, 272] width 39 height 15
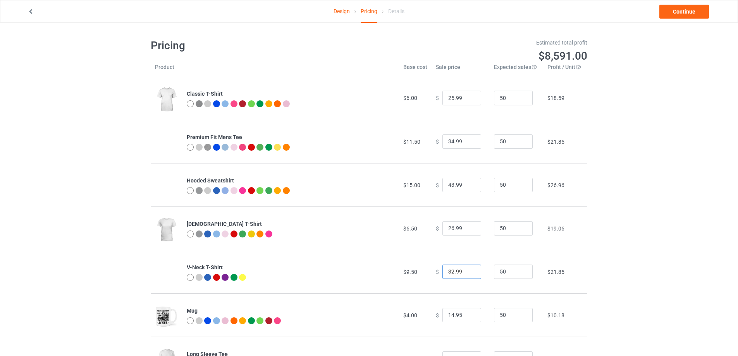
type input "32.99"
drag, startPoint x: 450, startPoint y: 316, endPoint x: 422, endPoint y: 316, distance: 27.1
click at [422, 316] on tr "Mug $4.00 $ 14.95 50 $10.18" at bounding box center [369, 314] width 437 height 43
click at [454, 315] on input "25.95" at bounding box center [462, 315] width 39 height 15
type input "25.99"
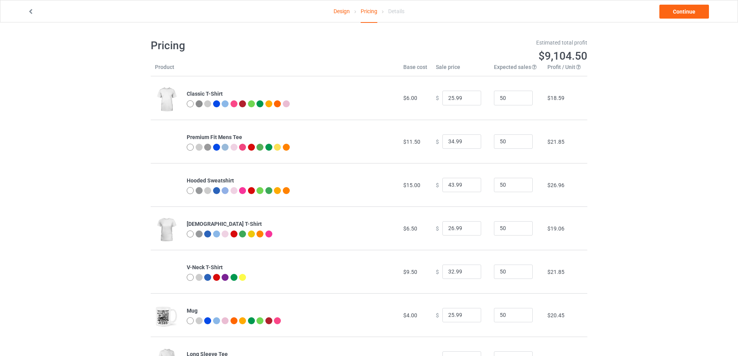
click at [673, 274] on div "Design Pricing Details Continue Pricing Estimated total profit $9,104.50 Produc…" at bounding box center [369, 252] width 738 height 461
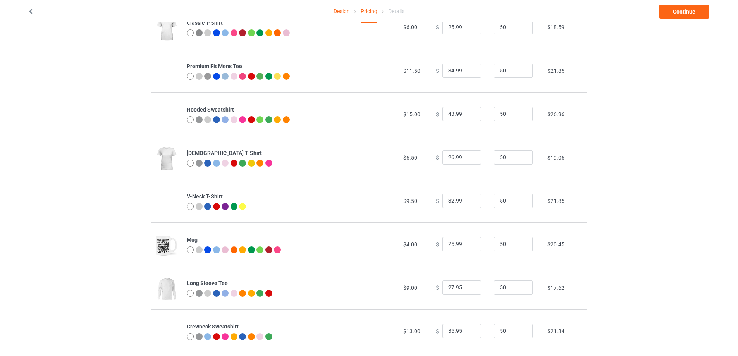
scroll to position [127, 0]
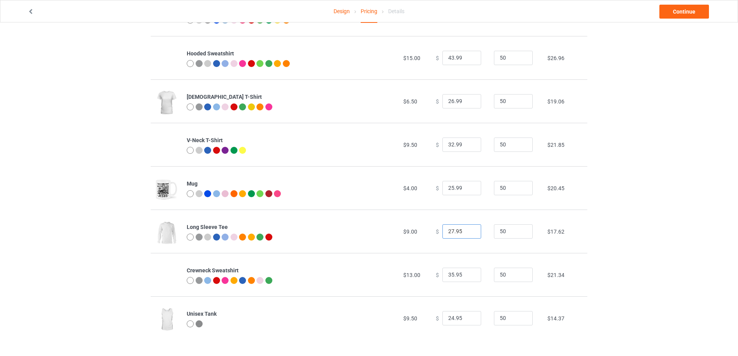
click at [448, 233] on input "27.95" at bounding box center [462, 231] width 39 height 15
drag, startPoint x: 444, startPoint y: 233, endPoint x: 450, endPoint y: 233, distance: 5.8
click at [450, 233] on input "27.95" at bounding box center [462, 231] width 39 height 15
click at [456, 233] on input "33.95" at bounding box center [462, 231] width 39 height 15
type input "33.99"
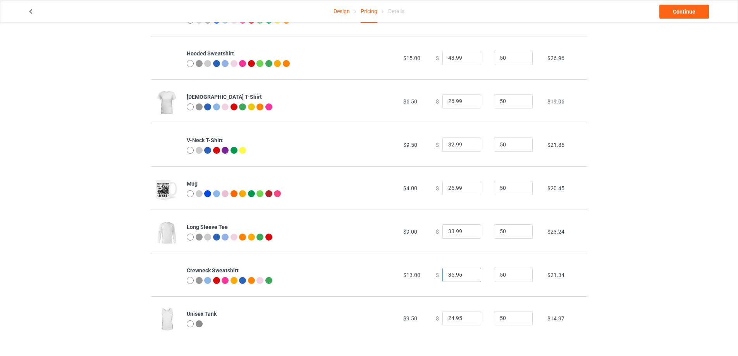
drag, startPoint x: 450, startPoint y: 274, endPoint x: 422, endPoint y: 277, distance: 27.3
click at [422, 277] on tr "Crewneck Sweatshirt $13.00 $ 35.95 50 $21.34" at bounding box center [369, 274] width 437 height 43
click at [457, 277] on input "39.95" at bounding box center [462, 275] width 39 height 15
type input "39.99"
drag, startPoint x: 450, startPoint y: 318, endPoint x: 412, endPoint y: 322, distance: 38.2
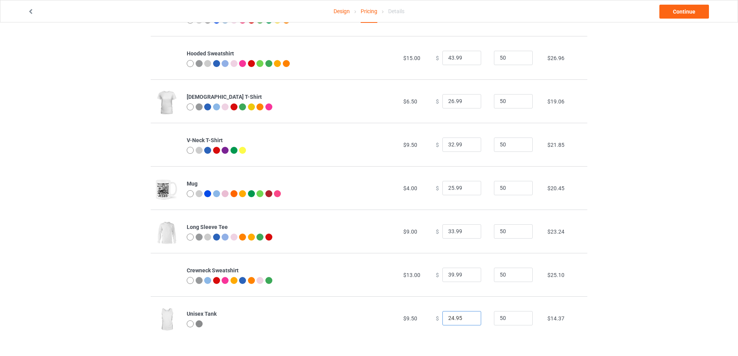
click at [414, 322] on tr "Unisex Tank $9.50 $ 24.95 50 $14.37" at bounding box center [369, 317] width 437 height 43
click at [458, 321] on input "31.95" at bounding box center [462, 318] width 39 height 15
type input "31.99"
click at [698, 187] on div "Design Pricing Details Continue Pricing Estimated total profit $9,901.00 Produc…" at bounding box center [369, 125] width 738 height 461
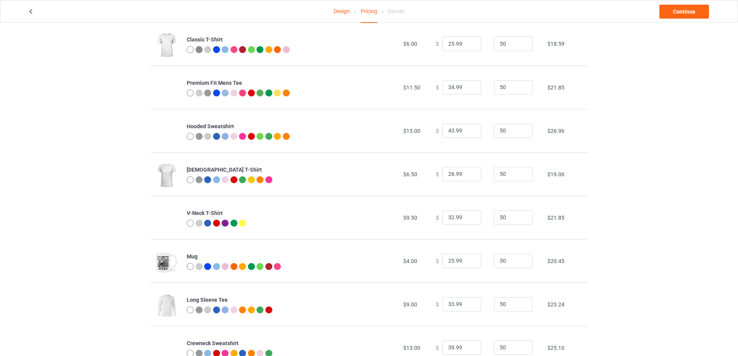
scroll to position [0, 0]
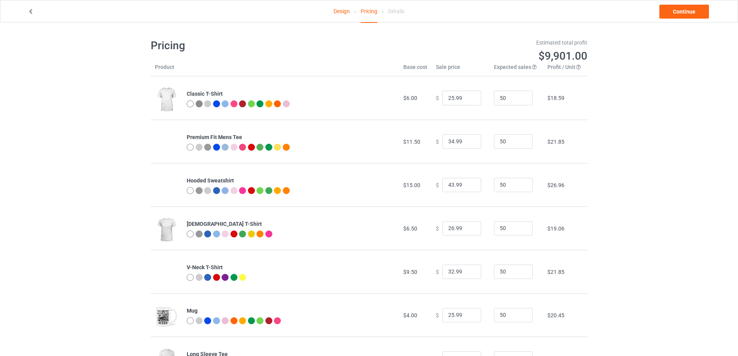
click at [340, 11] on link "Design" at bounding box center [342, 11] width 16 height 22
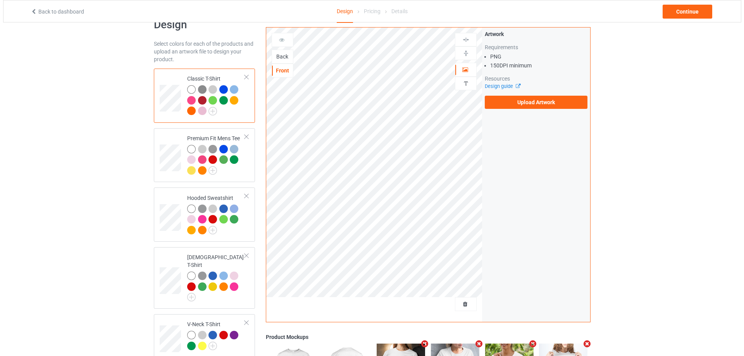
scroll to position [298, 0]
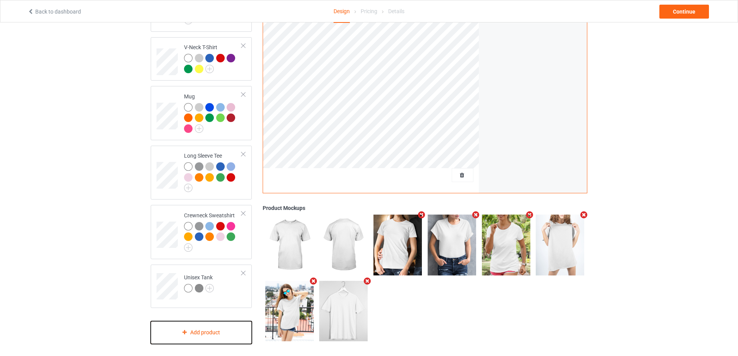
click at [196, 331] on div "Add product" at bounding box center [201, 332] width 101 height 23
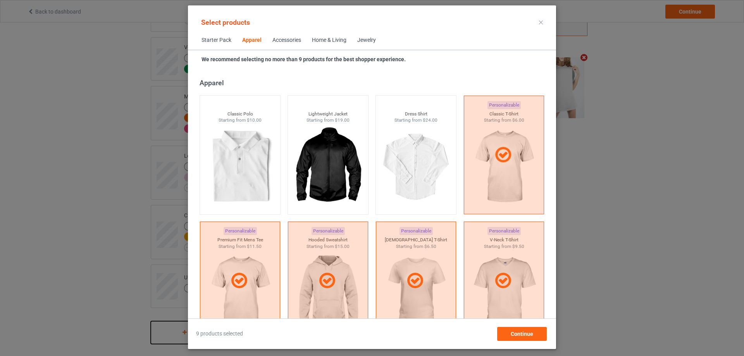
scroll to position [553, 0]
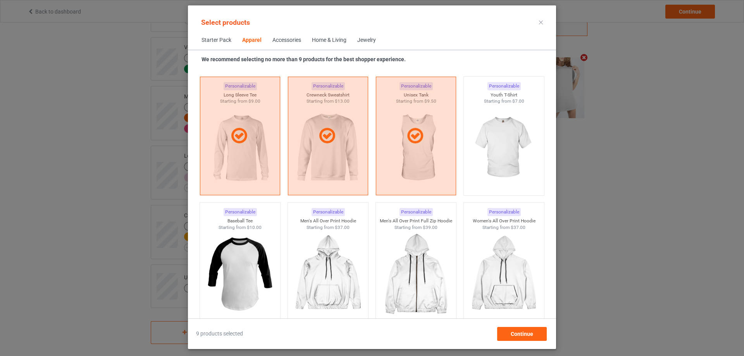
click at [242, 238] on img at bounding box center [239, 274] width 73 height 91
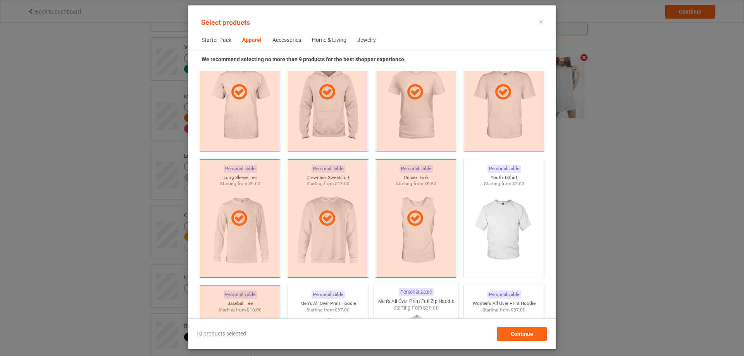
scroll to position [320, 0]
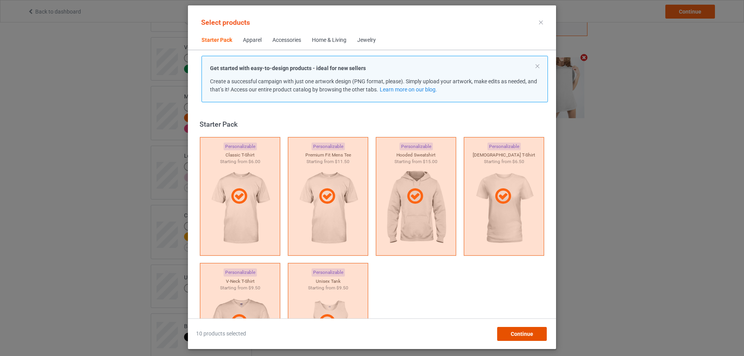
click at [522, 339] on div "Continue" at bounding box center [522, 334] width 50 height 14
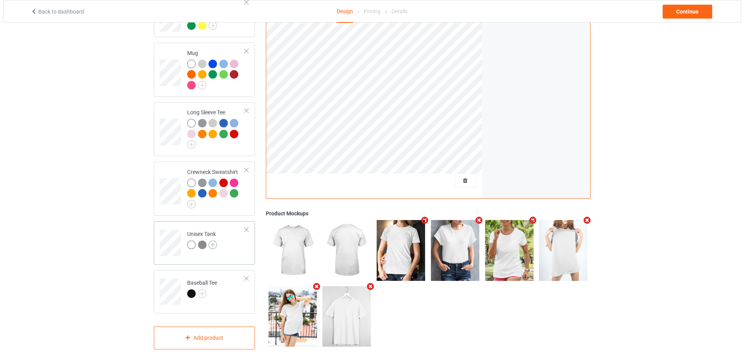
scroll to position [347, 0]
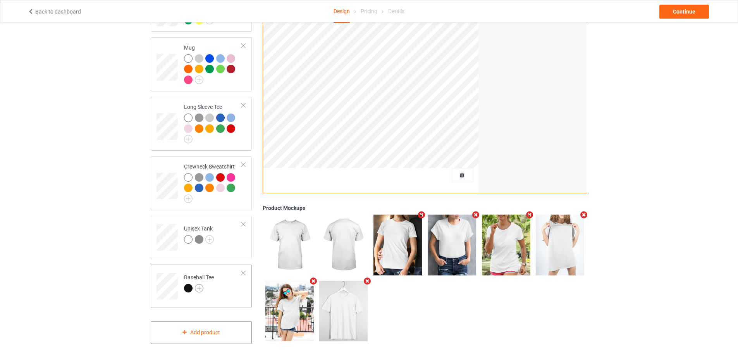
click at [199, 284] on img at bounding box center [199, 288] width 9 height 9
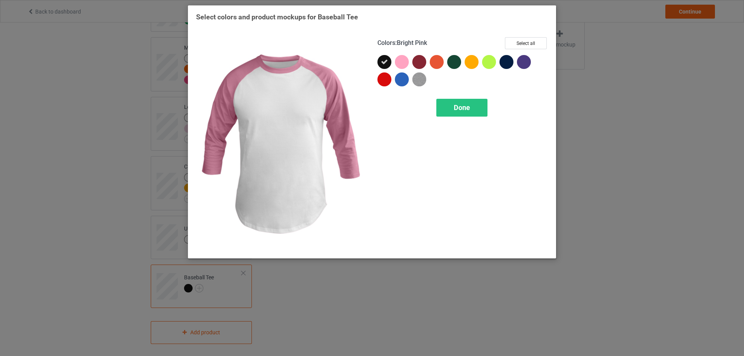
click at [408, 61] on div at bounding box center [402, 62] width 14 height 14
drag, startPoint x: 412, startPoint y: 62, endPoint x: 424, endPoint y: 62, distance: 12.4
click at [420, 63] on div at bounding box center [462, 72] width 171 height 35
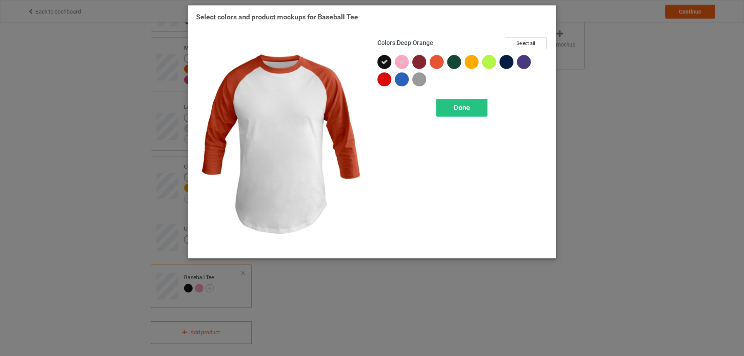
click at [437, 62] on div at bounding box center [437, 62] width 14 height 14
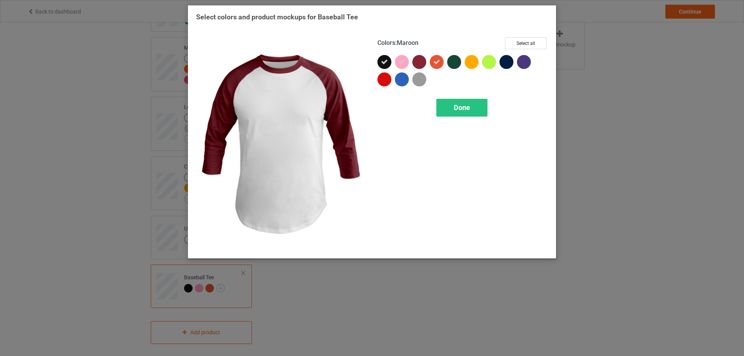
click at [424, 63] on div at bounding box center [419, 62] width 14 height 14
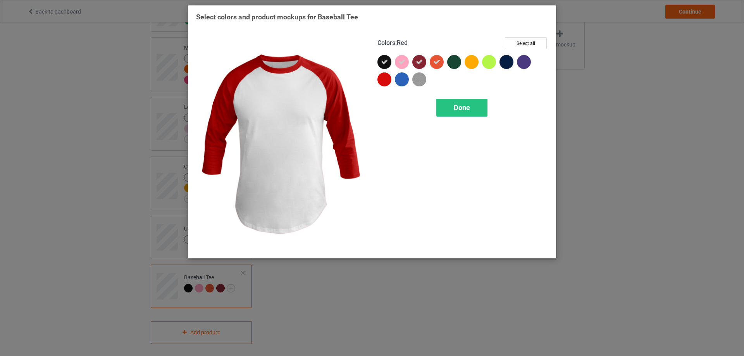
click at [388, 76] on div at bounding box center [384, 79] width 14 height 14
drag, startPoint x: 398, startPoint y: 81, endPoint x: 413, endPoint y: 81, distance: 15.1
click at [401, 81] on div at bounding box center [402, 79] width 14 height 14
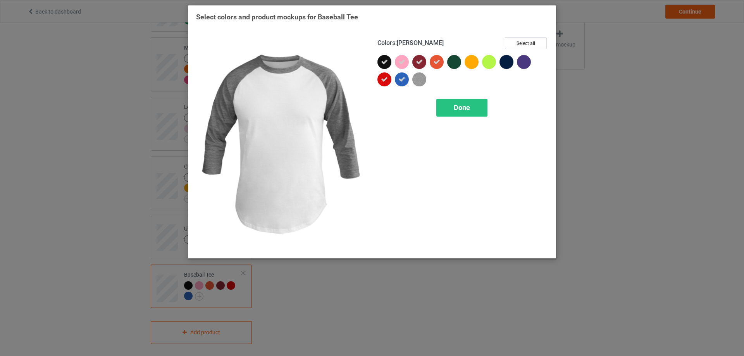
drag, startPoint x: 417, startPoint y: 81, endPoint x: 446, endPoint y: 75, distance: 30.0
click at [418, 81] on img at bounding box center [419, 79] width 14 height 14
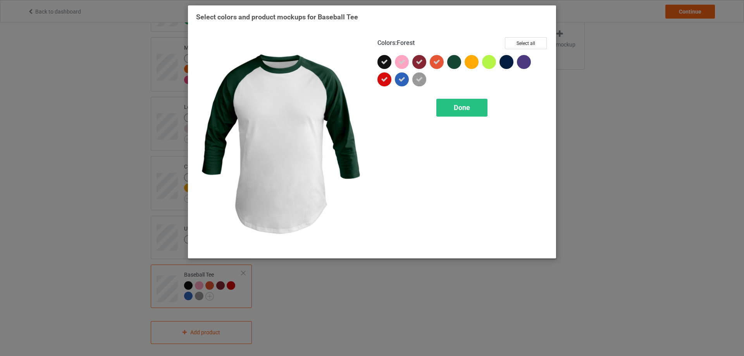
drag, startPoint x: 456, startPoint y: 64, endPoint x: 471, endPoint y: 60, distance: 15.6
click at [456, 62] on div at bounding box center [454, 62] width 14 height 14
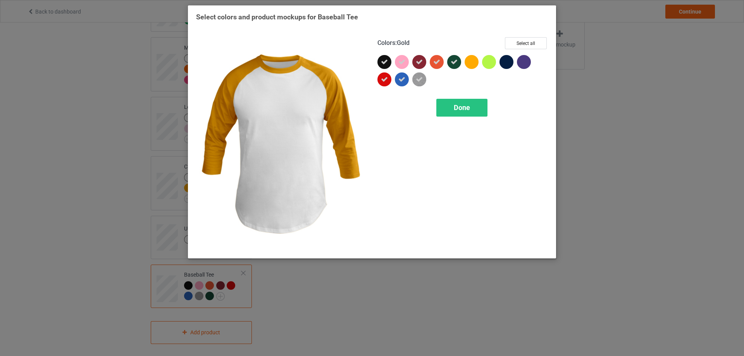
click at [471, 60] on div at bounding box center [472, 62] width 14 height 14
click at [490, 62] on div at bounding box center [462, 72] width 171 height 35
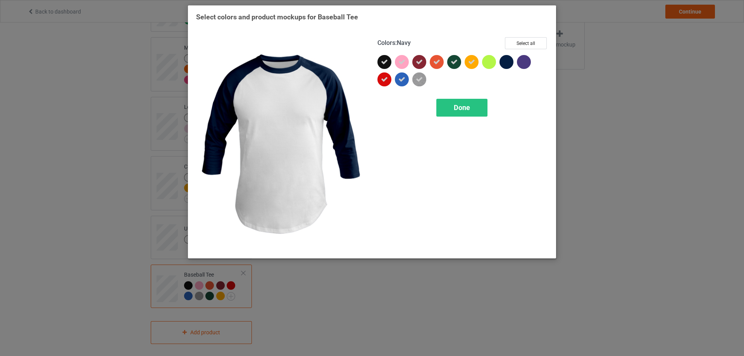
click at [512, 62] on div at bounding box center [507, 62] width 14 height 14
click at [524, 63] on div at bounding box center [524, 62] width 14 height 14
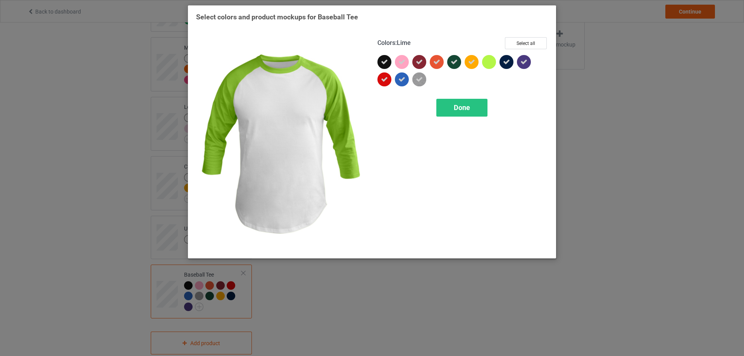
click at [492, 55] on div at bounding box center [490, 63] width 17 height 17
click at [469, 109] on span "Done" at bounding box center [462, 107] width 16 height 8
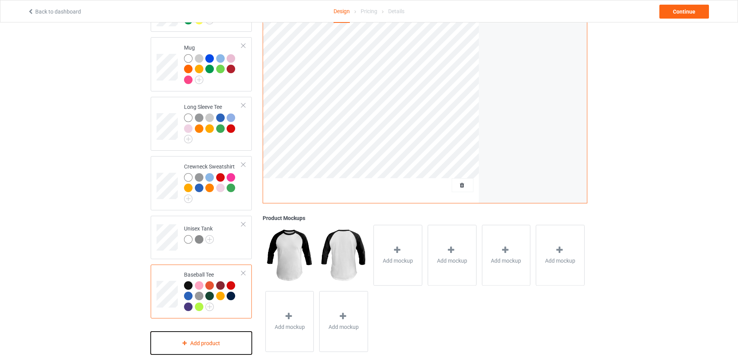
click at [192, 343] on div "Add product" at bounding box center [201, 343] width 101 height 23
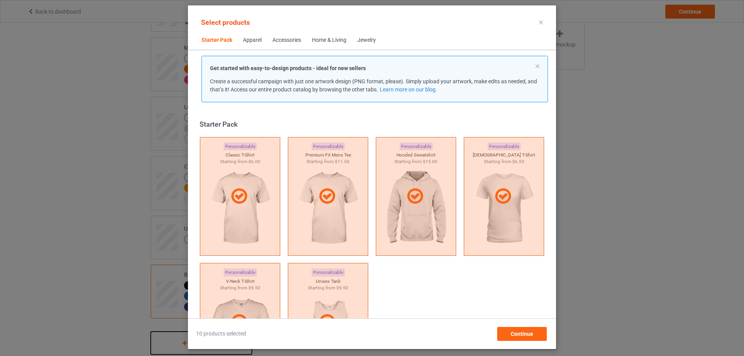
scroll to position [10, 0]
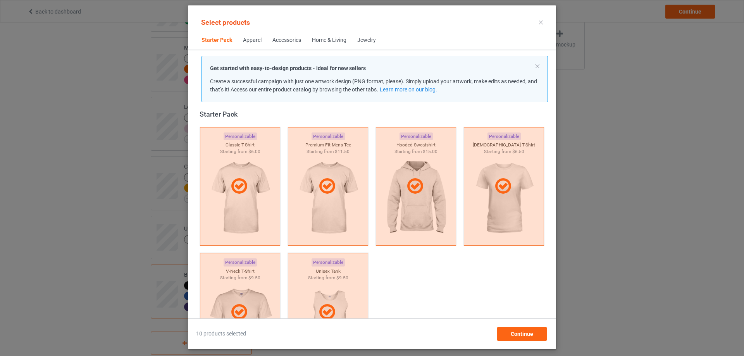
click at [327, 39] on div "Home & Living" at bounding box center [329, 40] width 34 height 8
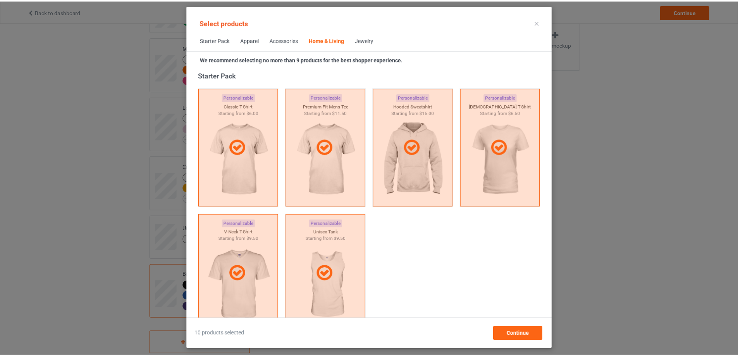
scroll to position [3495, 0]
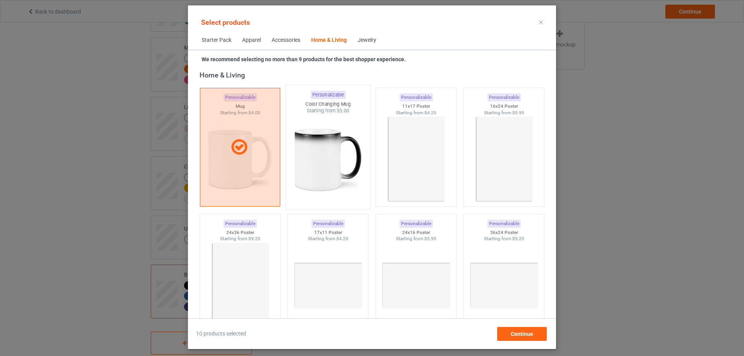
click at [329, 138] on img at bounding box center [327, 159] width 73 height 91
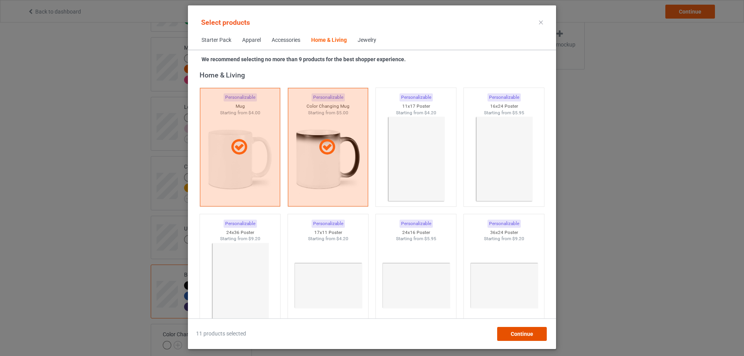
click at [527, 335] on span "Continue" at bounding box center [522, 334] width 22 height 6
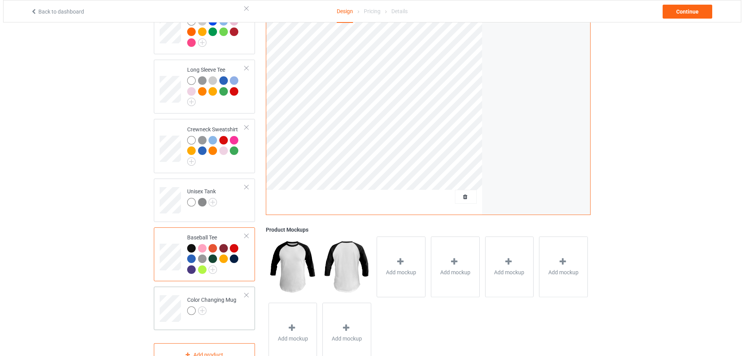
scroll to position [407, 0]
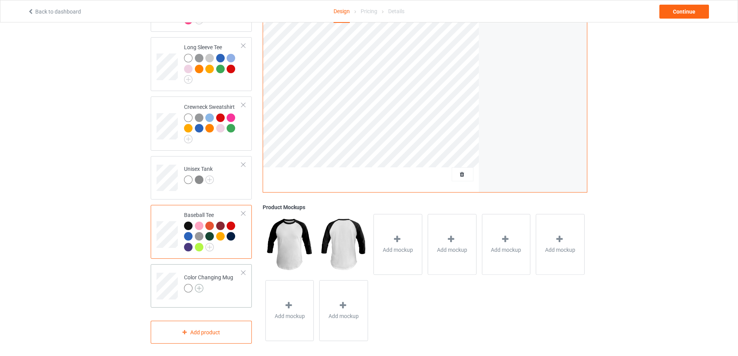
click at [203, 284] on img at bounding box center [199, 288] width 9 height 9
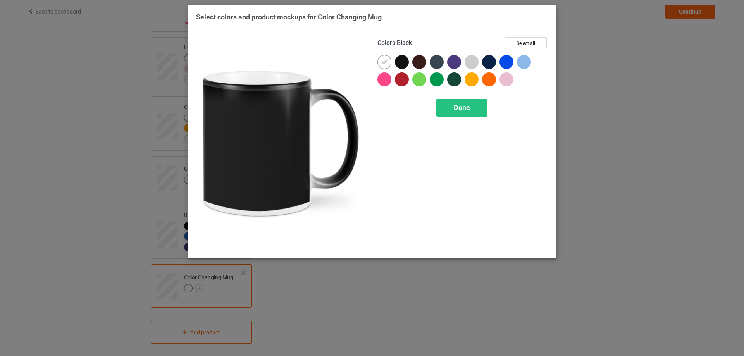
drag, startPoint x: 398, startPoint y: 64, endPoint x: 426, endPoint y: 60, distance: 28.1
click at [398, 63] on div at bounding box center [402, 62] width 14 height 14
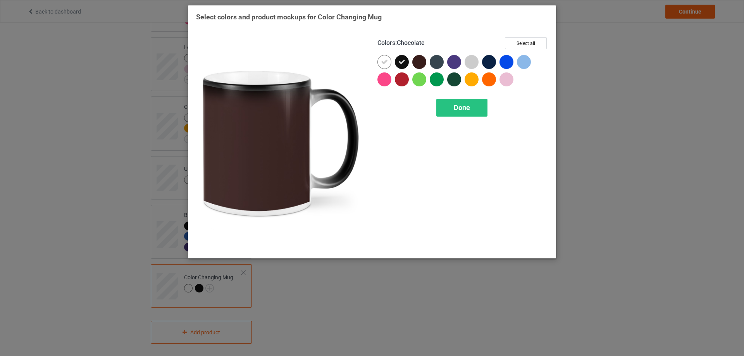
click at [426, 62] on div at bounding box center [419, 62] width 14 height 14
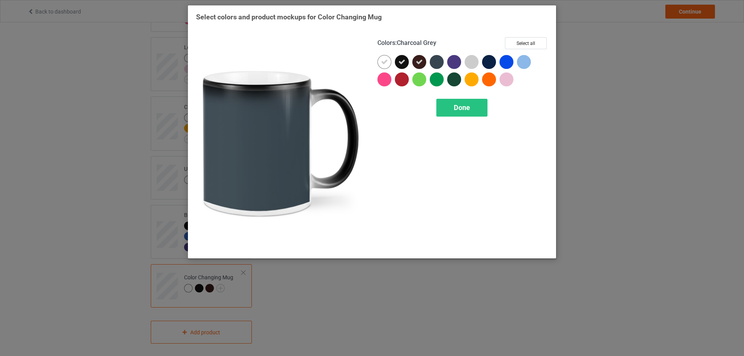
click at [431, 62] on div at bounding box center [437, 62] width 14 height 14
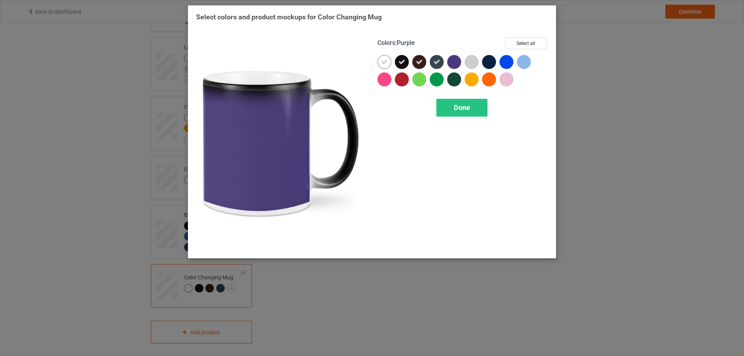
drag, startPoint x: 451, startPoint y: 62, endPoint x: 460, endPoint y: 62, distance: 8.9
click at [451, 62] on div at bounding box center [454, 62] width 14 height 14
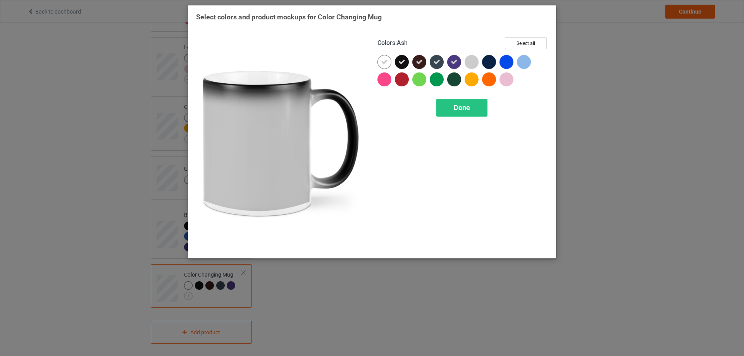
click at [470, 62] on div at bounding box center [472, 62] width 14 height 14
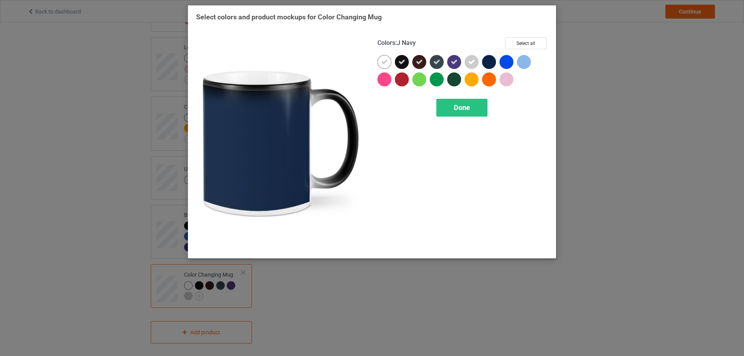
click at [488, 62] on div at bounding box center [489, 62] width 14 height 14
click at [502, 62] on div at bounding box center [462, 72] width 171 height 35
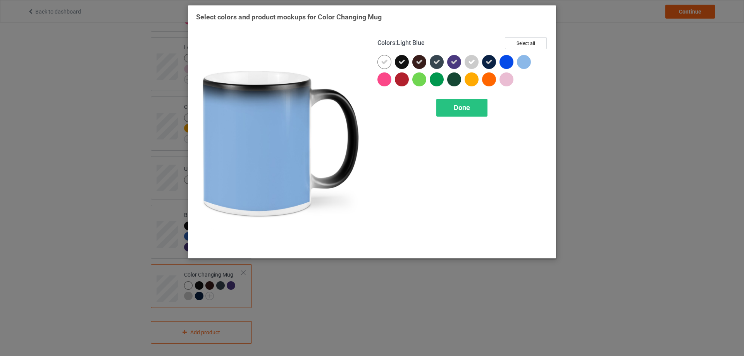
click at [523, 61] on div at bounding box center [524, 62] width 14 height 14
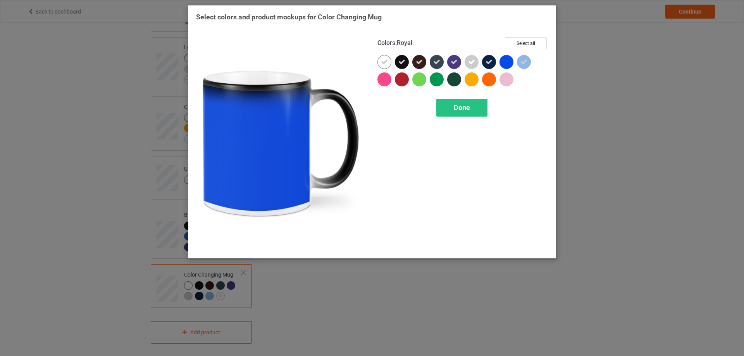
click at [510, 66] on div at bounding box center [507, 62] width 14 height 14
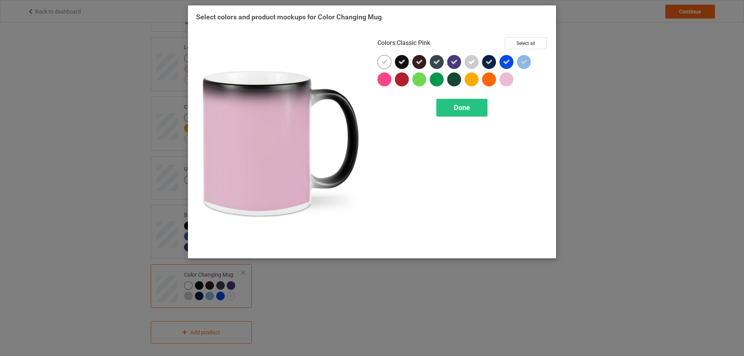
drag, startPoint x: 510, startPoint y: 78, endPoint x: 497, endPoint y: 78, distance: 12.4
click at [510, 78] on div at bounding box center [507, 79] width 14 height 14
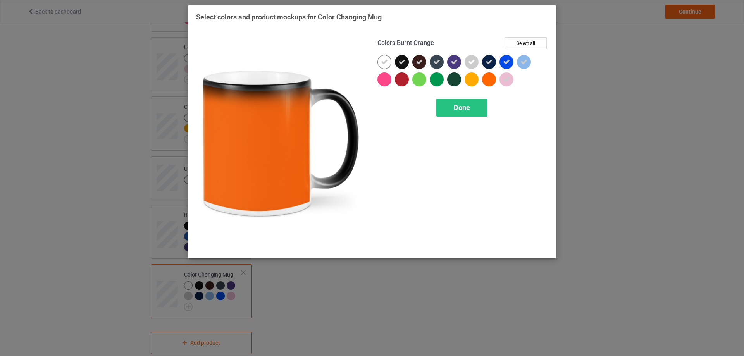
drag, startPoint x: 497, startPoint y: 78, endPoint x: 485, endPoint y: 78, distance: 12.0
click at [492, 78] on div at bounding box center [490, 80] width 17 height 17
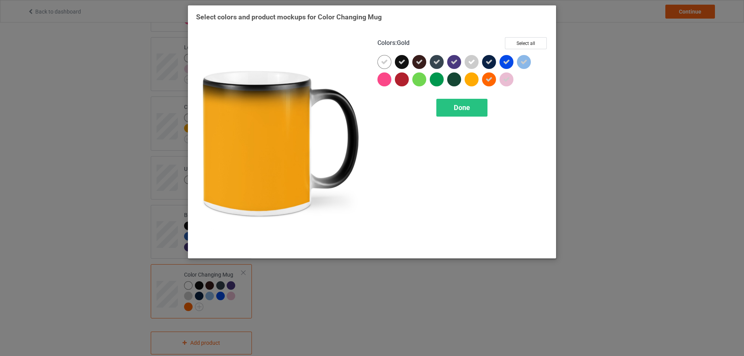
click at [471, 78] on div at bounding box center [472, 79] width 14 height 14
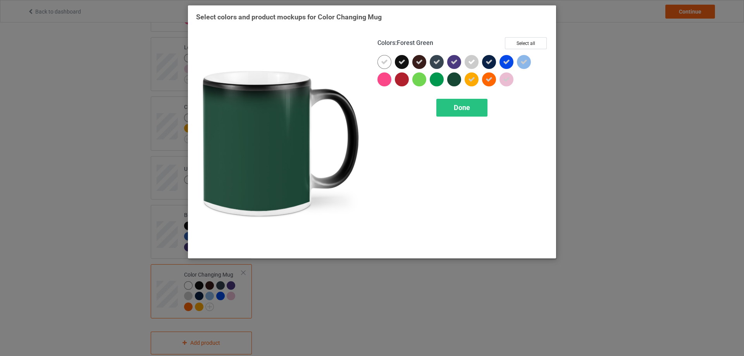
click at [450, 80] on div at bounding box center [454, 79] width 14 height 14
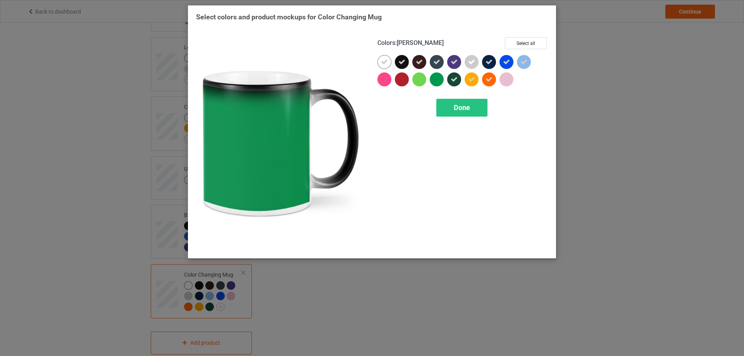
drag, startPoint x: 440, startPoint y: 79, endPoint x: 412, endPoint y: 76, distance: 28.6
click at [438, 79] on div at bounding box center [437, 79] width 14 height 14
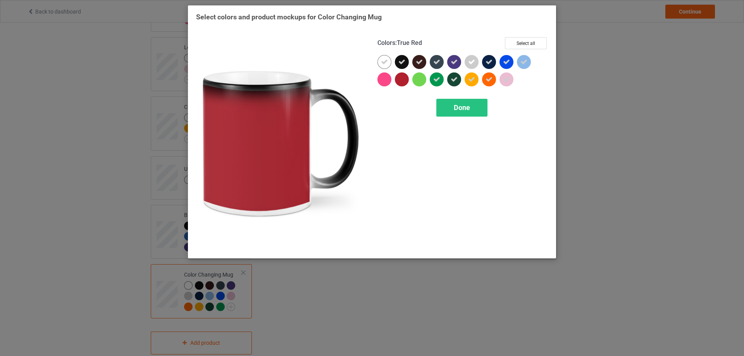
click at [412, 76] on div at bounding box center [403, 80] width 17 height 17
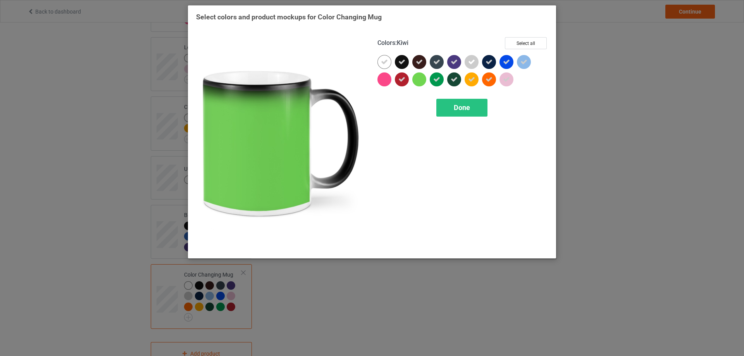
click at [422, 80] on div at bounding box center [419, 79] width 14 height 14
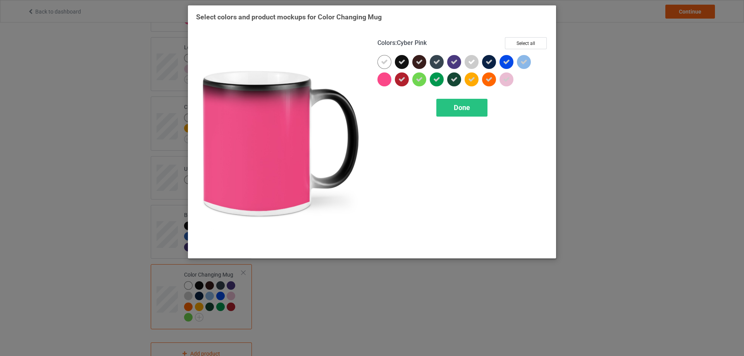
click at [389, 77] on div at bounding box center [384, 79] width 14 height 14
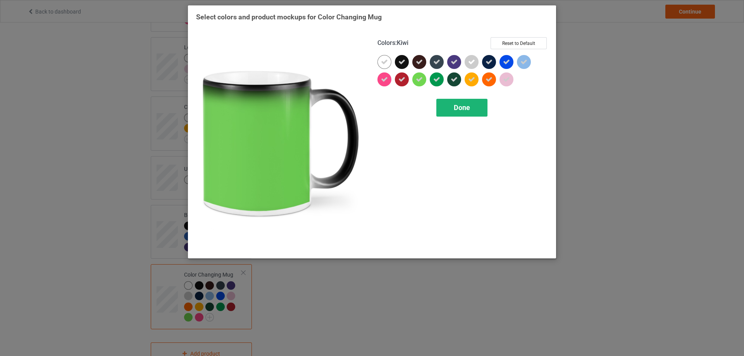
click at [466, 105] on span "Done" at bounding box center [462, 107] width 16 height 8
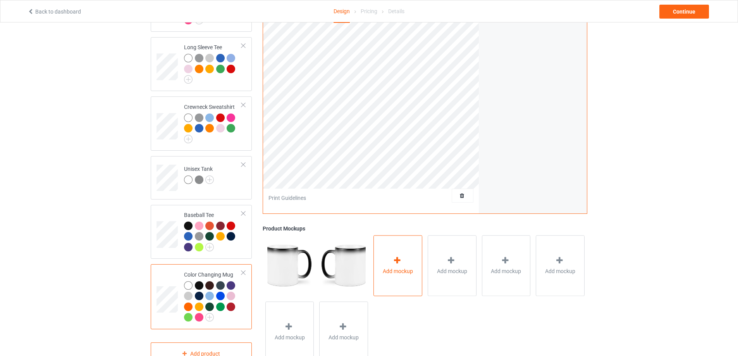
click at [398, 278] on div "Add mockup" at bounding box center [398, 265] width 49 height 61
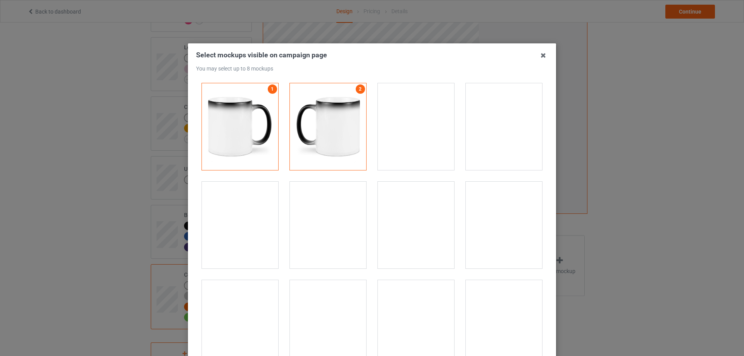
drag, startPoint x: 396, startPoint y: 136, endPoint x: 416, endPoint y: 145, distance: 22.2
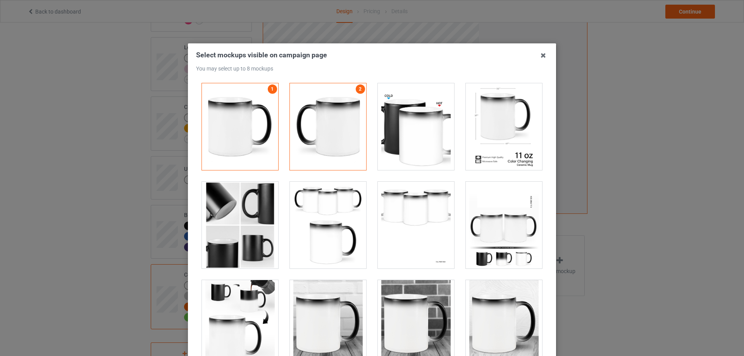
click at [395, 136] on div at bounding box center [416, 126] width 76 height 87
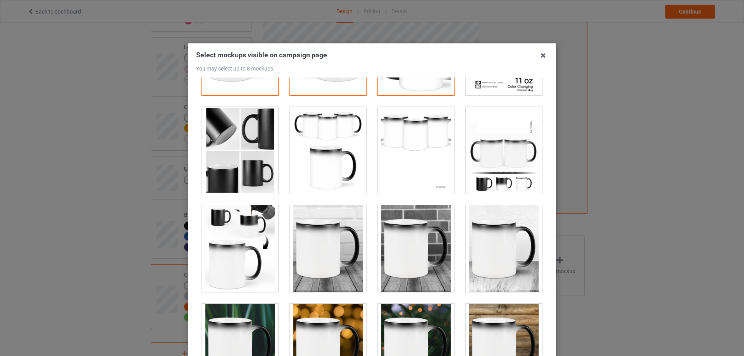
scroll to position [78, 0]
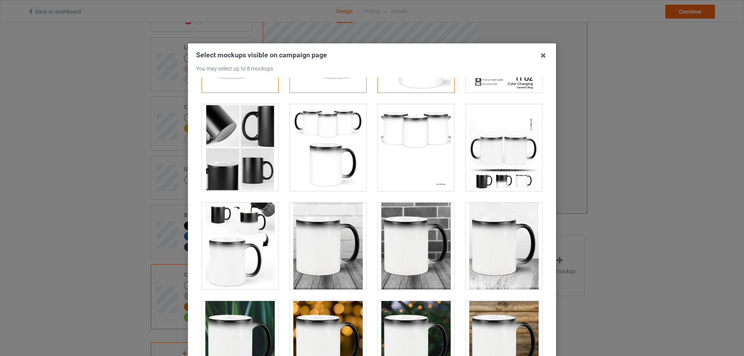
click at [496, 150] on div at bounding box center [504, 147] width 76 height 87
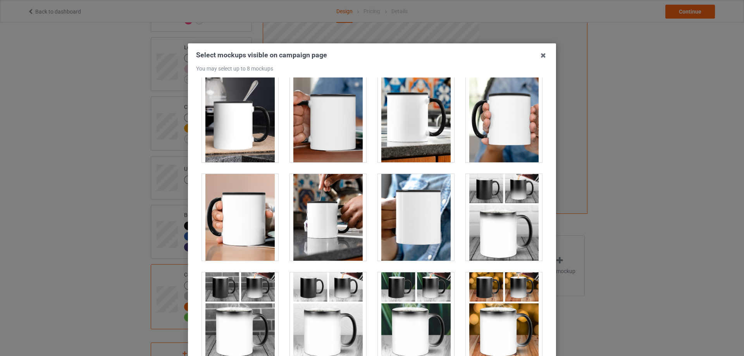
scroll to position [1550, 0]
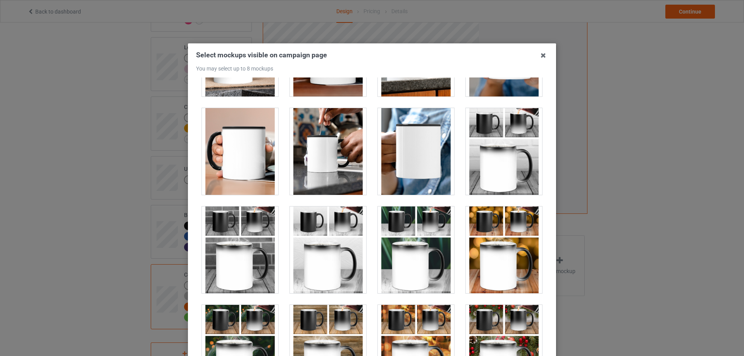
click at [505, 330] on div at bounding box center [504, 348] width 76 height 87
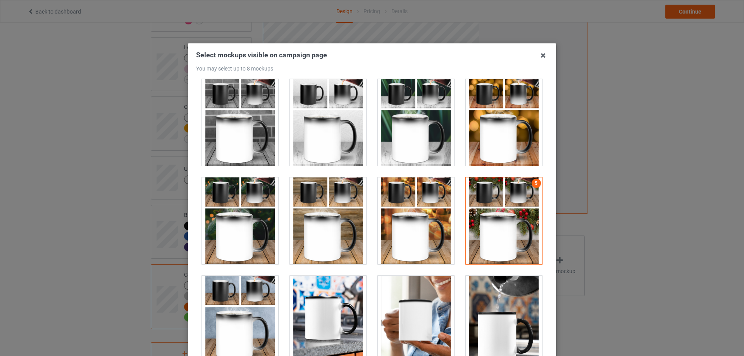
scroll to position [1744, 0]
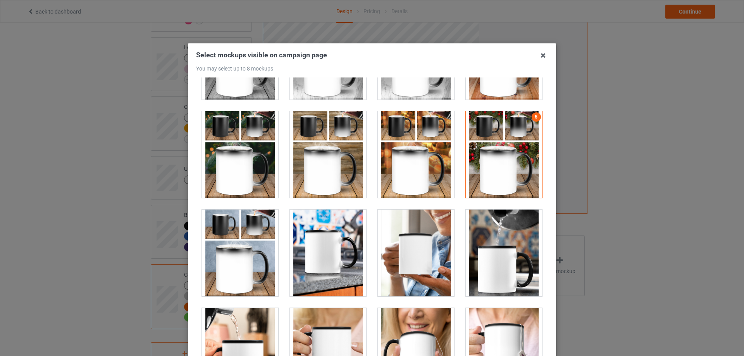
click at [415, 162] on div at bounding box center [416, 154] width 76 height 87
click at [220, 139] on div at bounding box center [240, 154] width 76 height 87
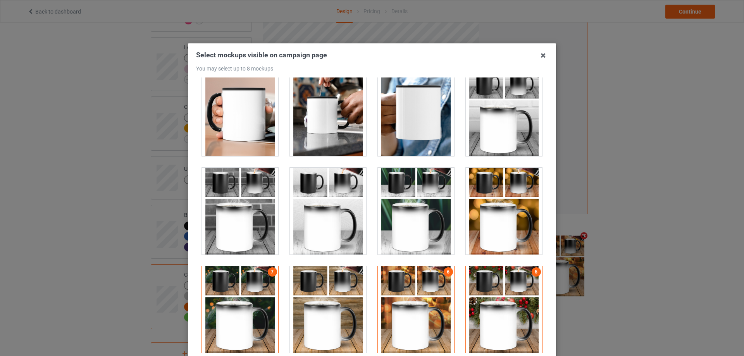
click at [518, 191] on div at bounding box center [504, 211] width 76 height 87
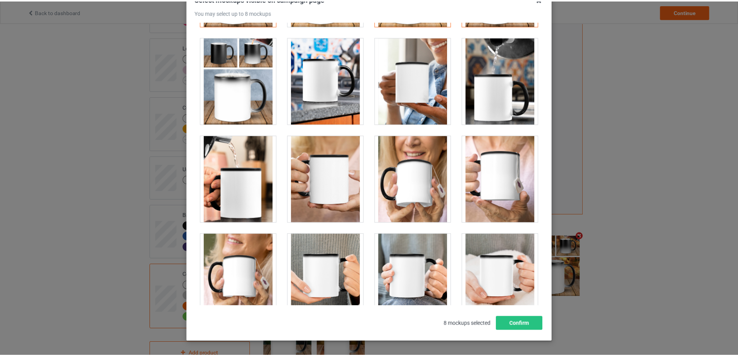
scroll to position [85, 0]
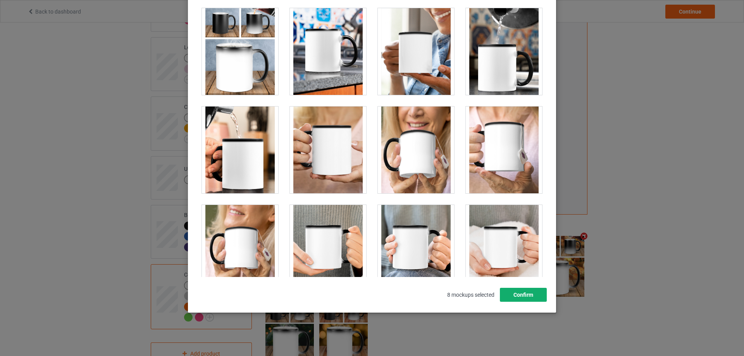
click at [528, 298] on button "Confirm" at bounding box center [523, 295] width 47 height 14
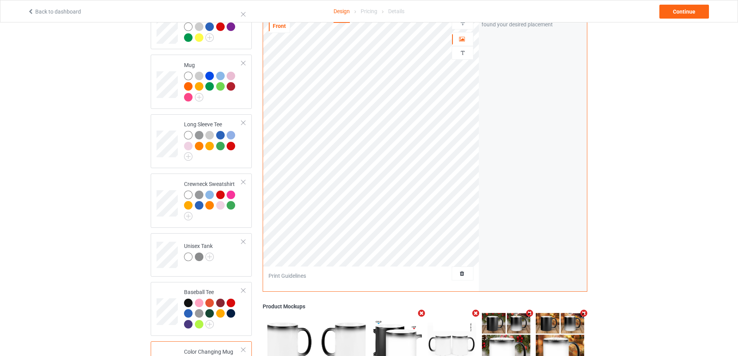
scroll to position [329, 0]
click at [687, 7] on div "Continue" at bounding box center [685, 12] width 50 height 14
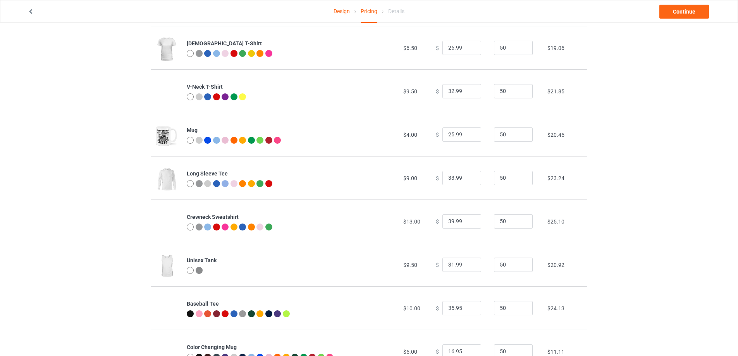
scroll to position [214, 0]
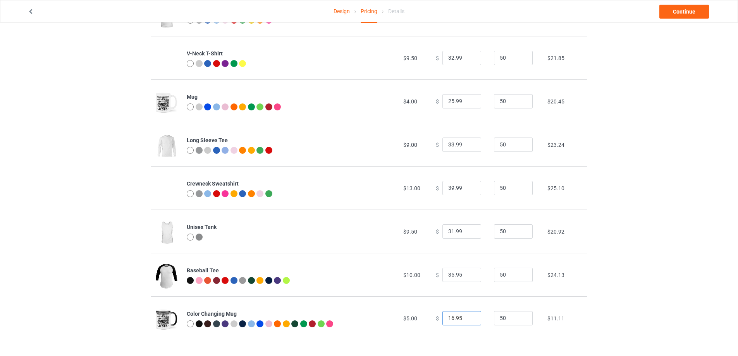
drag, startPoint x: 450, startPoint y: 318, endPoint x: 408, endPoint y: 318, distance: 42.2
click at [408, 318] on tr "Color Changing Mug $5.00 $ 16.95 50 $11.11" at bounding box center [369, 317] width 437 height 43
drag, startPoint x: 455, startPoint y: 320, endPoint x: 460, endPoint y: 320, distance: 4.3
click at [460, 320] on input "26.95" at bounding box center [462, 318] width 39 height 15
type input "26.99"
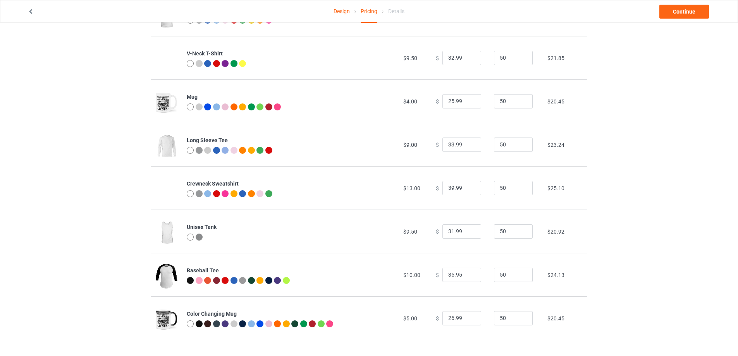
click at [610, 272] on div "Design Pricing Details Continue Pricing Estimated total profit $12,130.00 Produ…" at bounding box center [369, 83] width 738 height 548
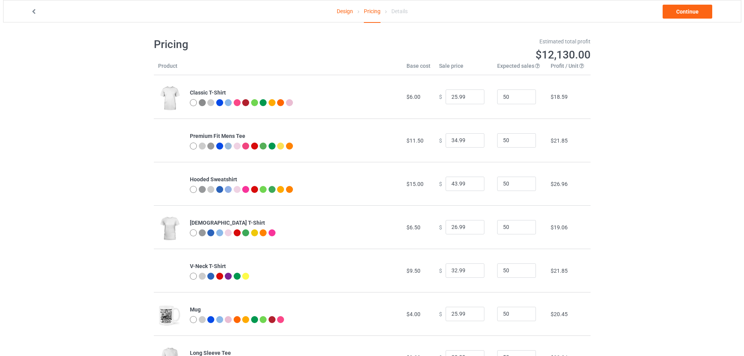
scroll to position [0, 0]
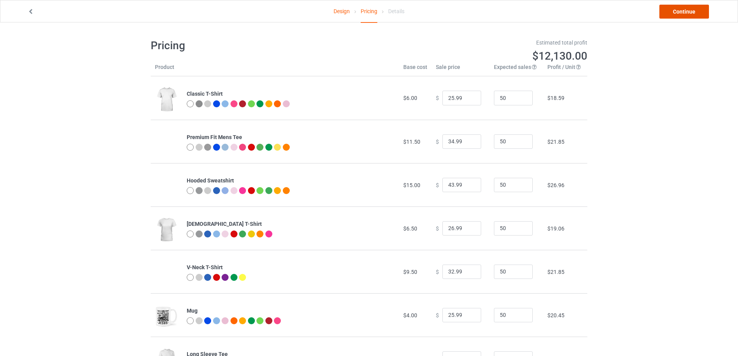
click at [663, 12] on link "Continue" at bounding box center [685, 12] width 50 height 14
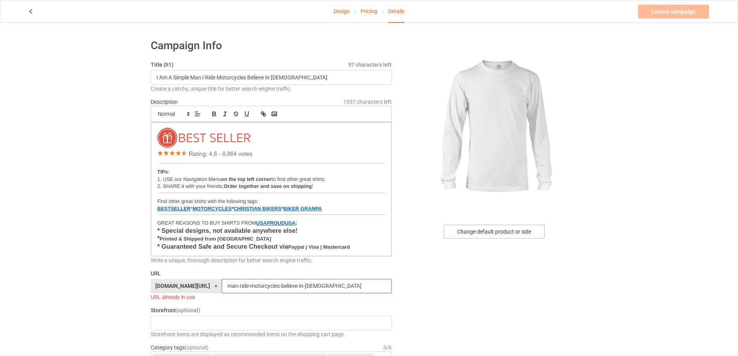
click at [488, 232] on div "Change default product or side" at bounding box center [494, 232] width 101 height 14
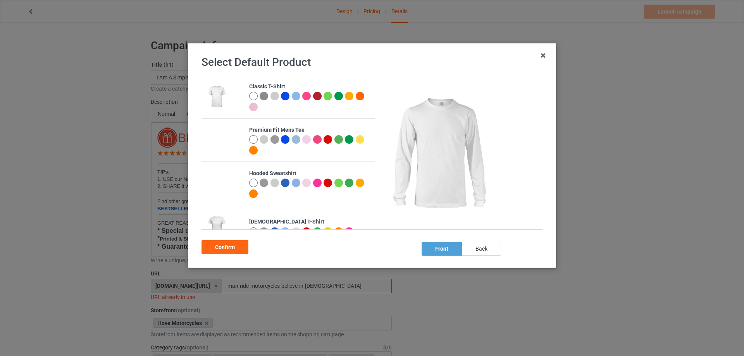
click at [487, 247] on div "back" at bounding box center [481, 249] width 39 height 14
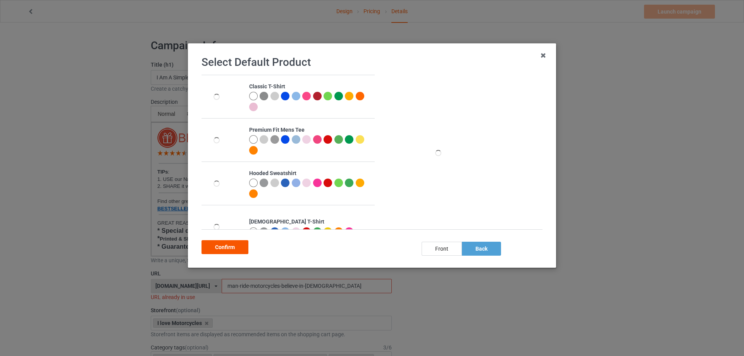
click at [232, 250] on div "Confirm" at bounding box center [225, 247] width 47 height 14
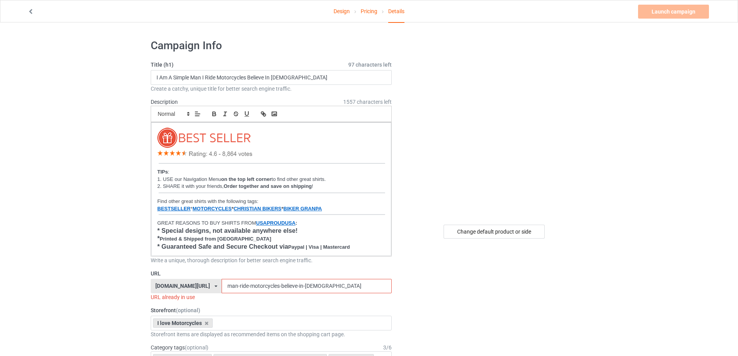
click at [311, 286] on input "man-ride-motorcycles-believe-in-[DEMOGRAPHIC_DATA]" at bounding box center [307, 286] width 170 height 15
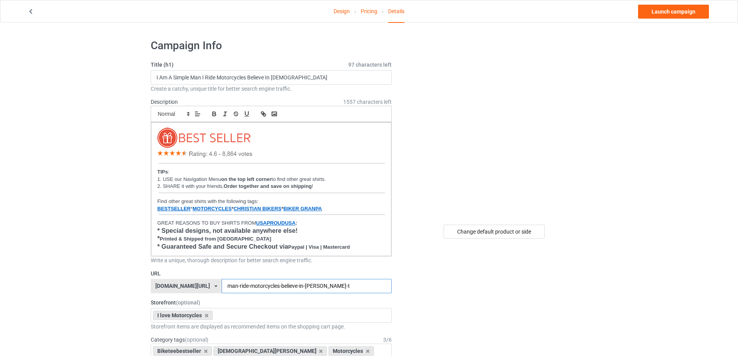
type input "man-ride-motorcycles-believe-in-[PERSON_NAME]-t"
click at [680, 0] on div "Design Pricing Details Launch campaign" at bounding box center [369, 11] width 738 height 22
click at [678, 9] on link "Launch campaign" at bounding box center [673, 12] width 71 height 14
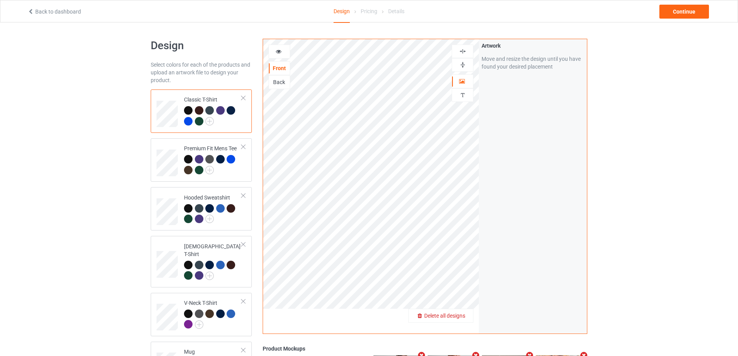
click at [458, 312] on div "Delete all designs" at bounding box center [441, 316] width 64 height 8
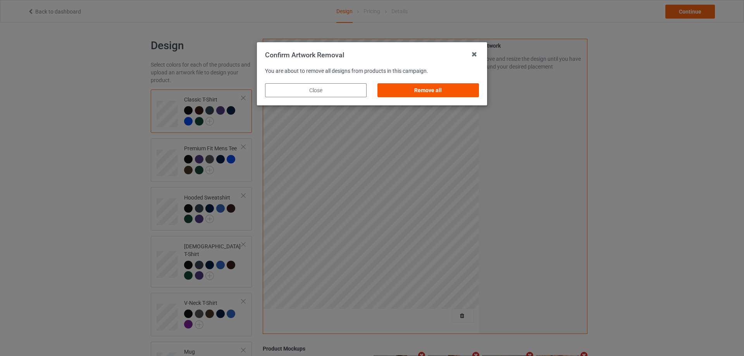
click at [441, 85] on div "Remove all" at bounding box center [428, 90] width 102 height 14
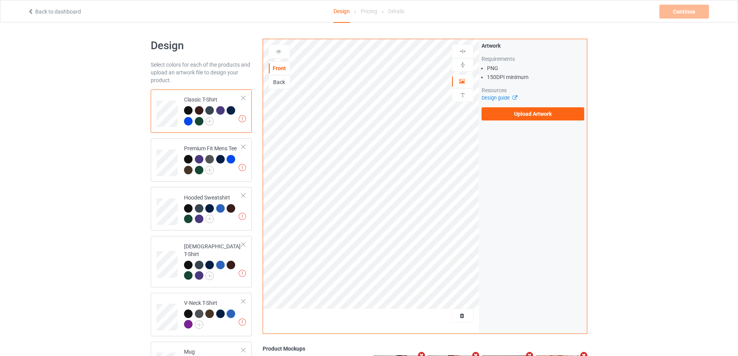
click at [281, 83] on div "Back" at bounding box center [279, 82] width 21 height 8
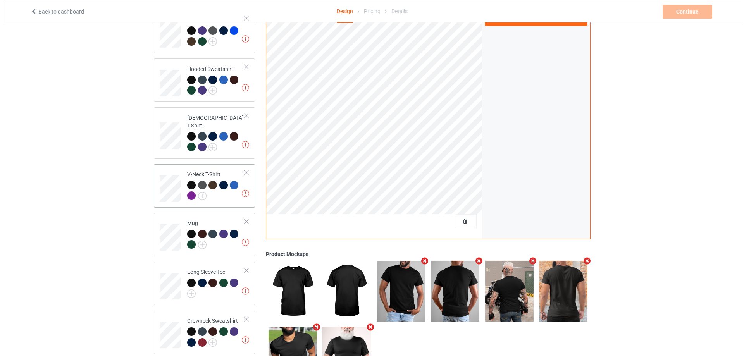
scroll to position [175, 0]
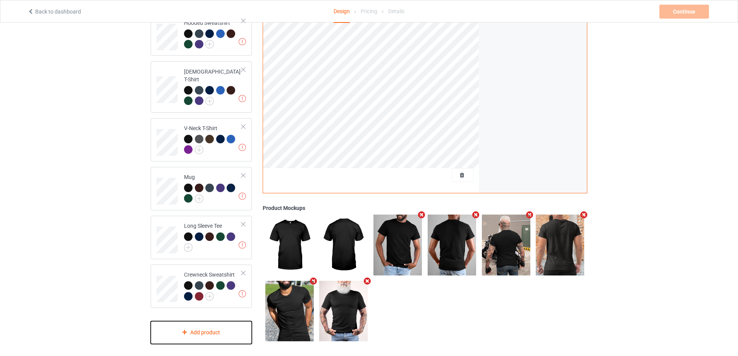
click at [190, 331] on div "Add product" at bounding box center [201, 332] width 101 height 23
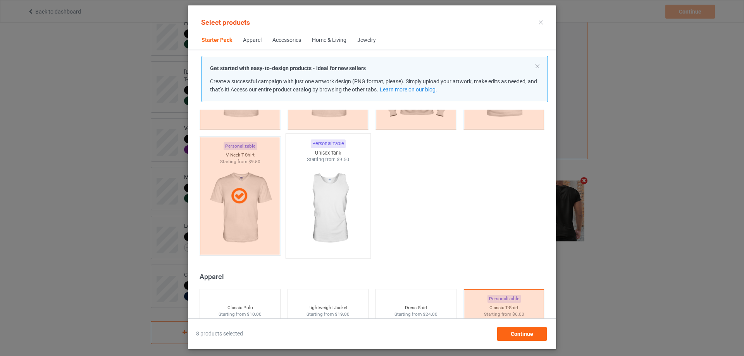
click at [334, 173] on img at bounding box center [327, 208] width 73 height 91
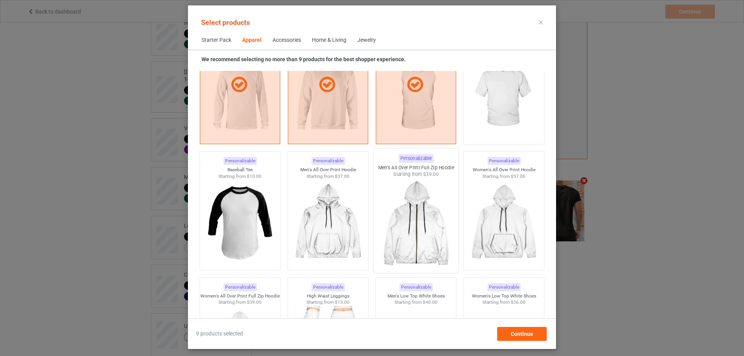
scroll to position [630, 0]
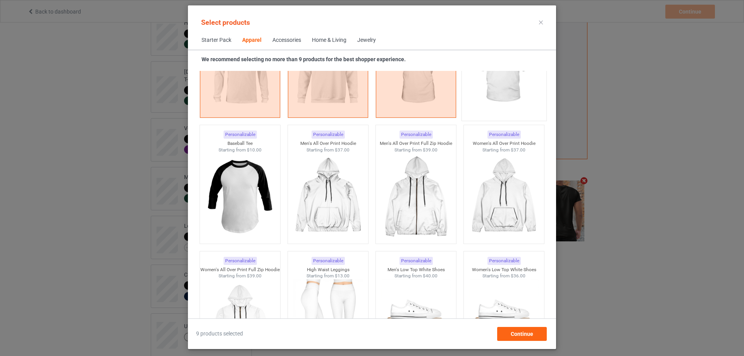
click at [507, 86] on img at bounding box center [503, 71] width 73 height 91
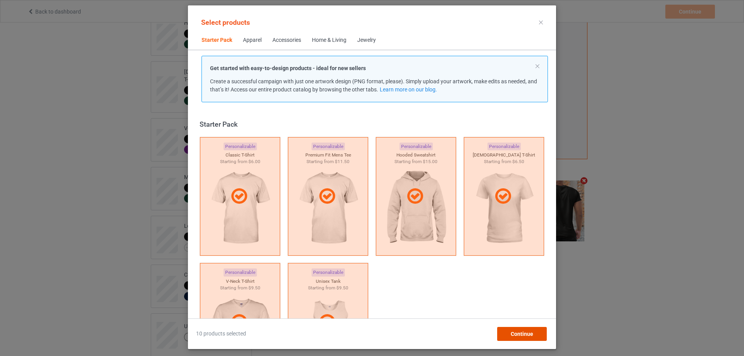
click at [512, 337] on span "Continue" at bounding box center [522, 334] width 22 height 6
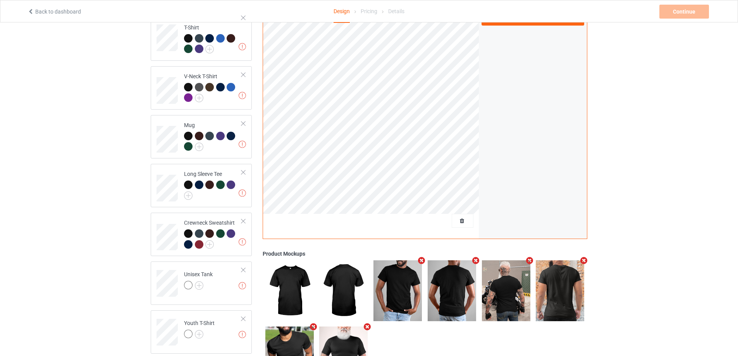
scroll to position [272, 0]
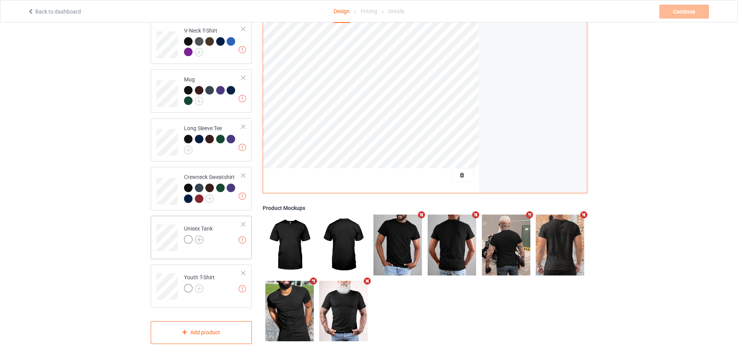
click at [199, 236] on img at bounding box center [199, 240] width 9 height 9
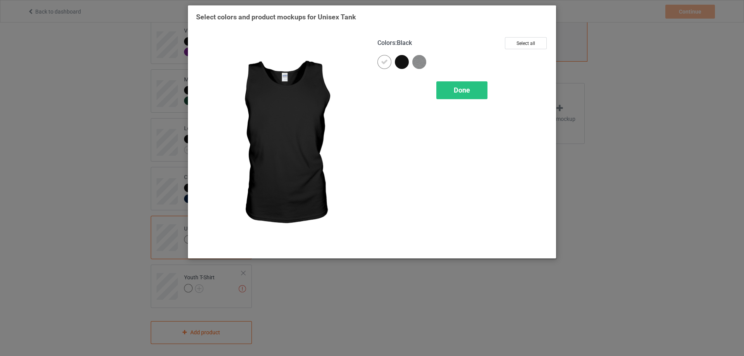
click at [404, 65] on div at bounding box center [402, 62] width 14 height 14
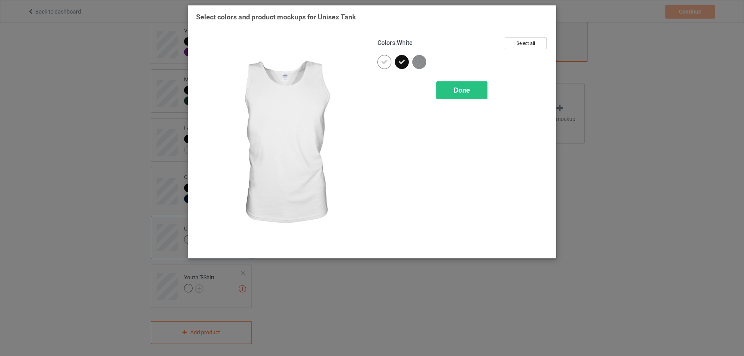
click at [390, 64] on div at bounding box center [384, 62] width 14 height 14
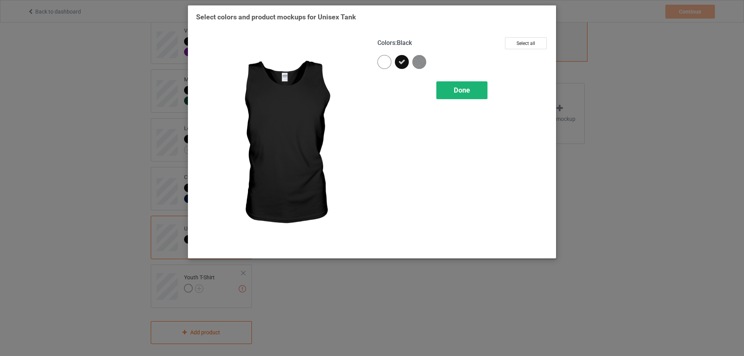
click at [472, 94] on div "Done" at bounding box center [461, 90] width 51 height 18
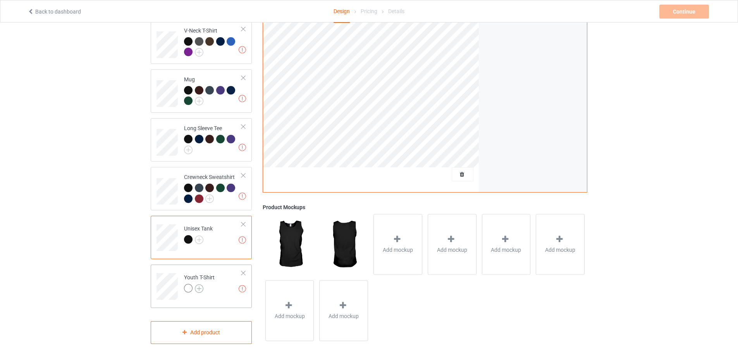
click at [199, 284] on img at bounding box center [199, 288] width 9 height 9
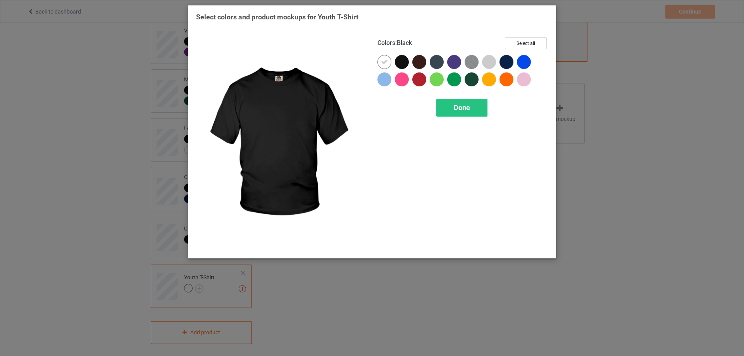
click at [396, 62] on div at bounding box center [402, 62] width 14 height 14
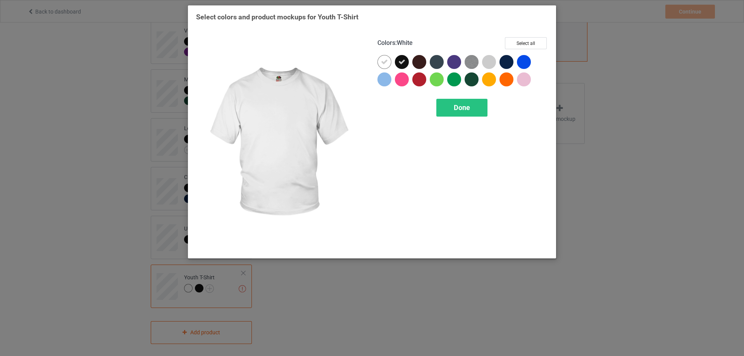
click at [383, 61] on icon at bounding box center [384, 62] width 7 height 7
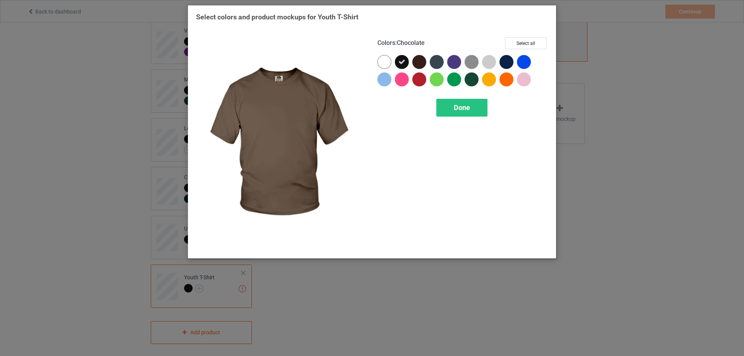
click at [416, 61] on div at bounding box center [419, 62] width 14 height 14
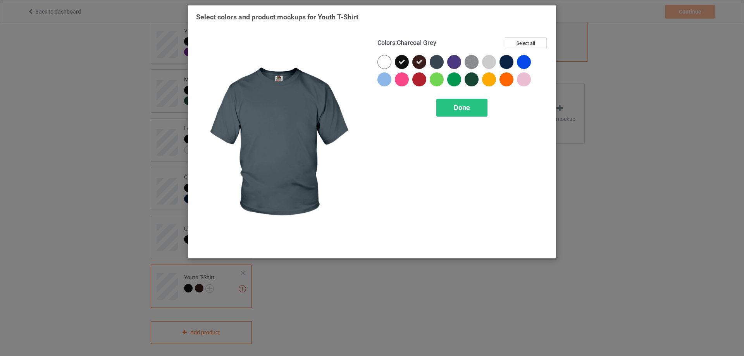
drag, startPoint x: 435, startPoint y: 61, endPoint x: 458, endPoint y: 61, distance: 23.3
click at [438, 61] on div at bounding box center [437, 62] width 14 height 14
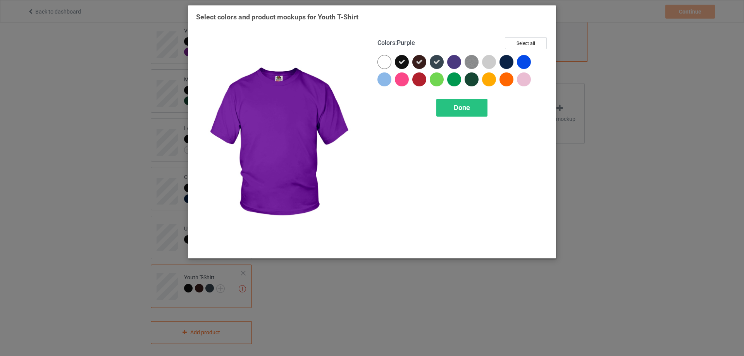
click at [459, 62] on div at bounding box center [454, 62] width 14 height 14
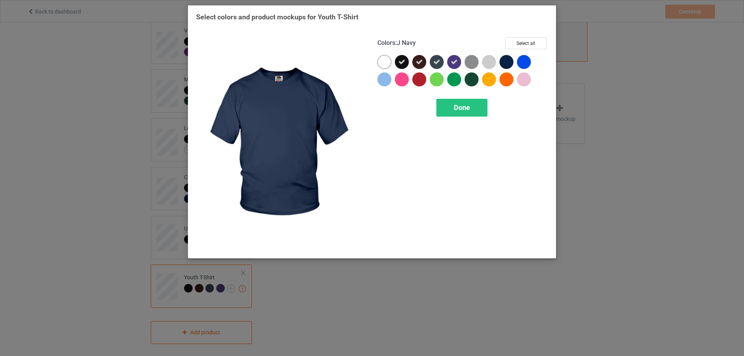
click at [514, 63] on div at bounding box center [508, 63] width 17 height 17
drag, startPoint x: 523, startPoint y: 62, endPoint x: 518, endPoint y: 62, distance: 4.7
click at [525, 62] on div at bounding box center [524, 62] width 14 height 14
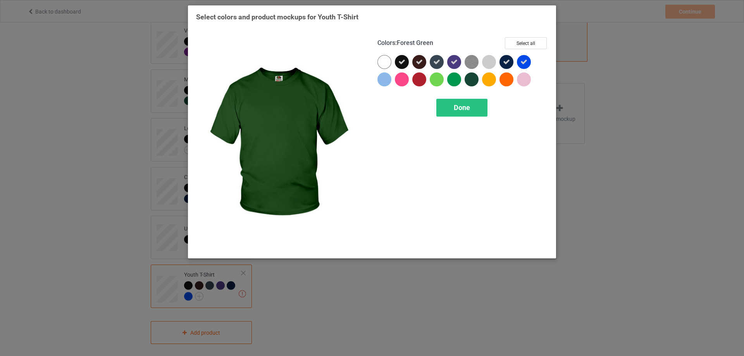
click at [471, 79] on div at bounding box center [472, 79] width 14 height 14
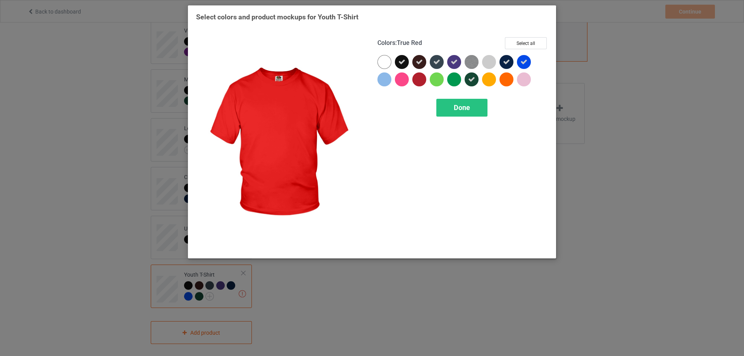
click at [416, 79] on div at bounding box center [419, 79] width 14 height 14
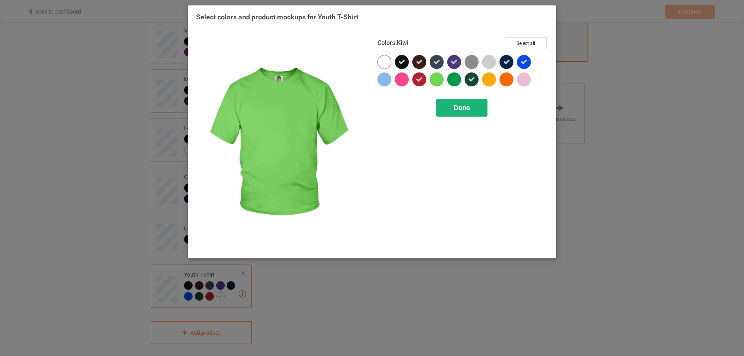
click at [460, 103] on span "Done" at bounding box center [462, 107] width 16 height 8
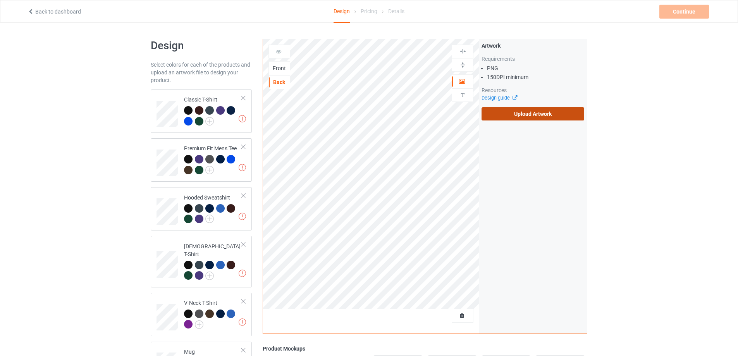
click at [525, 110] on label "Upload Artwork" at bounding box center [533, 113] width 103 height 13
click at [0, 0] on input "Upload Artwork" at bounding box center [0, 0] width 0 height 0
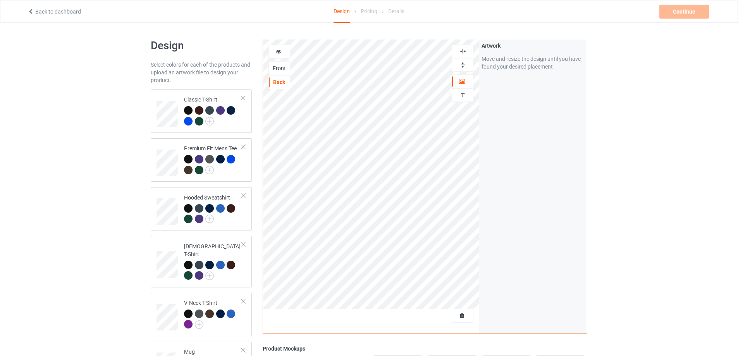
click at [469, 50] on div at bounding box center [462, 51] width 21 height 7
click at [465, 62] on img at bounding box center [462, 64] width 7 height 7
click at [186, 108] on div at bounding box center [188, 110] width 9 height 9
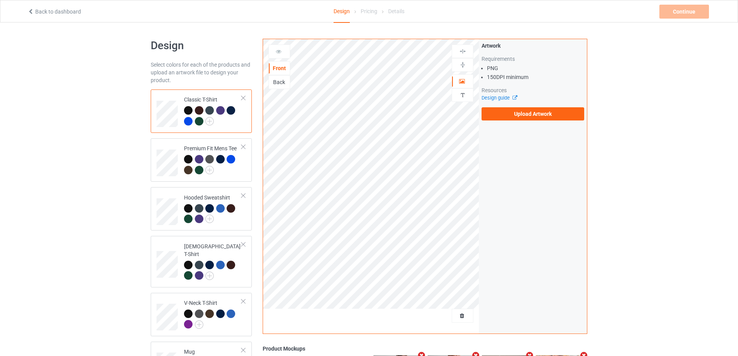
click at [282, 83] on div "Back" at bounding box center [279, 82] width 21 height 8
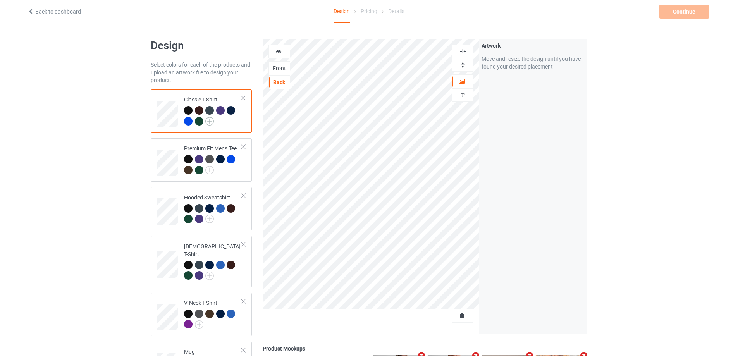
click at [210, 119] on img at bounding box center [209, 121] width 9 height 9
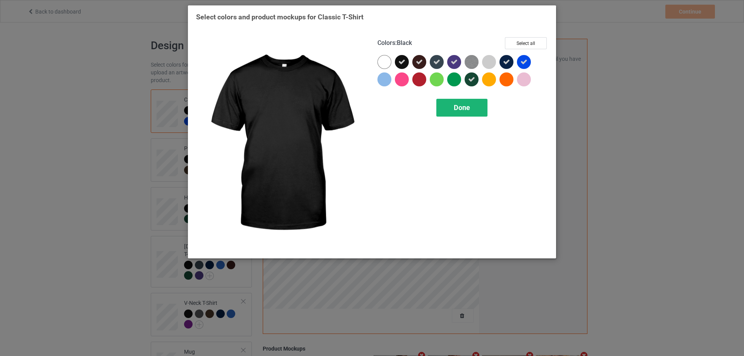
click at [459, 107] on span "Done" at bounding box center [462, 107] width 16 height 8
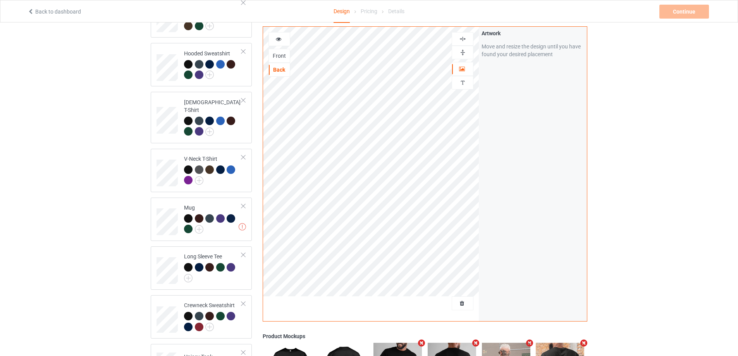
scroll to position [271, 0]
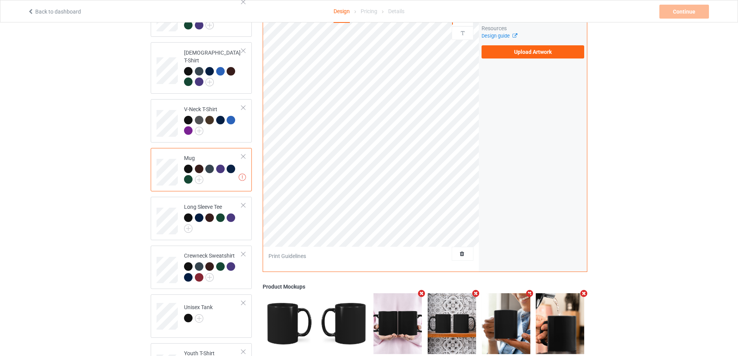
scroll to position [78, 0]
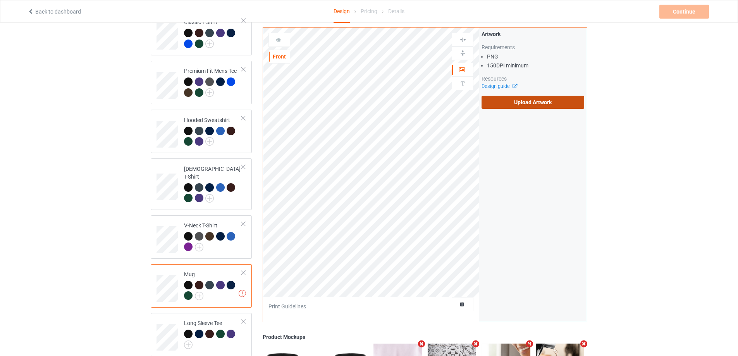
click at [537, 103] on label "Upload Artwork" at bounding box center [533, 102] width 103 height 13
click at [0, 0] on input "Upload Artwork" at bounding box center [0, 0] width 0 height 0
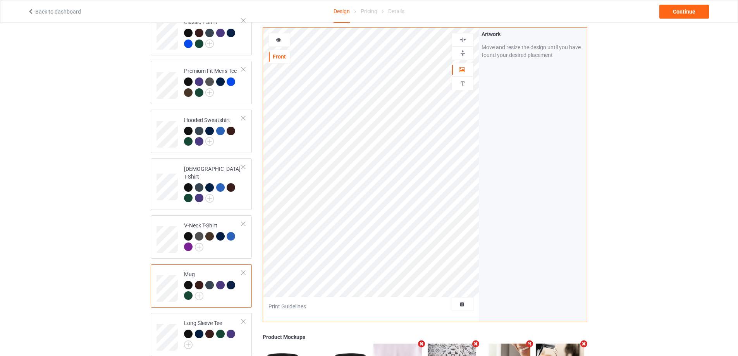
click at [463, 53] on img at bounding box center [462, 53] width 7 height 7
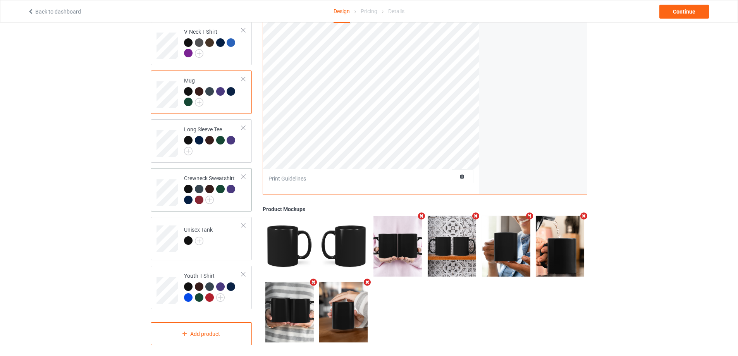
scroll to position [39, 0]
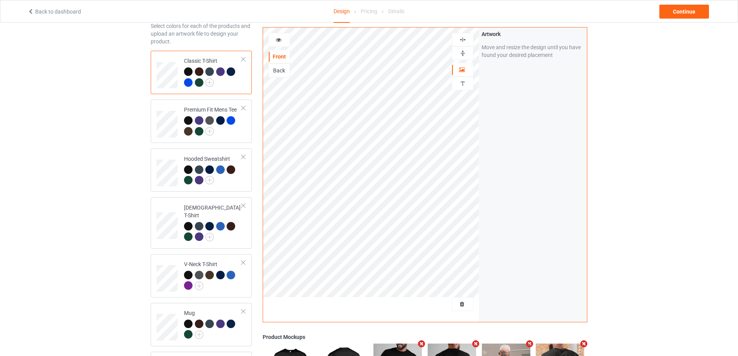
click at [281, 55] on div "Front" at bounding box center [279, 57] width 21 height 8
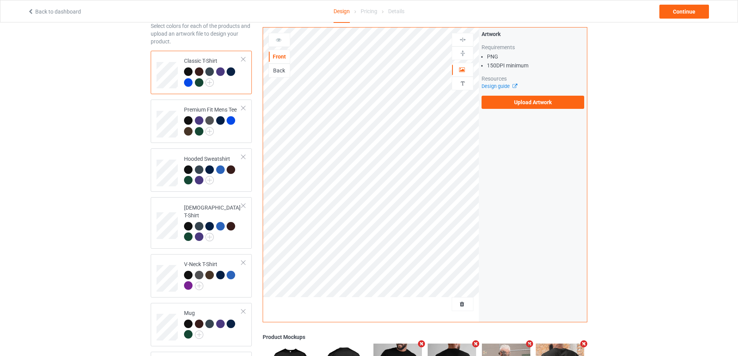
click at [282, 72] on div "Back" at bounding box center [279, 71] width 21 height 8
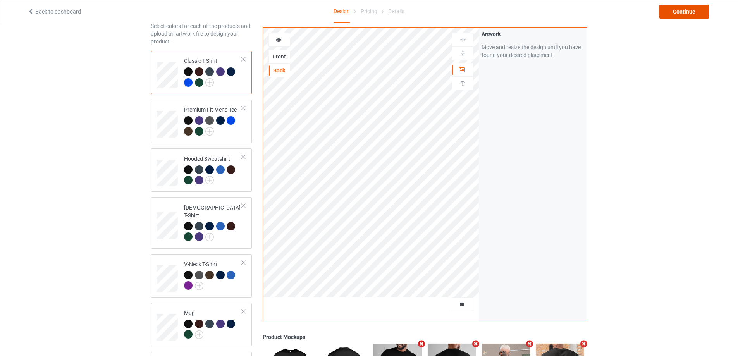
click at [676, 11] on div "Continue" at bounding box center [685, 12] width 50 height 14
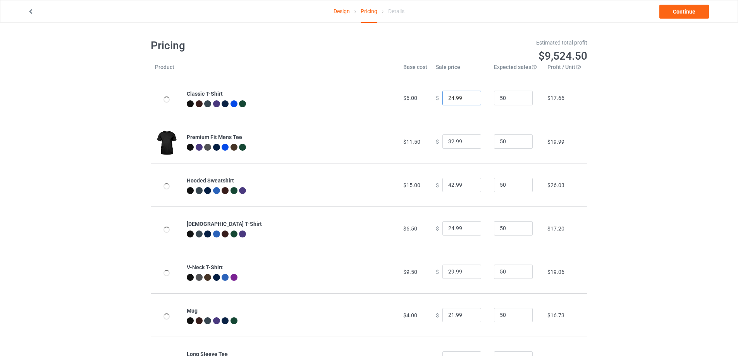
click at [448, 100] on input "24.99" at bounding box center [462, 98] width 39 height 15
type input "25.99"
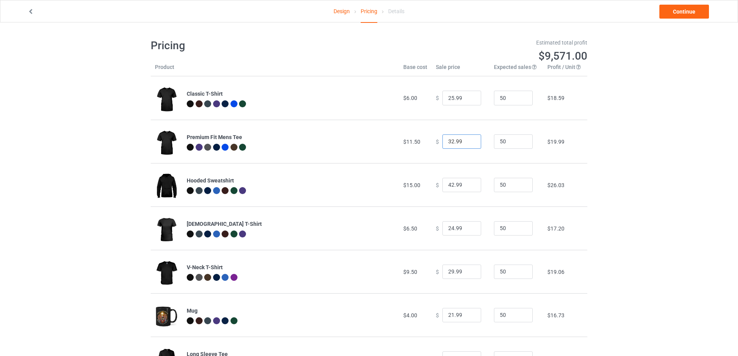
click at [449, 142] on input "32.99" at bounding box center [462, 141] width 39 height 15
type input "34.99"
click at [449, 187] on input "42.99" at bounding box center [462, 185] width 39 height 15
type input "43.99"
click at [449, 229] on input "24.99" at bounding box center [462, 228] width 39 height 15
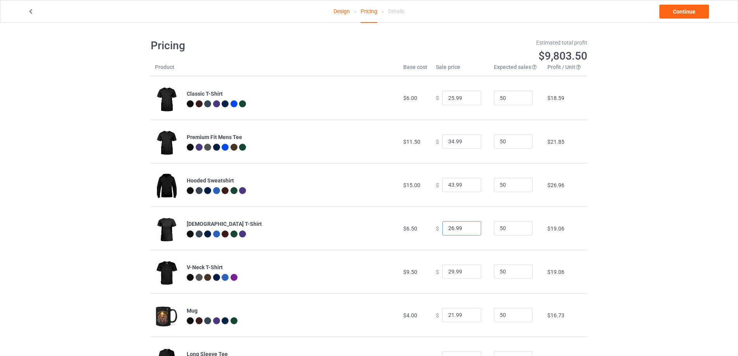
type input "26.99"
drag, startPoint x: 450, startPoint y: 273, endPoint x: 425, endPoint y: 273, distance: 25.6
click at [425, 273] on tr "V-Neck T-Shirt $9.50 $ 29.99 50 $19.06" at bounding box center [369, 271] width 437 height 43
type input "32.99"
click at [448, 316] on input "21.99" at bounding box center [462, 315] width 39 height 15
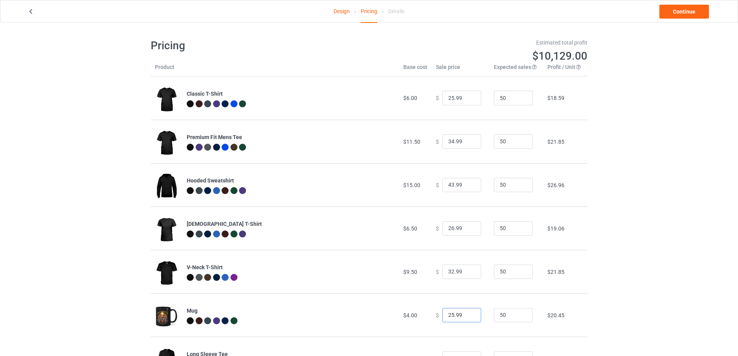
type input "25.99"
click at [622, 280] on div "Design Pricing Details Continue Pricing Estimated total profit $10,129.00 Produ…" at bounding box center [369, 274] width 738 height 504
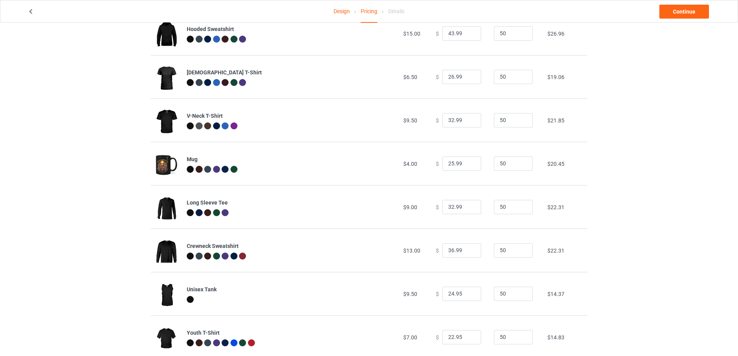
scroll to position [155, 0]
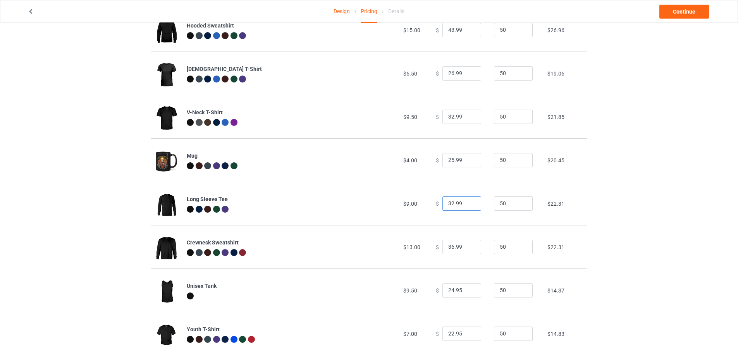
click at [450, 203] on input "32.99" at bounding box center [462, 203] width 39 height 15
type input "33.99"
click at [449, 248] on input "36.99" at bounding box center [462, 247] width 39 height 15
type input "39.99"
drag, startPoint x: 449, startPoint y: 290, endPoint x: 436, endPoint y: 291, distance: 13.2
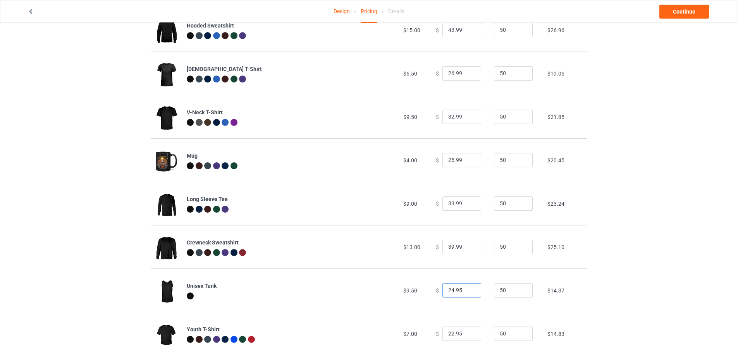
click at [436, 291] on div "$ 24.95" at bounding box center [461, 290] width 50 height 15
type input "31.95"
click at [449, 336] on input "22.95" at bounding box center [462, 334] width 39 height 15
click at [459, 336] on input "27.95" at bounding box center [462, 334] width 39 height 15
type input "27.99"
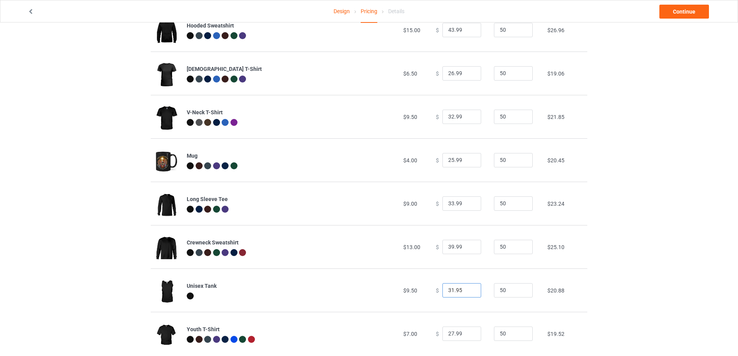
click at [454, 293] on input "31.95" at bounding box center [462, 290] width 39 height 15
type input "31.99"
click at [599, 248] on div "Design Pricing Details Continue Pricing Estimated total profit $10,877.00 Produ…" at bounding box center [369, 119] width 738 height 504
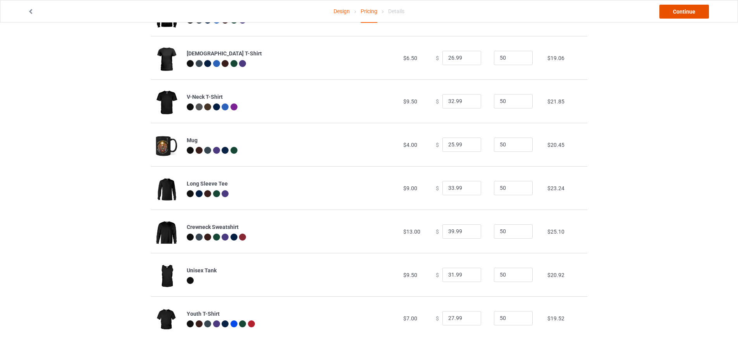
click at [676, 14] on link "Continue" at bounding box center [685, 12] width 50 height 14
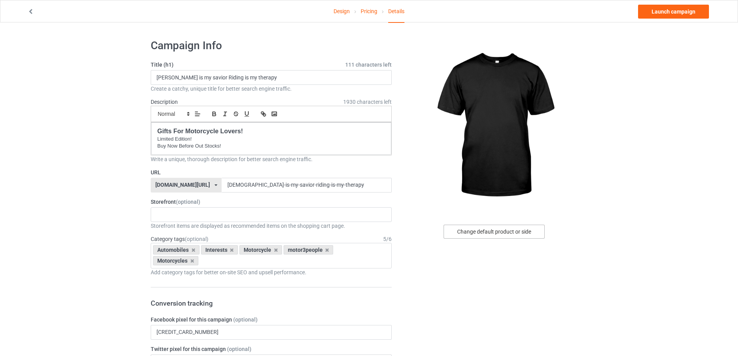
click at [488, 230] on div "Change default product or side" at bounding box center [494, 232] width 101 height 14
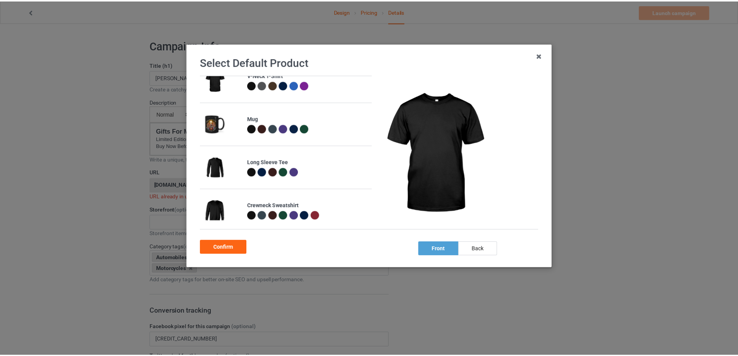
scroll to position [194, 0]
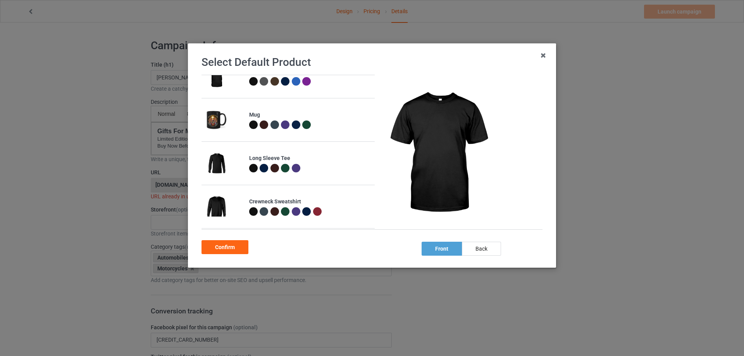
click at [253, 169] on div at bounding box center [253, 168] width 9 height 9
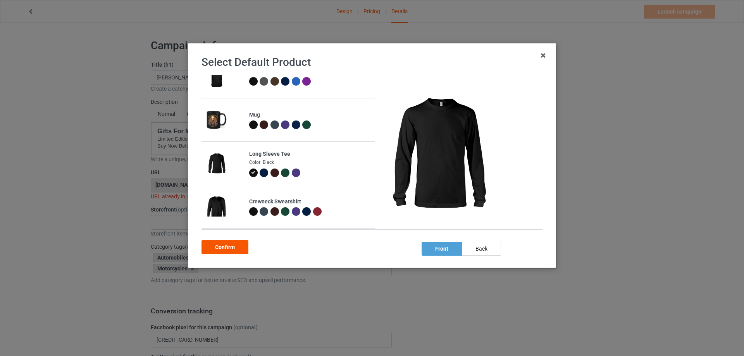
click at [231, 244] on div "Confirm" at bounding box center [225, 247] width 47 height 14
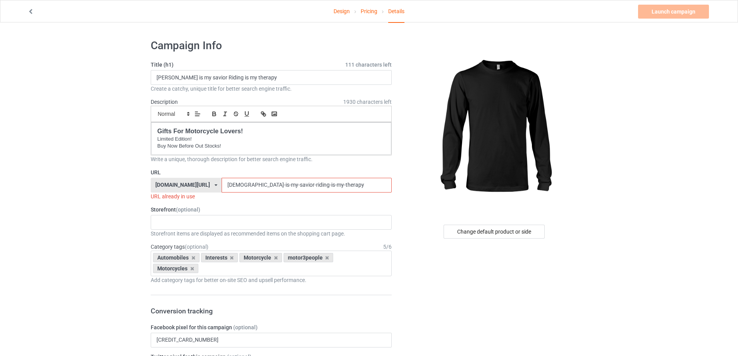
click at [237, 188] on input "jesus-is-my-savior-riding-is-my-therapy" at bounding box center [307, 185] width 170 height 15
click at [315, 187] on input "jesus-my-savior-riding-is-my-therapy" at bounding box center [307, 185] width 170 height 15
click at [276, 187] on input "jesus-my-savior-riding-is-my-therapy" at bounding box center [307, 185] width 170 height 15
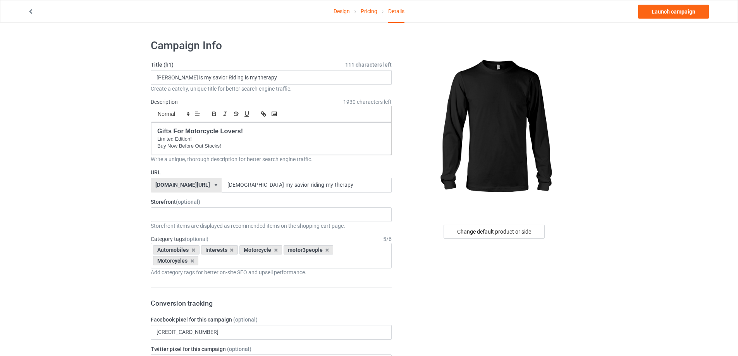
click at [334, 186] on input "jesus-my-savior-riding-my-therapy" at bounding box center [307, 185] width 170 height 15
type input "jesus-my-savior-riding-my-therapy-motorcycle"
click at [481, 236] on div "Change default product or side" at bounding box center [494, 232] width 101 height 14
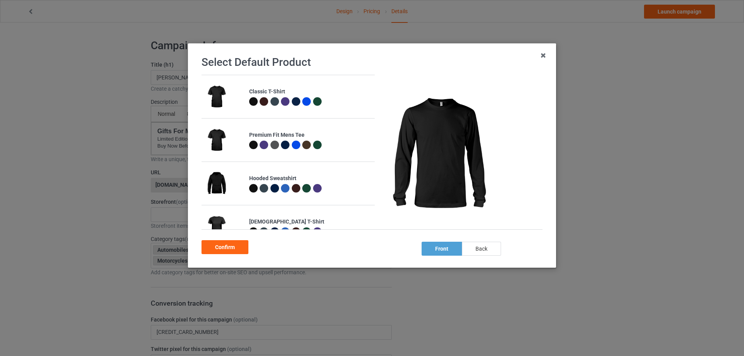
click at [482, 245] on div "back" at bounding box center [481, 249] width 39 height 14
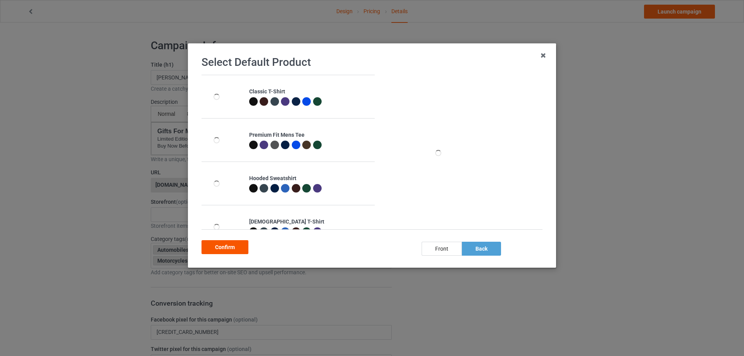
click at [226, 250] on div "Confirm" at bounding box center [225, 247] width 47 height 14
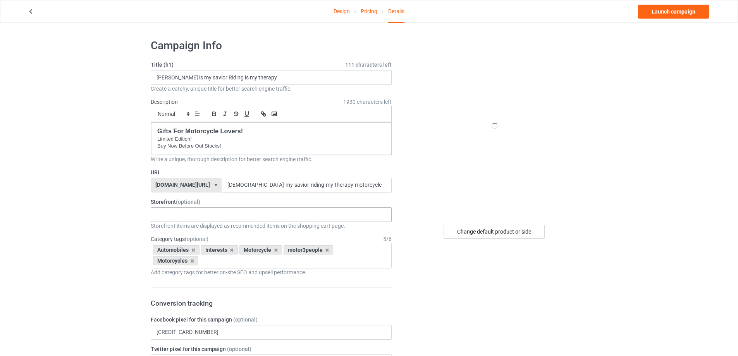
click at [201, 212] on div "Gifts For Bikers No Hobby Today Hide And Seek World Champion Sasquatch I Love C…" at bounding box center [271, 214] width 241 height 15
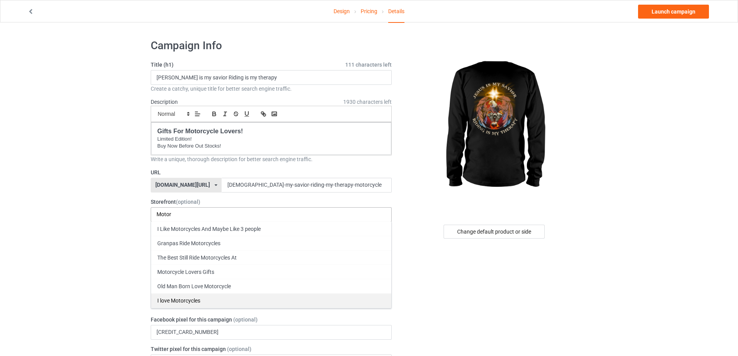
type input "Motor"
click at [203, 301] on div "I love Motorcycles" at bounding box center [271, 300] width 240 height 14
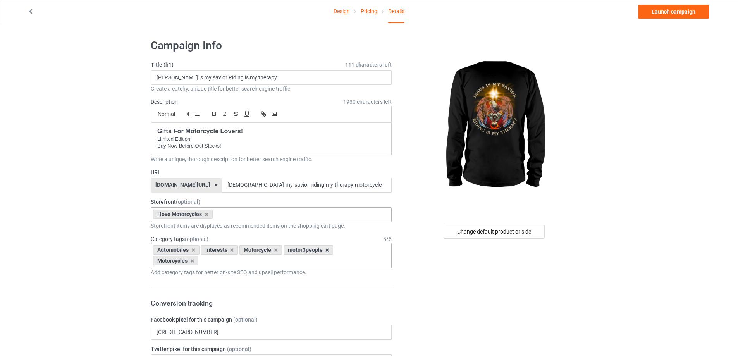
click at [325, 250] on icon at bounding box center [327, 250] width 4 height 5
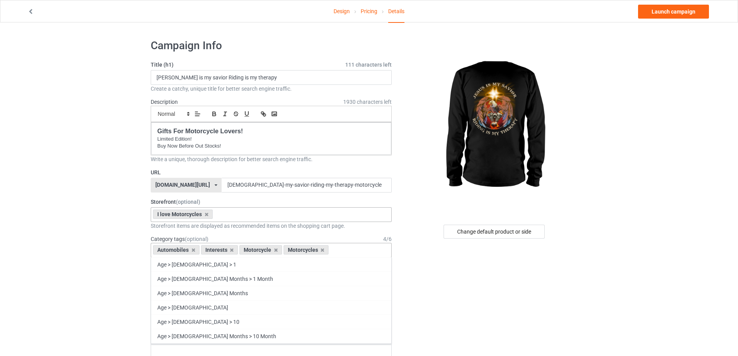
click at [271, 252] on div "Motorcycle" at bounding box center [260, 249] width 43 height 9
click at [274, 252] on icon at bounding box center [276, 250] width 4 height 5
click at [230, 251] on icon at bounding box center [232, 250] width 4 height 5
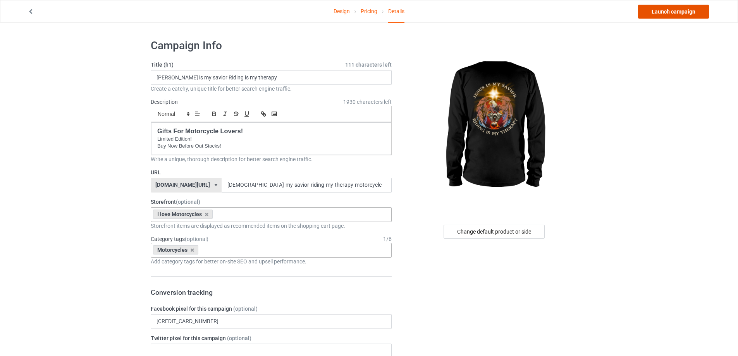
click at [678, 8] on link "Launch campaign" at bounding box center [673, 12] width 71 height 14
